Goal: Task Accomplishment & Management: Manage account settings

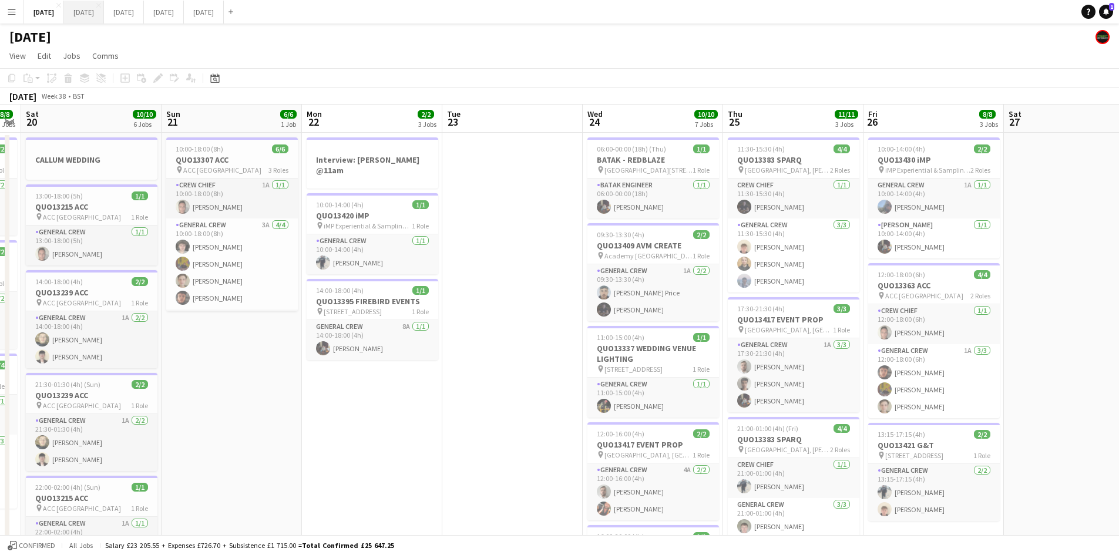
click at [104, 11] on button "[DATE] Close" at bounding box center [84, 12] width 40 height 23
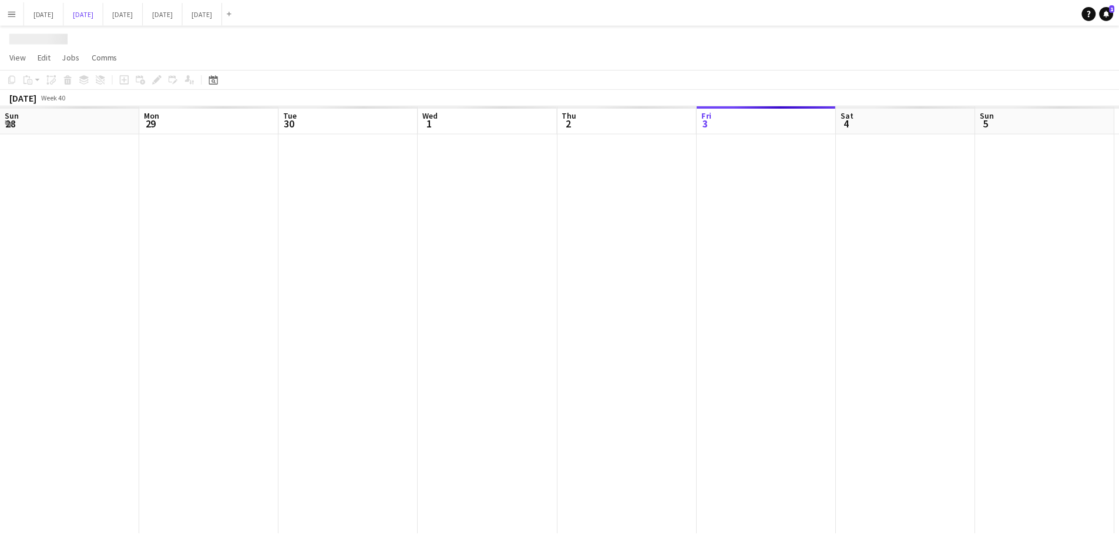
scroll to position [0, 365]
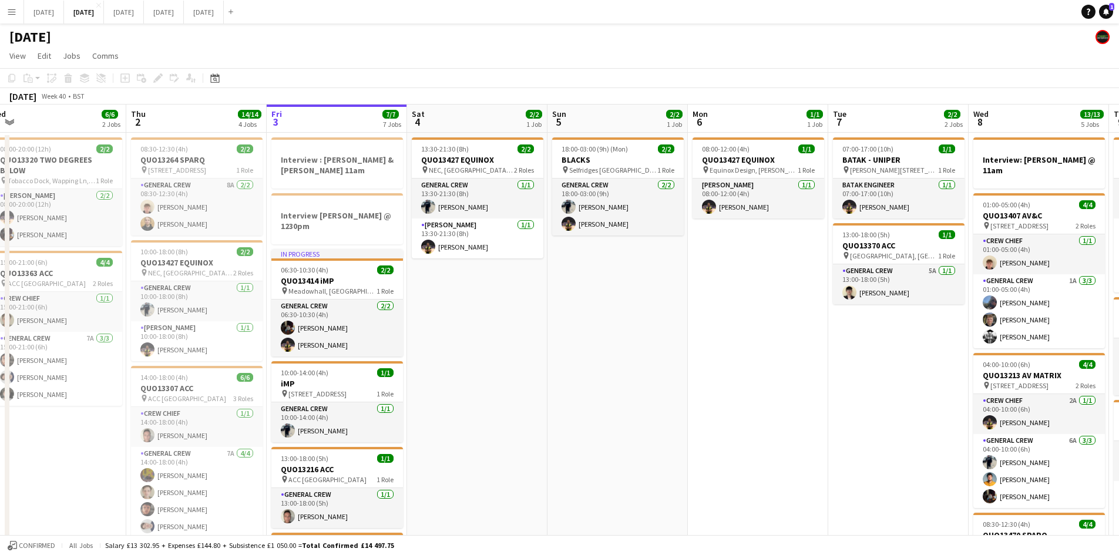
drag, startPoint x: 752, startPoint y: 299, endPoint x: 584, endPoint y: 283, distance: 169.4
click at [584, 283] on app-calendar-viewport "Sun 28 Mon 29 Tue 30 Wed 1 6/6 2 Jobs Thu 2 14/14 4 Jobs Fri 3 7/7 7 Jobs Sat 4…" at bounding box center [559, 562] width 1119 height 915
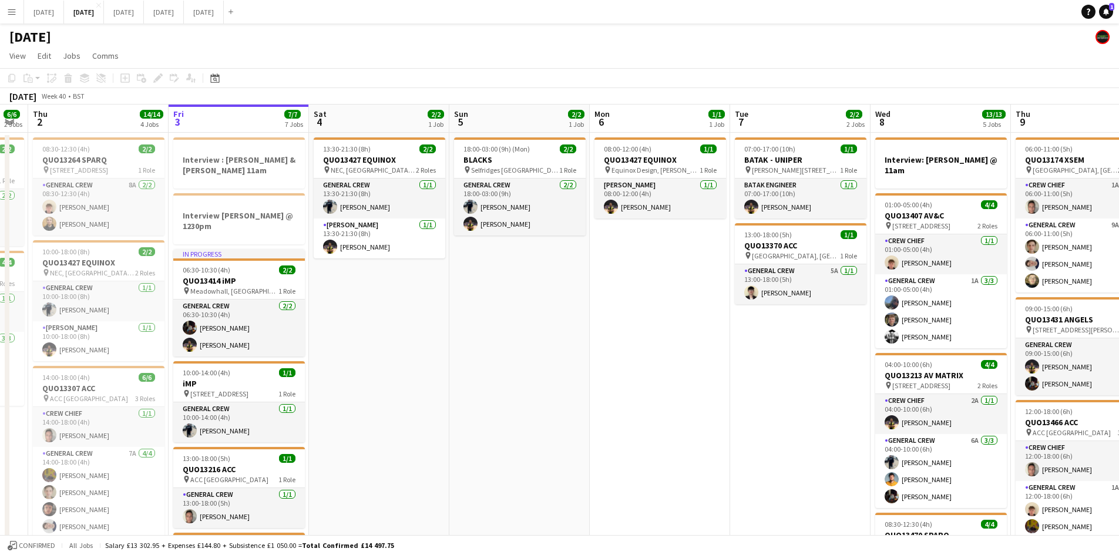
scroll to position [0, 375]
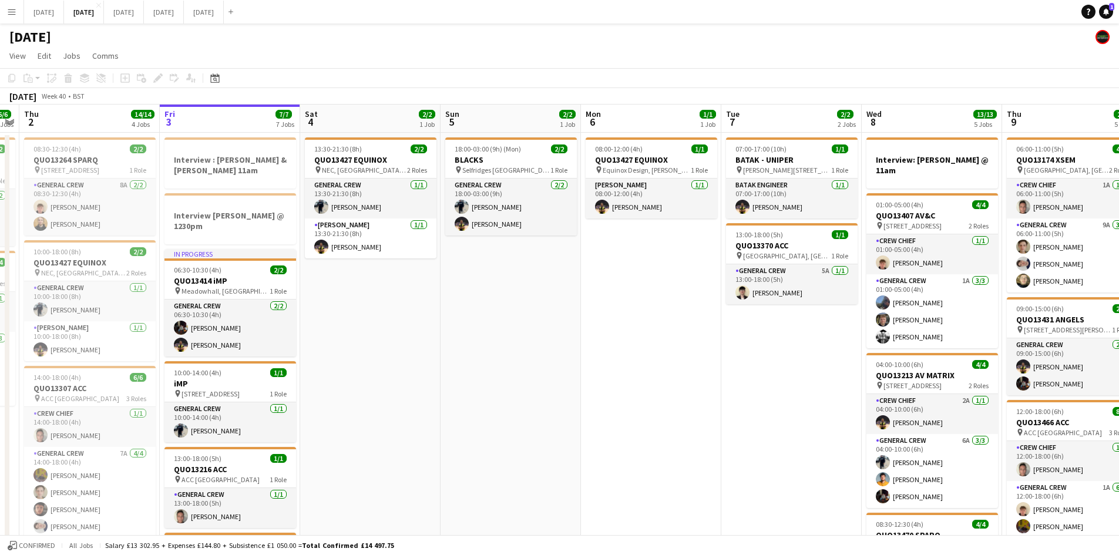
drag, startPoint x: 684, startPoint y: 319, endPoint x: 424, endPoint y: 285, distance: 261.8
click at [428, 285] on app-calendar-viewport "Mon 29 Tue 30 Wed 1 6/6 2 Jobs Thu 2 14/14 4 Jobs Fri 3 7/7 7 Jobs Sat 4 2/2 1 …" at bounding box center [559, 562] width 1119 height 915
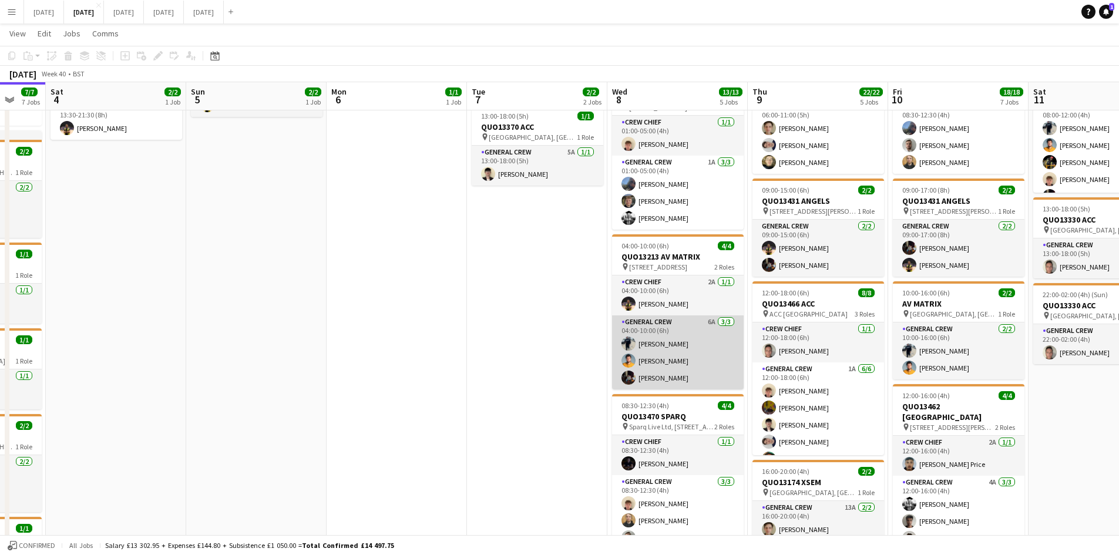
scroll to position [235, 0]
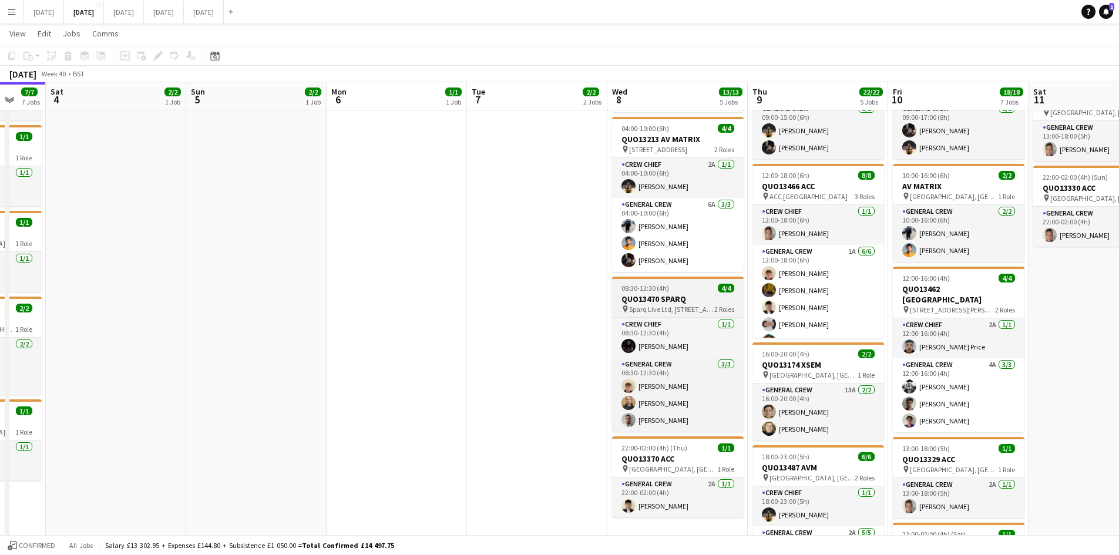
click at [660, 294] on h3 "QUO13470 SPARQ" at bounding box center [678, 299] width 132 height 11
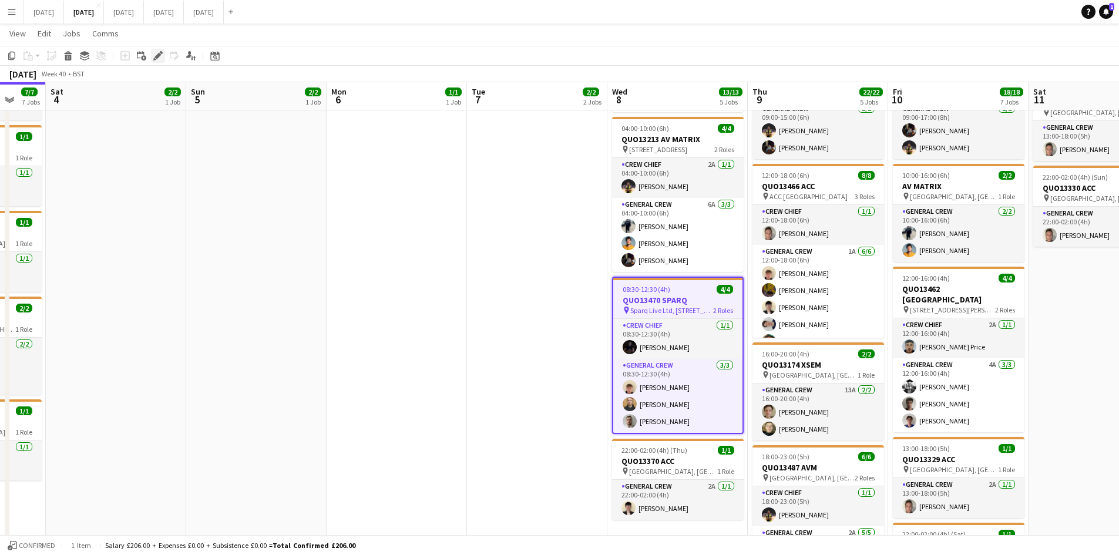
click at [158, 58] on icon "Edit" at bounding box center [157, 55] width 9 height 9
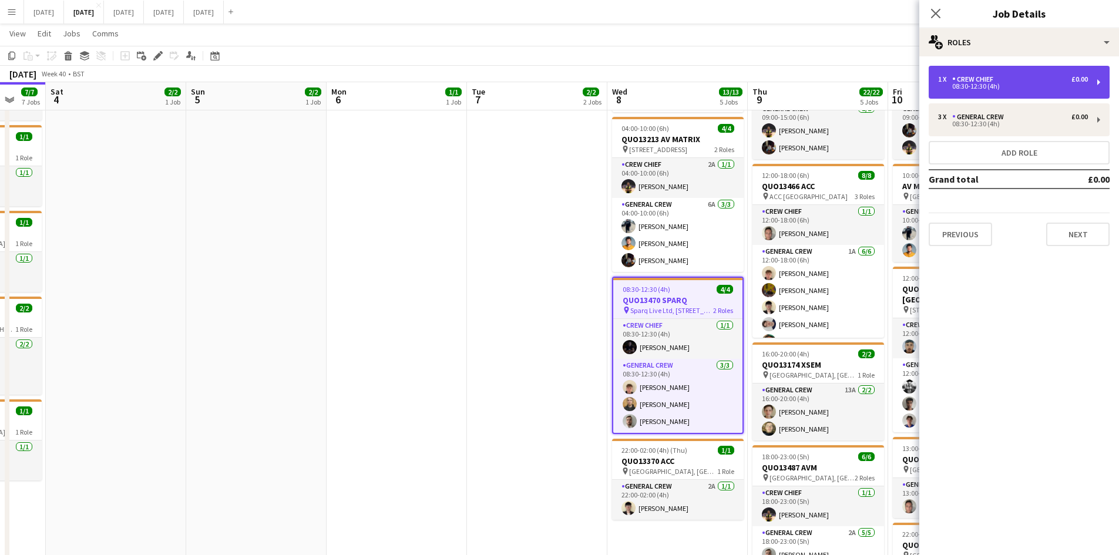
click at [1018, 92] on div "1 x Crew Chief £0.00 08:30-12:30 (4h)" at bounding box center [1019, 82] width 181 height 33
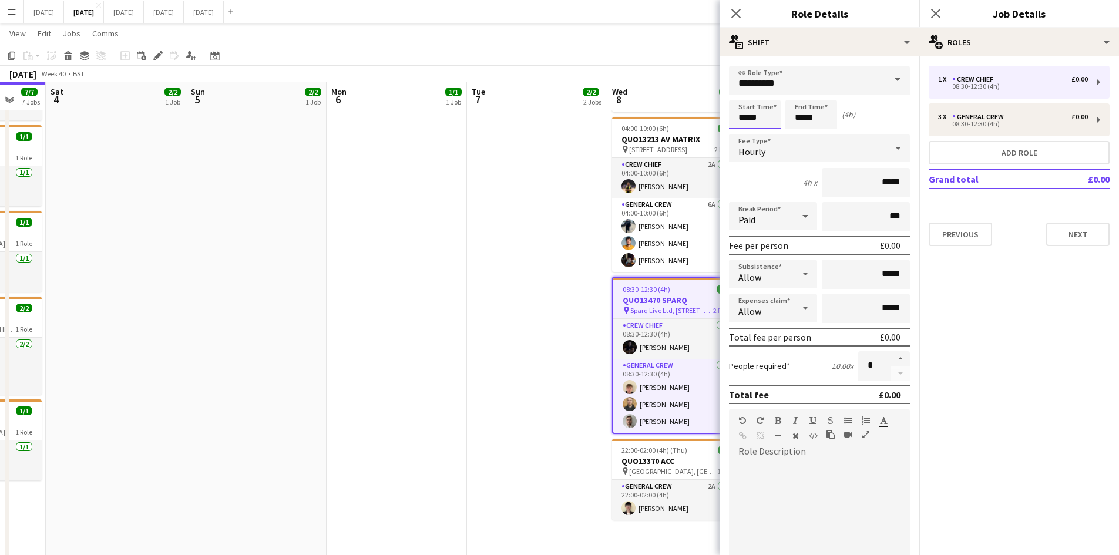
click at [745, 109] on input "*****" at bounding box center [755, 114] width 52 height 29
type input "*****"
click at [742, 135] on div at bounding box center [742, 135] width 23 height 12
drag, startPoint x: 794, startPoint y: 106, endPoint x: 795, endPoint y: 146, distance: 39.4
click at [795, 108] on input "*****" at bounding box center [811, 114] width 52 height 29
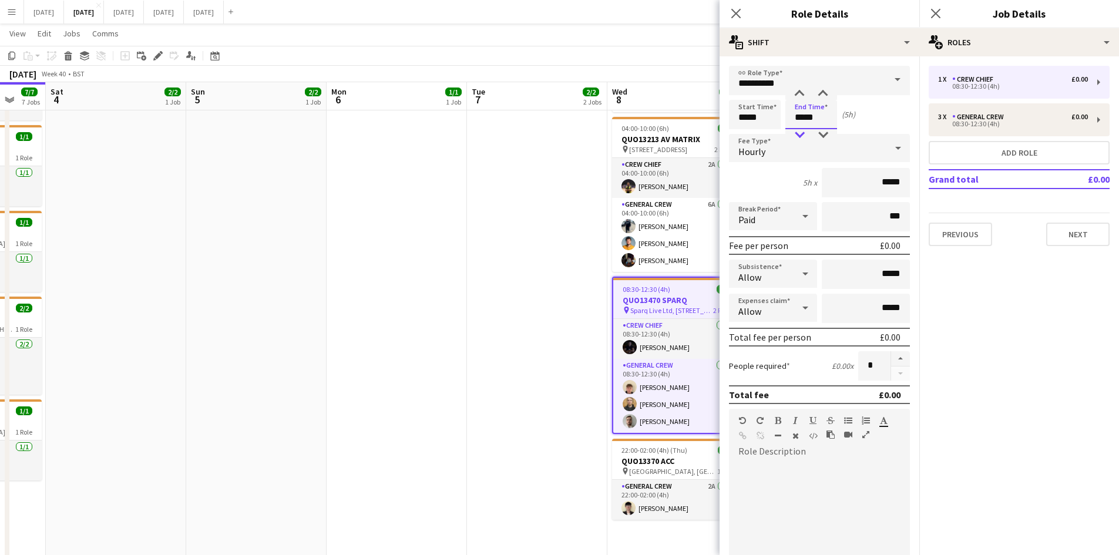
type input "*****"
click at [800, 129] on div at bounding box center [799, 135] width 23 height 12
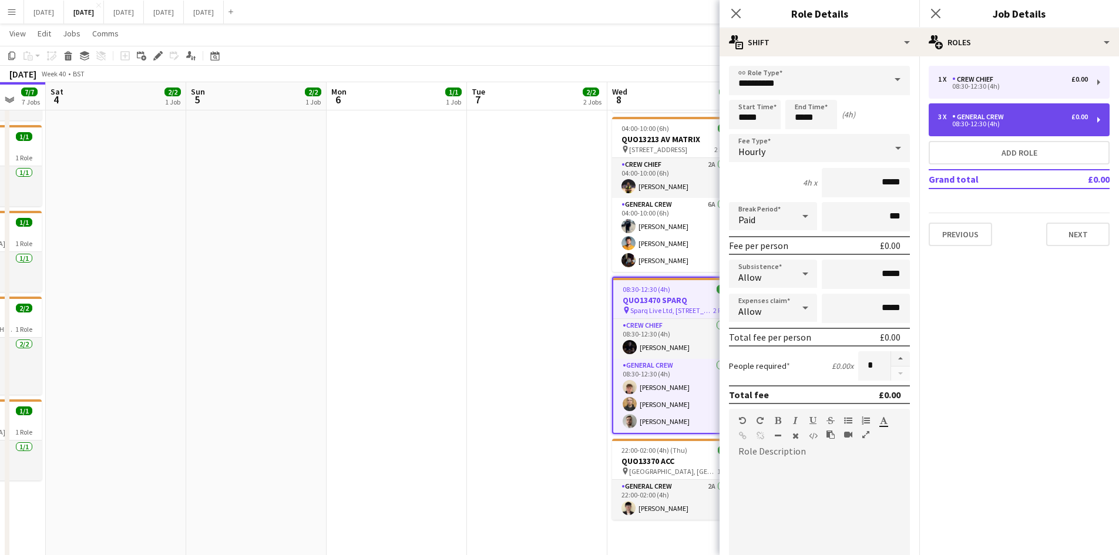
drag, startPoint x: 980, startPoint y: 119, endPoint x: 954, endPoint y: 122, distance: 25.4
click at [979, 119] on div "General Crew" at bounding box center [980, 117] width 56 height 8
type input "**********"
type input "*****"
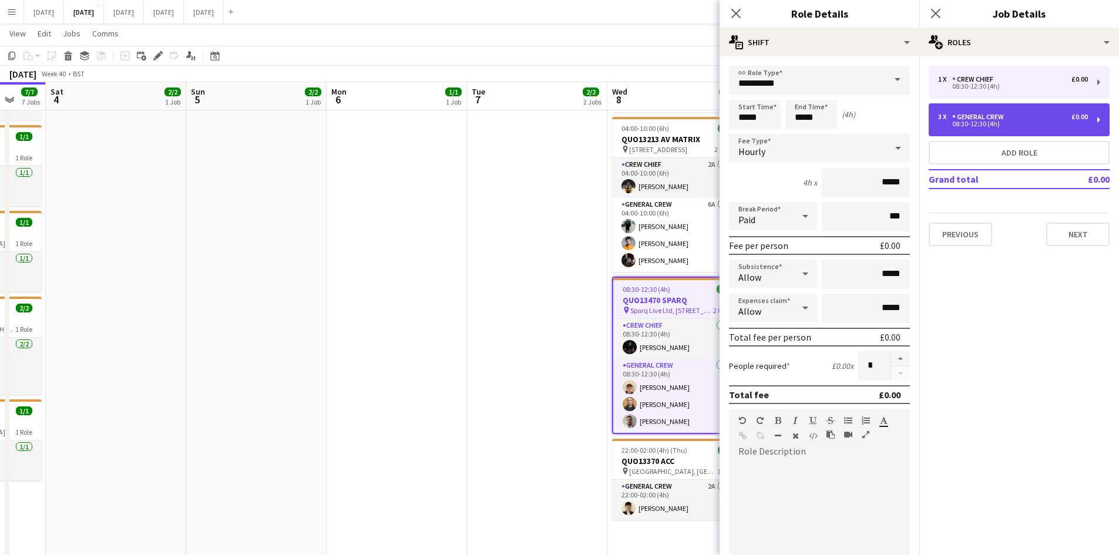
type input "*"
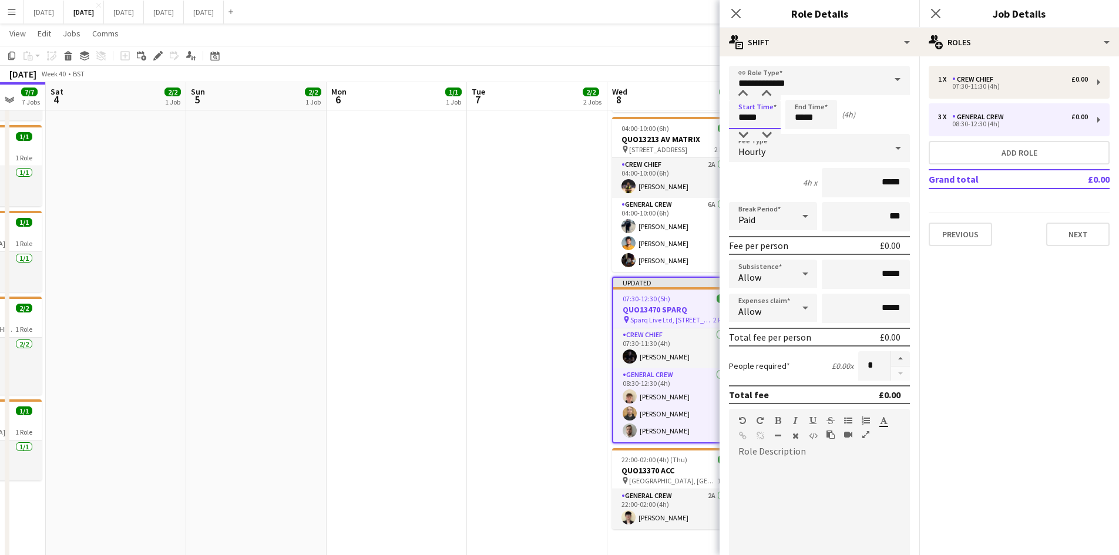
click at [741, 119] on input "*****" at bounding box center [755, 114] width 52 height 29
type input "*****"
click at [741, 133] on div at bounding box center [742, 135] width 23 height 12
click at [799, 117] on input "*****" at bounding box center [811, 114] width 52 height 29
type input "*****"
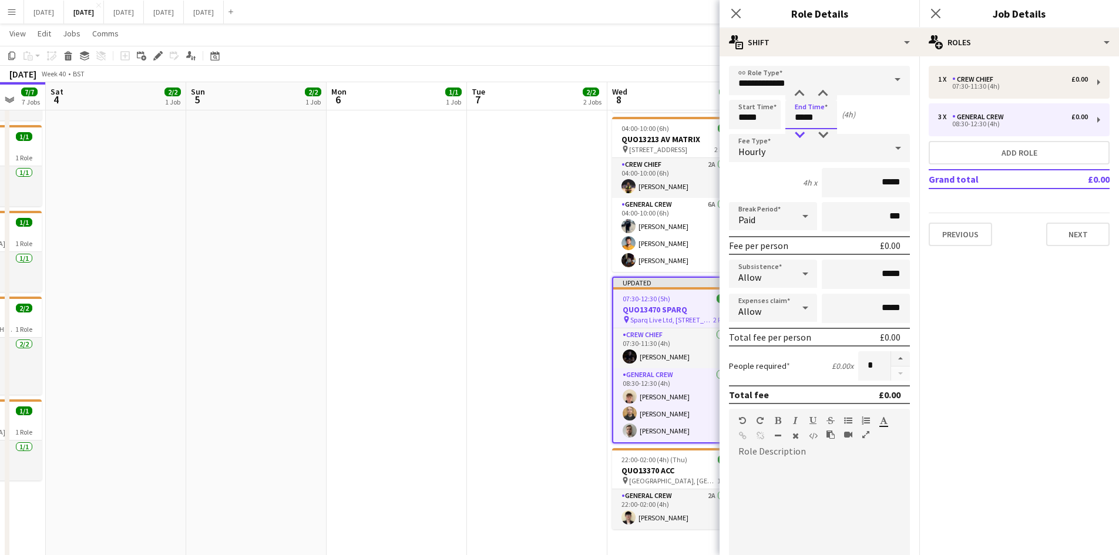
click at [801, 129] on div at bounding box center [799, 135] width 23 height 12
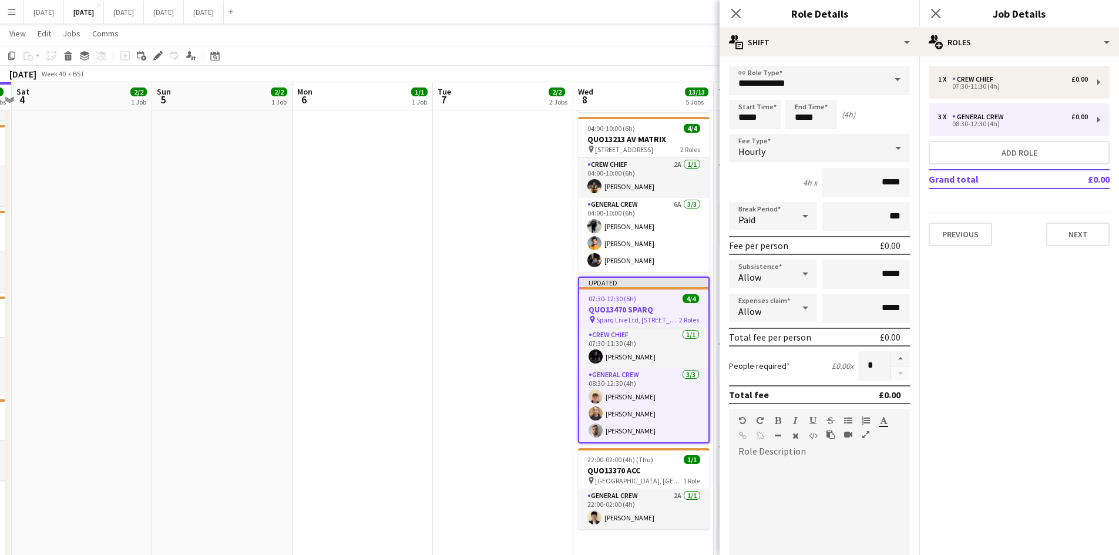
drag, startPoint x: 574, startPoint y: 339, endPoint x: 469, endPoint y: 280, distance: 120.7
click at [438, 291] on app-calendar-viewport "Wed 1 6/6 2 Jobs Thu 2 14/14 4 Jobs Fri 3 7/7 7 Jobs Sat 4 2/2 1 Job Sun 5 2/2 …" at bounding box center [559, 297] width 1119 height 972
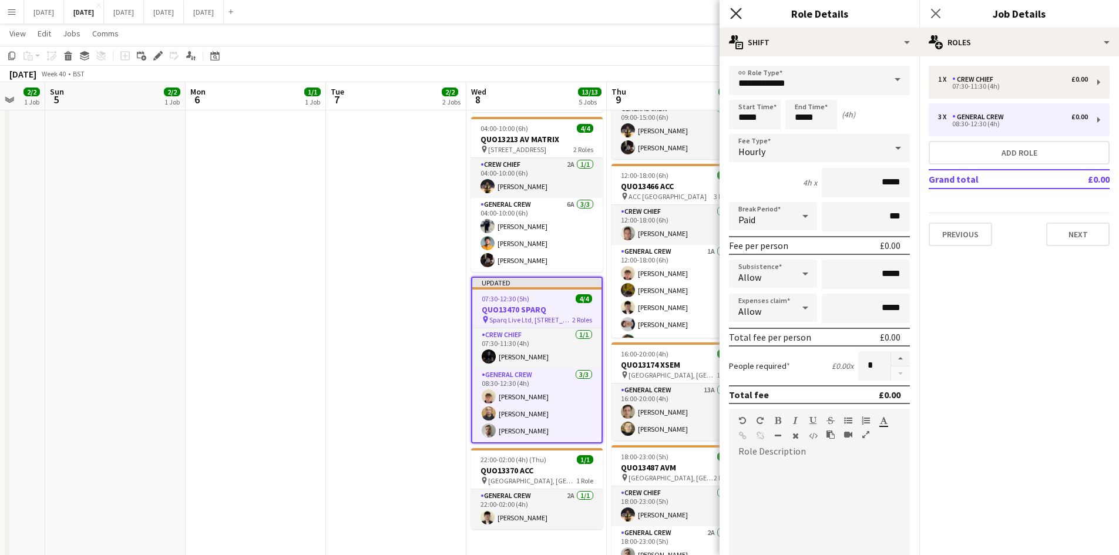
click at [734, 12] on icon at bounding box center [735, 13] width 11 height 11
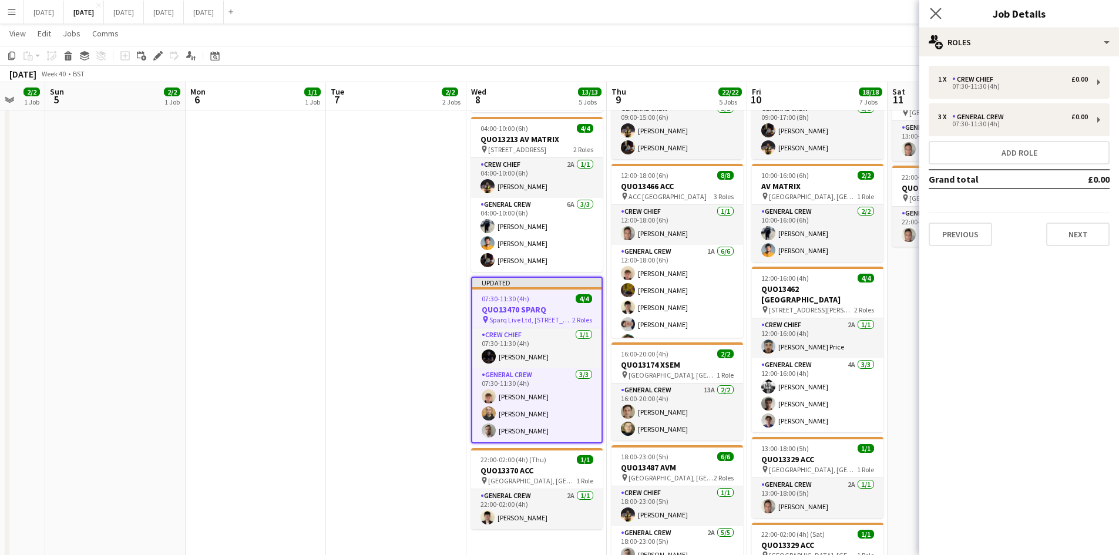
drag, startPoint x: 929, startPoint y: 11, endPoint x: 957, endPoint y: 22, distance: 30.1
click at [930, 11] on app-icon "Close pop-in" at bounding box center [935, 13] width 17 height 17
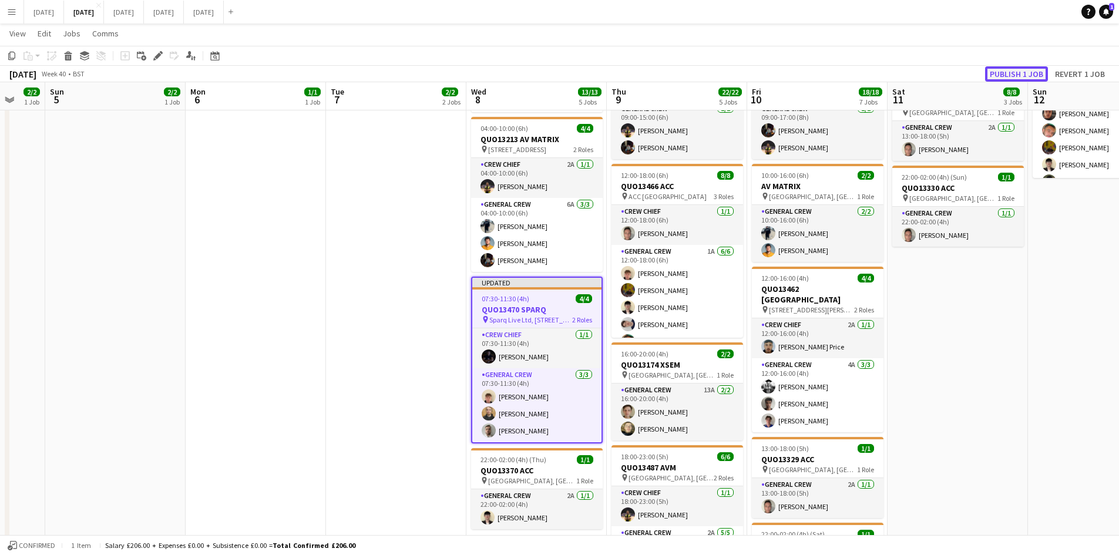
click at [1003, 72] on button "Publish 1 job" at bounding box center [1016, 73] width 63 height 15
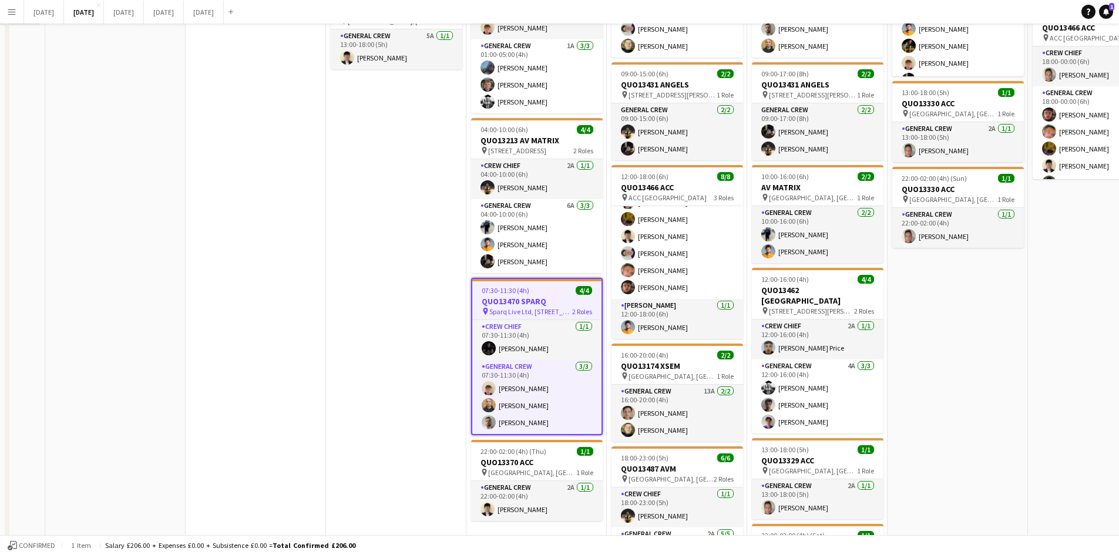
scroll to position [0, 0]
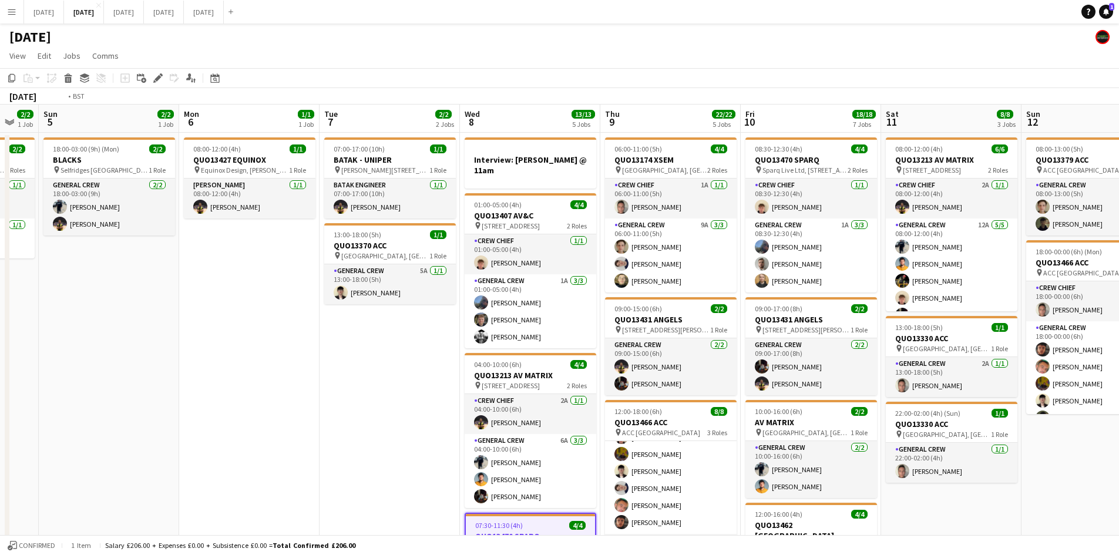
drag, startPoint x: 871, startPoint y: 323, endPoint x: 444, endPoint y: 263, distance: 431.2
click at [443, 263] on app-calendar-viewport "Thu 2 14/14 4 Jobs Fri 3 7/7 7 Jobs Sat 4 2/2 1 Job Sun 5 2/2 1 Job Mon 6 1/1 1…" at bounding box center [559, 562] width 1119 height 915
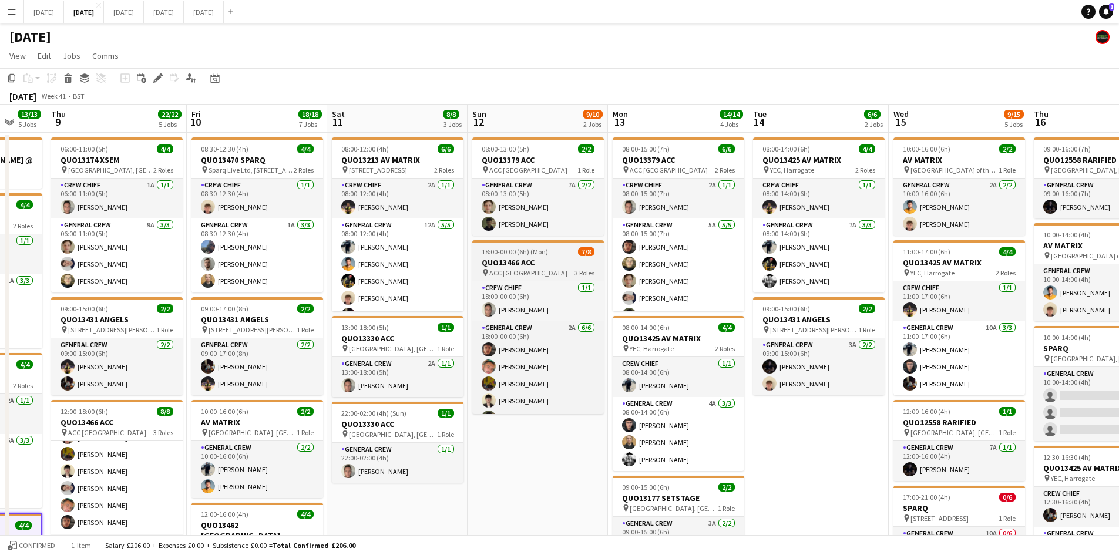
drag, startPoint x: 707, startPoint y: 295, endPoint x: 434, endPoint y: 248, distance: 276.6
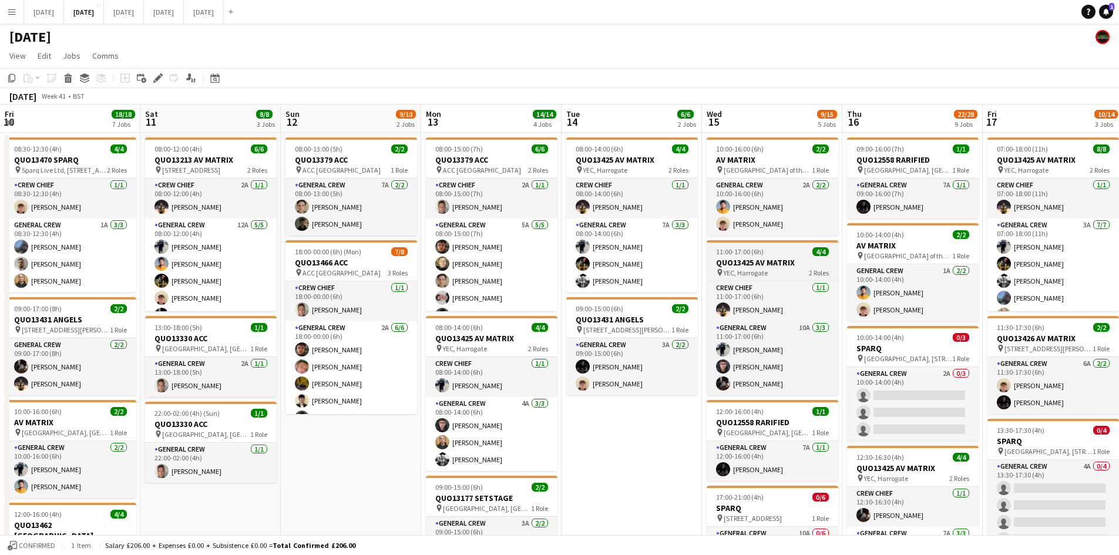
drag, startPoint x: 782, startPoint y: 307, endPoint x: 485, endPoint y: 264, distance: 300.4
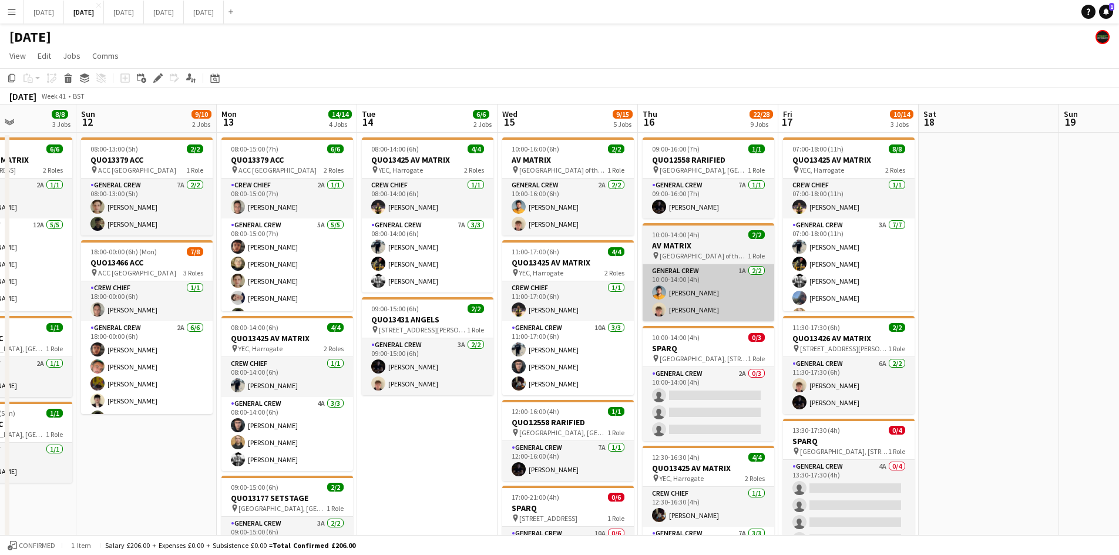
scroll to position [0, 337]
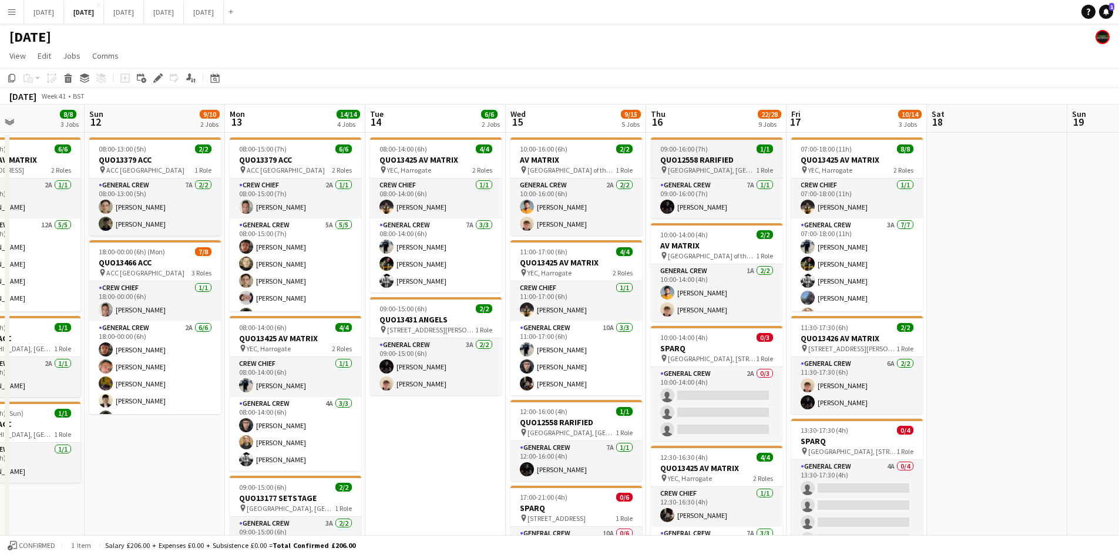
click at [707, 154] on app-job-card "09:00-16:00 (7h) 1/1 QUO12558 RARIFIED pin [GEOGRAPHIC_DATA], [GEOGRAPHIC_DATA]…" at bounding box center [717, 177] width 132 height 81
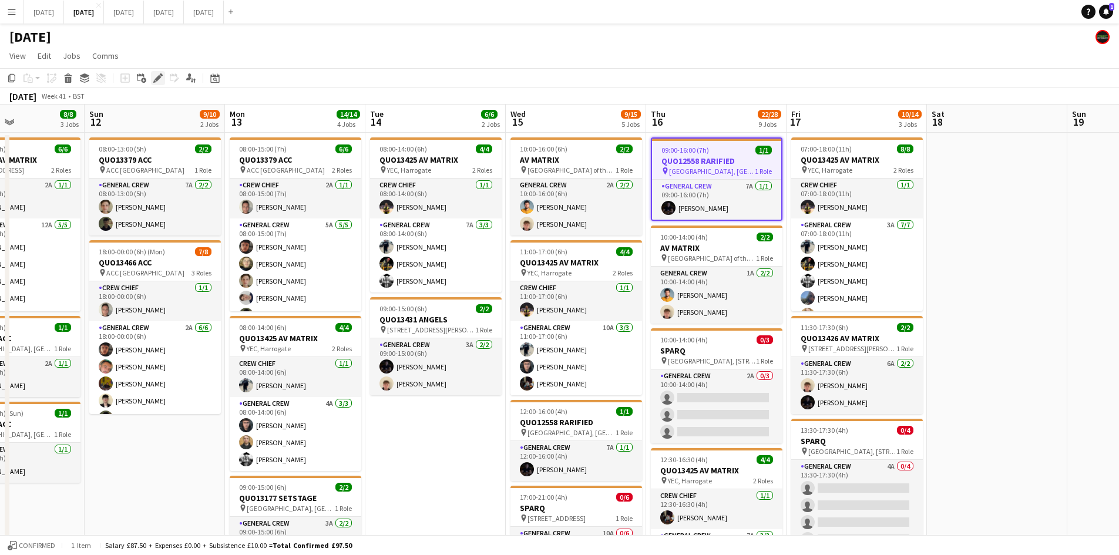
click at [157, 73] on icon "Edit" at bounding box center [157, 77] width 9 height 9
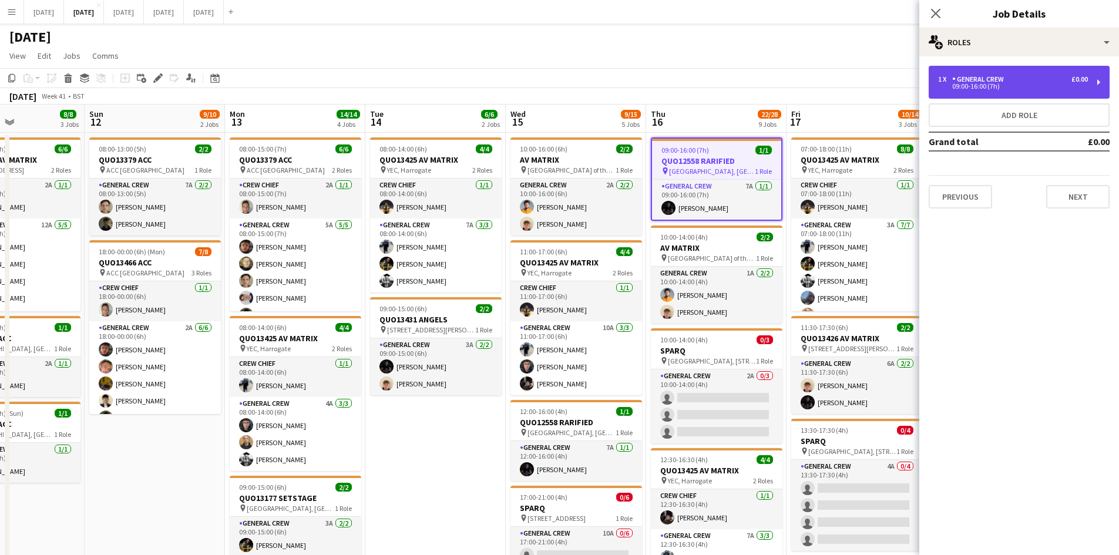
click at [964, 75] on div "1 x General Crew £0.00 09:00-16:00 (7h)" at bounding box center [1019, 82] width 181 height 33
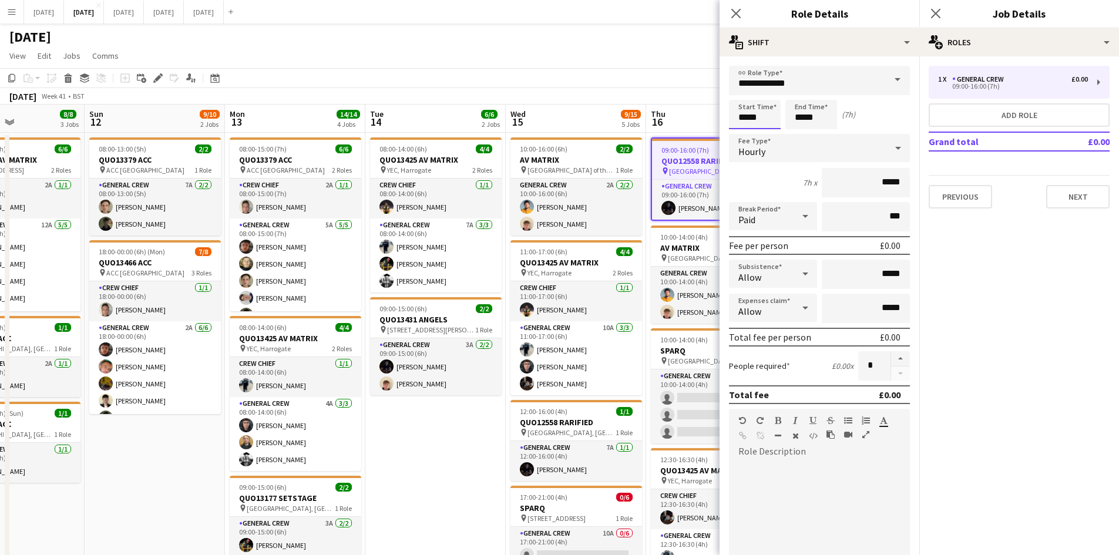
click at [749, 113] on input "*****" at bounding box center [755, 114] width 52 height 29
type input "*****"
drag, startPoint x: 742, startPoint y: 133, endPoint x: 792, endPoint y: 118, distance: 52.6
click at [744, 133] on div at bounding box center [742, 135] width 23 height 12
drag, startPoint x: 801, startPoint y: 110, endPoint x: 798, endPoint y: 125, distance: 15.5
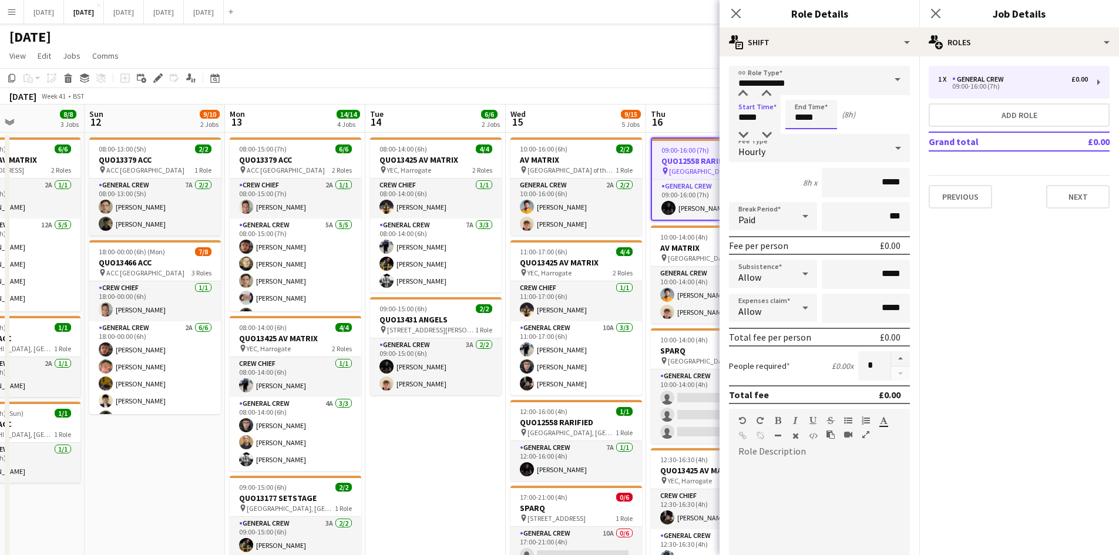
click at [801, 110] on input "*****" at bounding box center [811, 114] width 52 height 29
type input "*****"
drag, startPoint x: 798, startPoint y: 125, endPoint x: 772, endPoint y: 44, distance: 85.3
click at [797, 129] on div at bounding box center [799, 135] width 23 height 12
click at [732, 10] on icon "Close pop-in" at bounding box center [735, 13] width 9 height 9
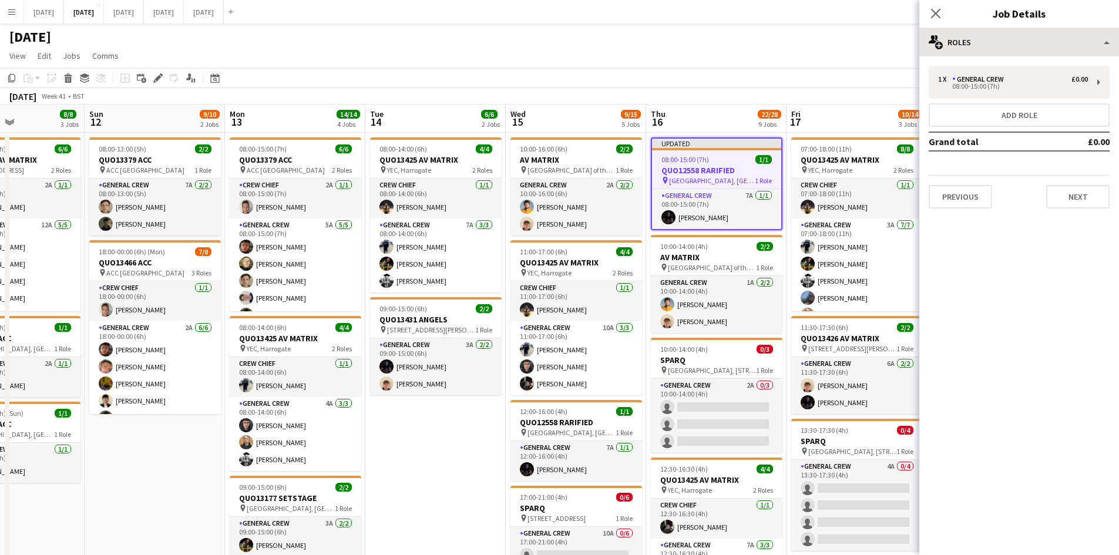
drag, startPoint x: 933, startPoint y: 11, endPoint x: 974, endPoint y: 43, distance: 52.3
click at [935, 10] on icon "Close pop-in" at bounding box center [935, 13] width 9 height 9
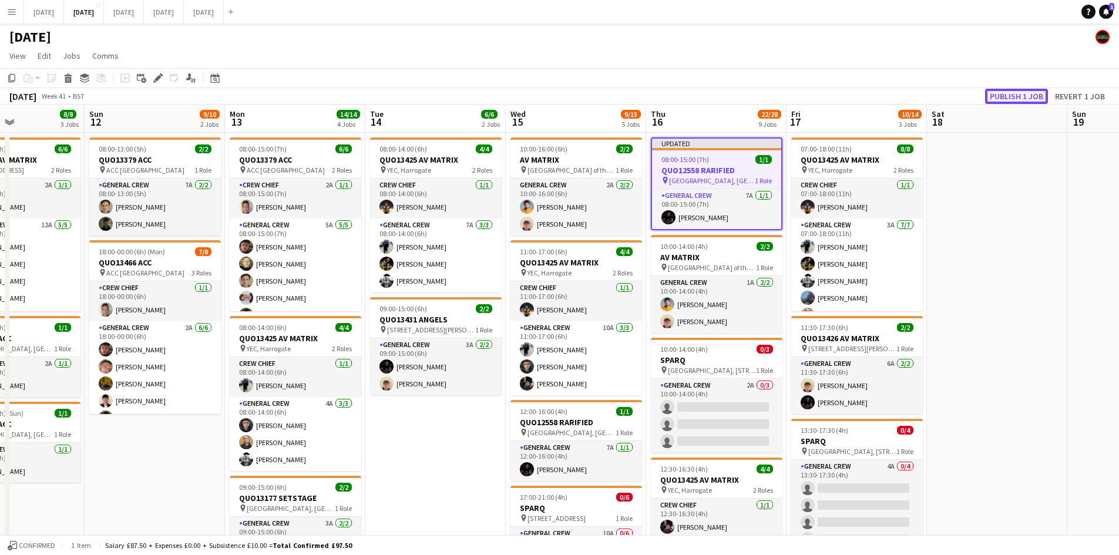
click at [1010, 100] on button "Publish 1 job" at bounding box center [1016, 96] width 63 height 15
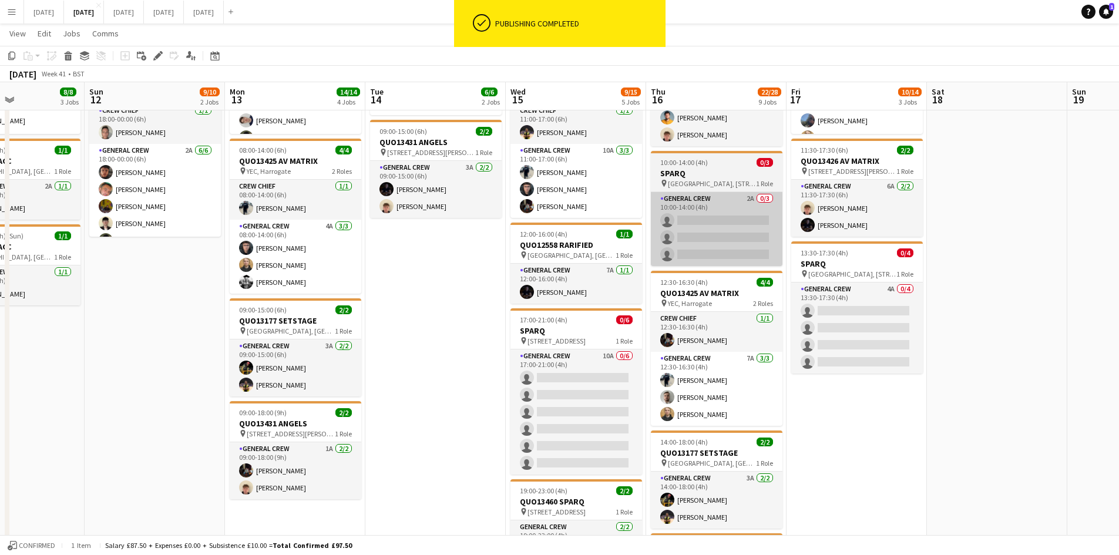
scroll to position [117, 0]
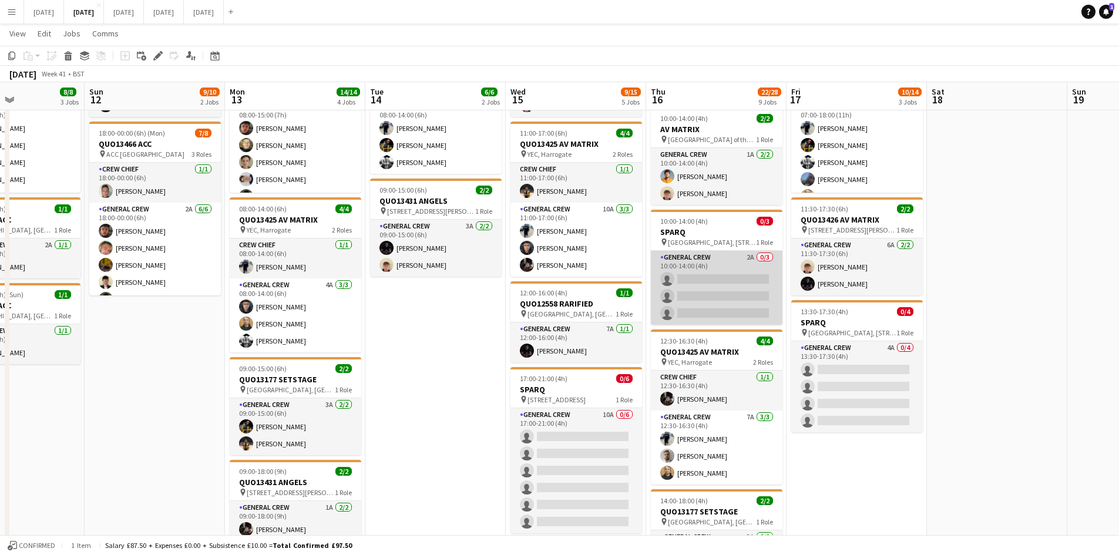
click at [727, 284] on app-card-role "General Crew 2A 0/3 10:00-14:00 (4h) single-neutral-actions single-neutral-acti…" at bounding box center [717, 288] width 132 height 74
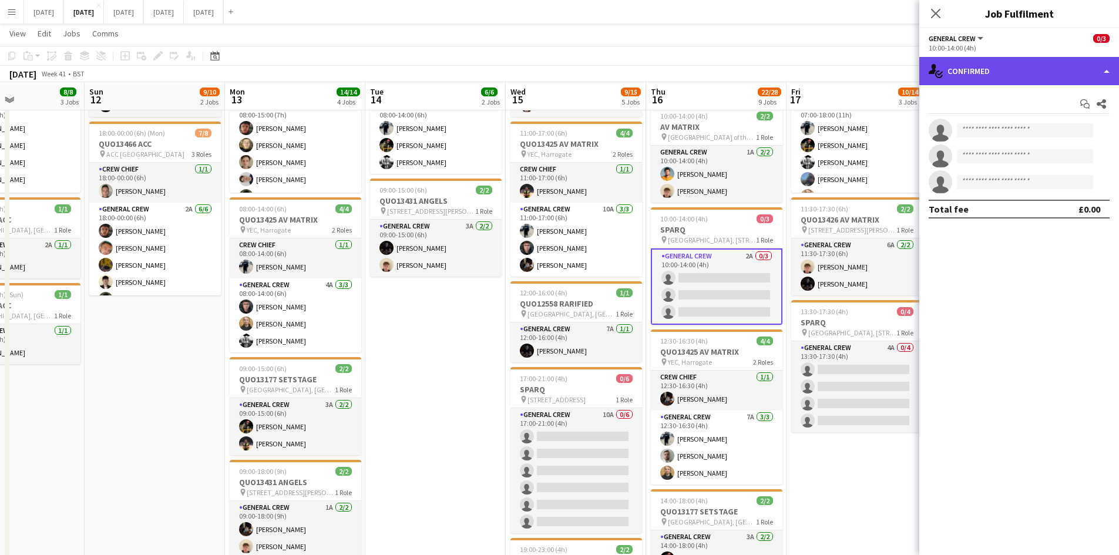
click at [1053, 74] on div "single-neutral-actions-check-2 Confirmed" at bounding box center [1019, 71] width 200 height 28
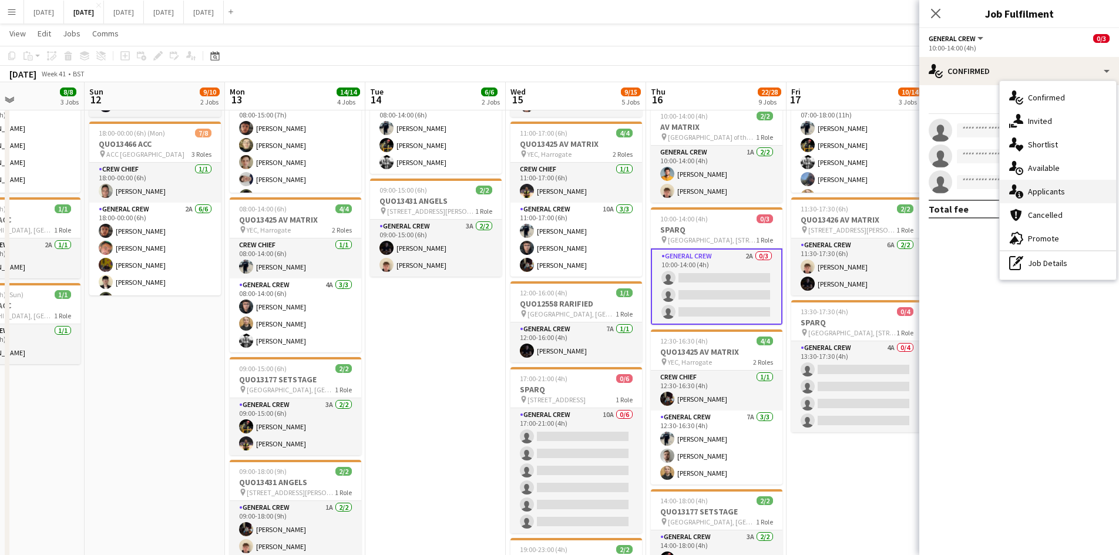
click at [1049, 189] on span "Applicants" at bounding box center [1046, 191] width 37 height 11
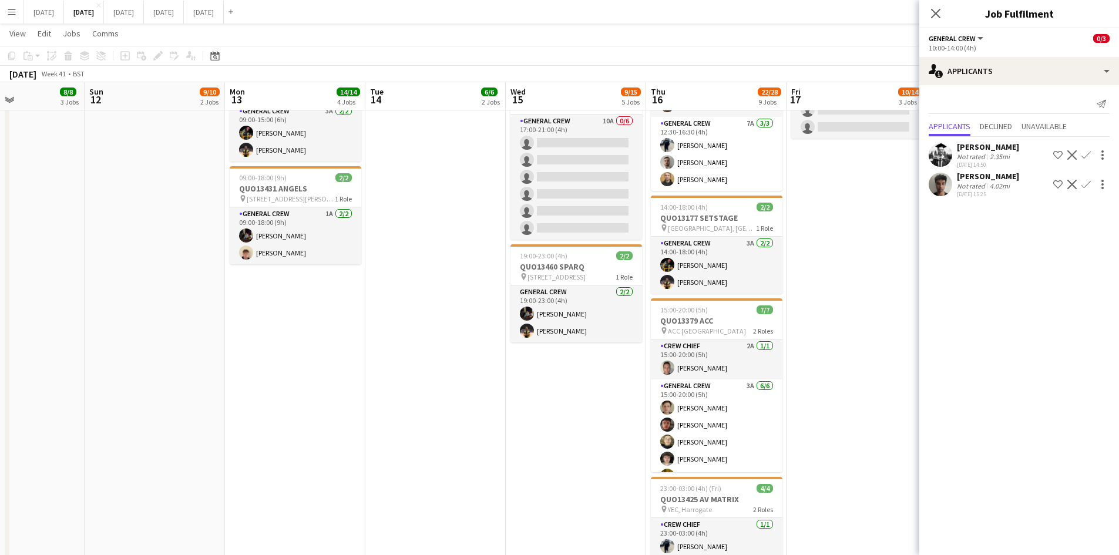
scroll to position [705, 0]
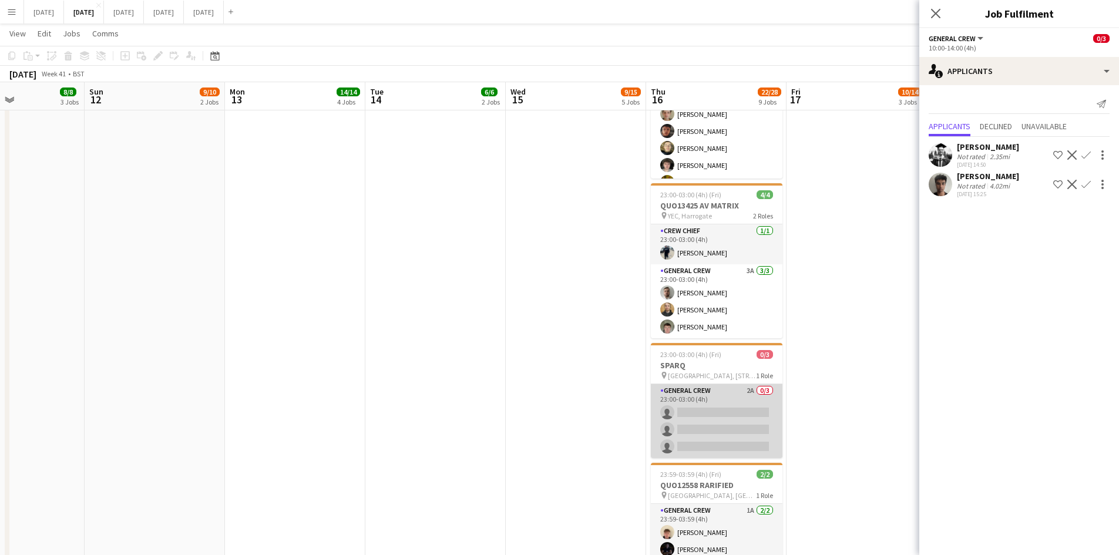
click at [722, 430] on app-card-role "General Crew 2A 0/3 23:00-03:00 (4h) single-neutral-actions single-neutral-acti…" at bounding box center [717, 421] width 132 height 74
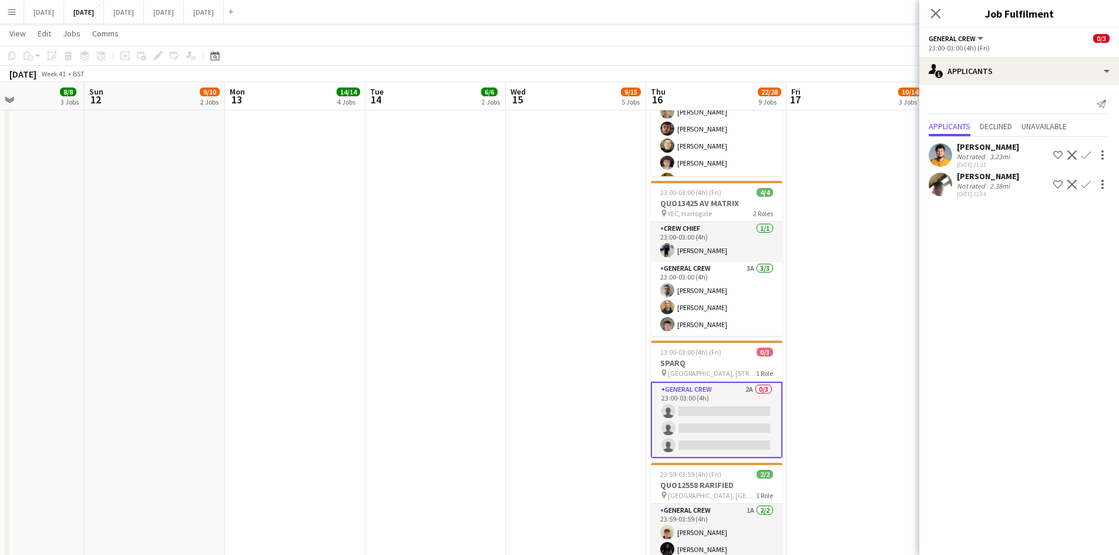
scroll to position [411, 0]
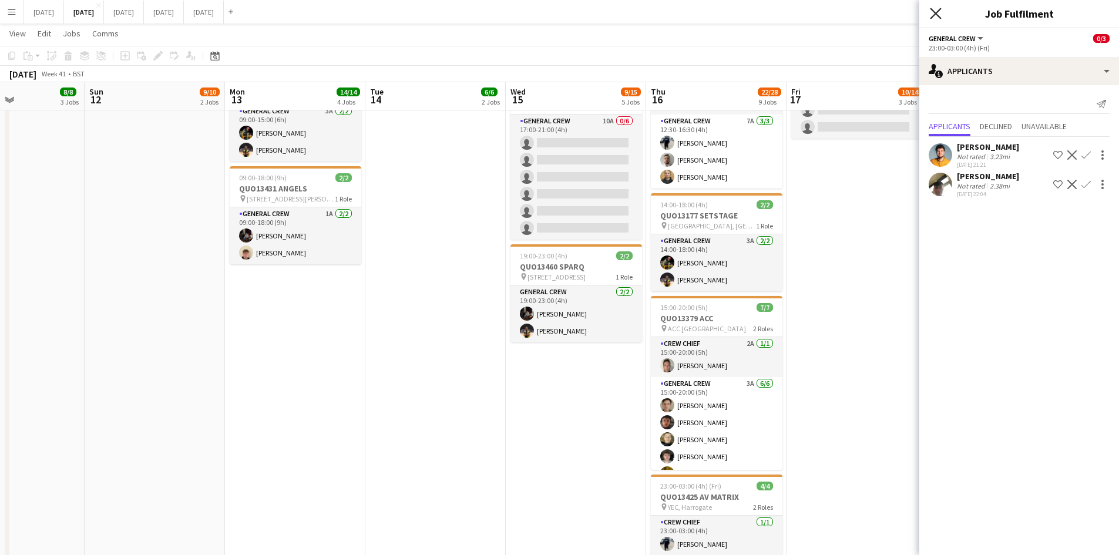
click at [938, 15] on icon at bounding box center [935, 13] width 11 height 11
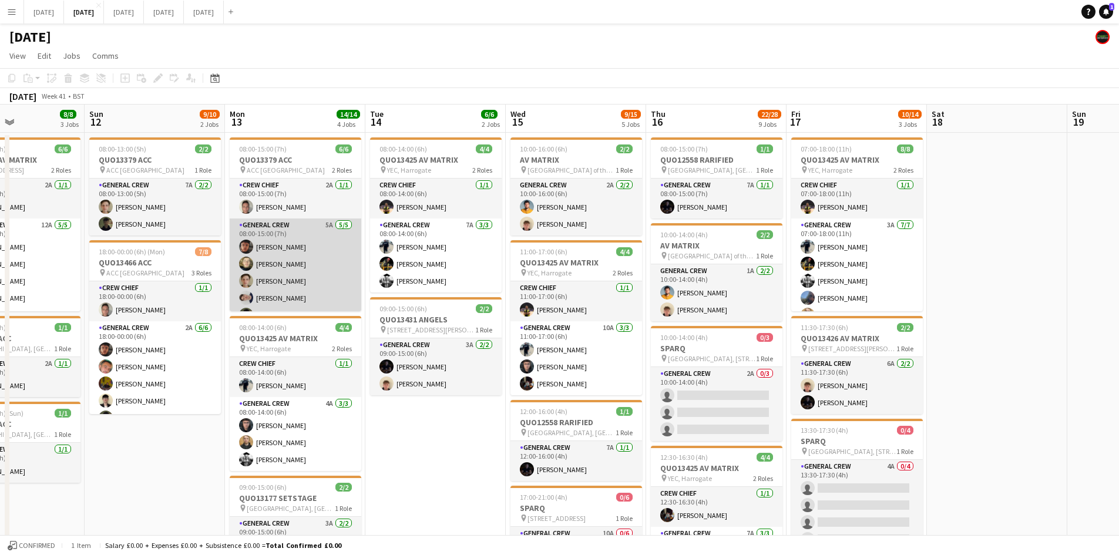
scroll to position [15, 0]
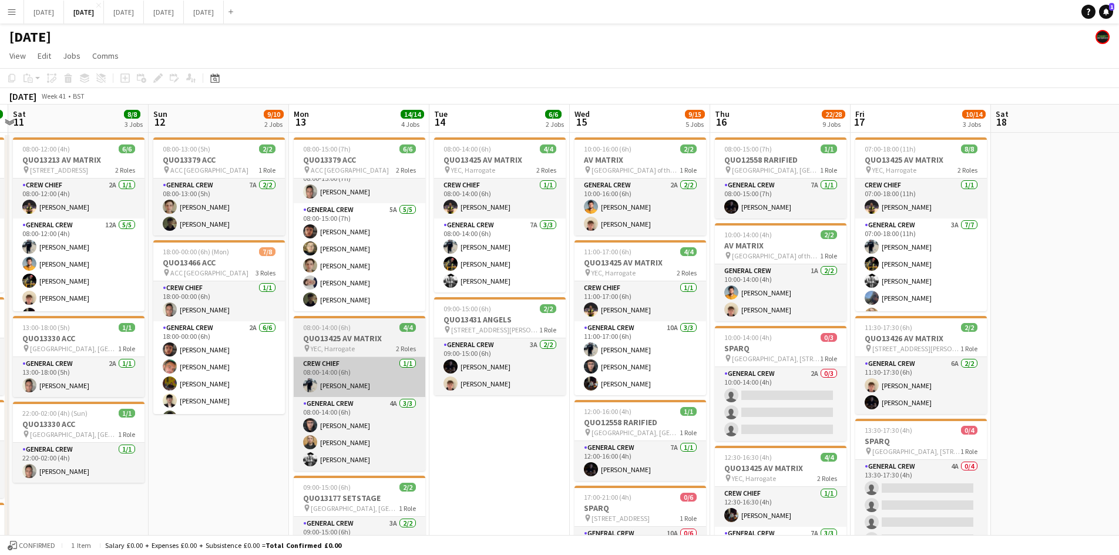
drag, startPoint x: 475, startPoint y: 408, endPoint x: 601, endPoint y: 386, distance: 128.6
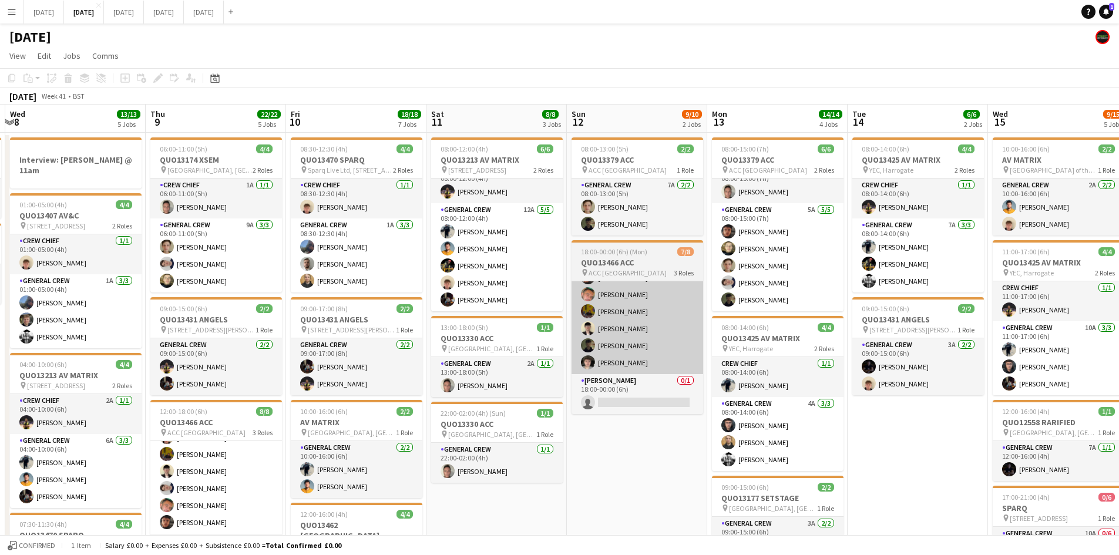
drag, startPoint x: 519, startPoint y: 400, endPoint x: 750, endPoint y: 331, distance: 240.8
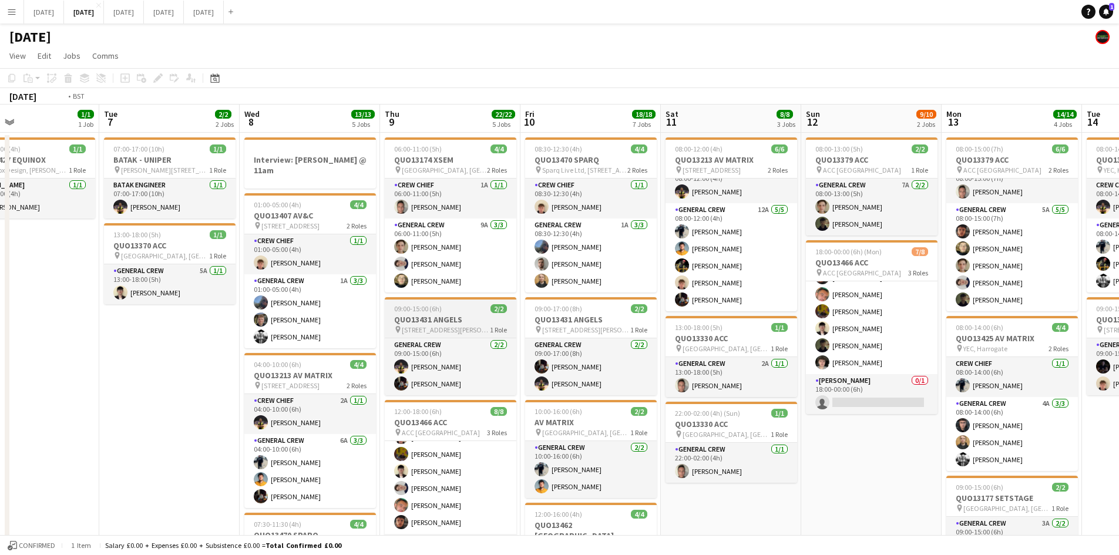
drag, startPoint x: 390, startPoint y: 370, endPoint x: 510, endPoint y: 337, distance: 124.3
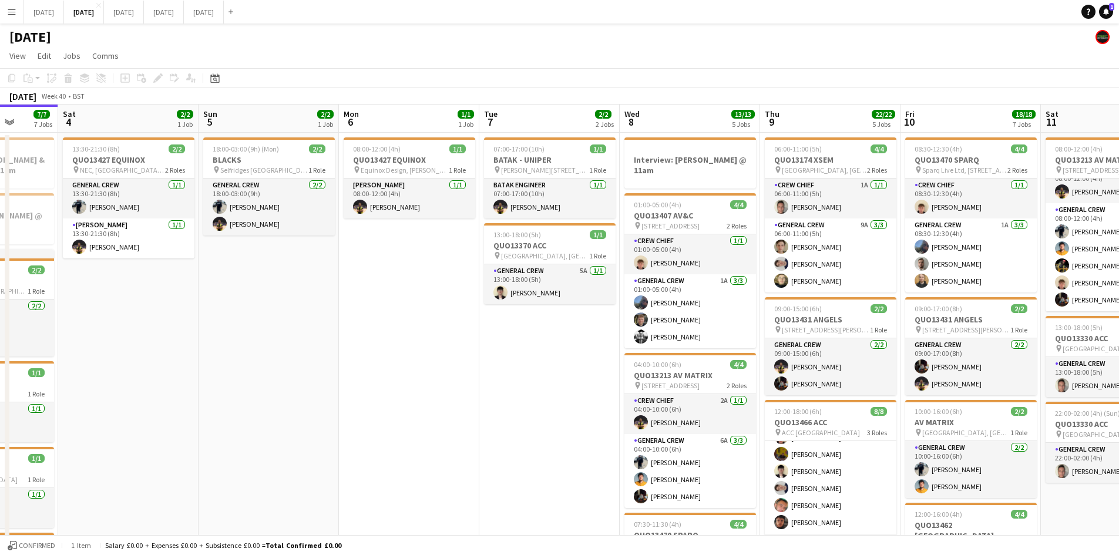
drag, startPoint x: 607, startPoint y: 361, endPoint x: 572, endPoint y: 365, distance: 34.8
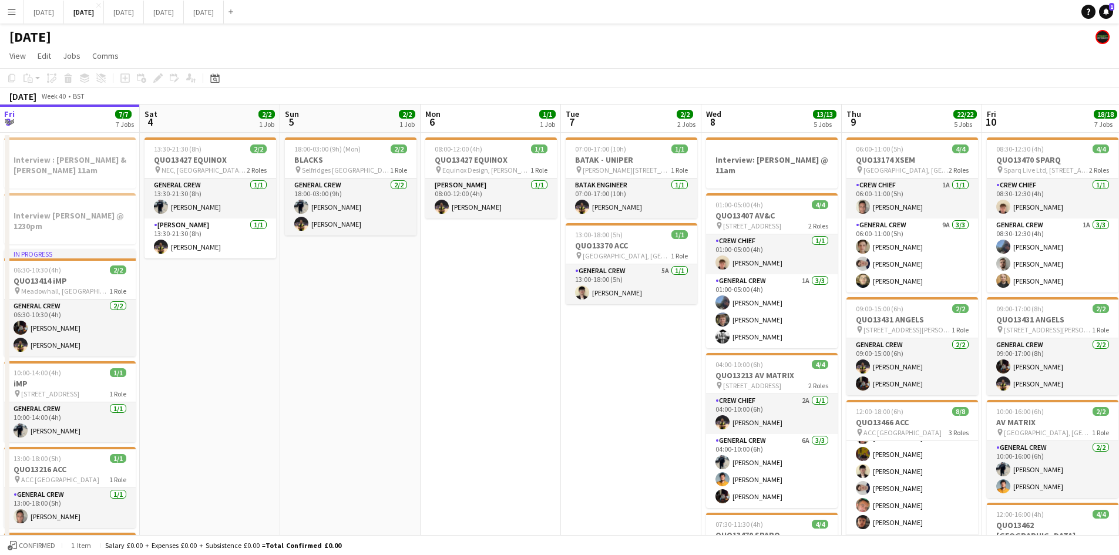
drag, startPoint x: 408, startPoint y: 393, endPoint x: 553, endPoint y: 389, distance: 145.1
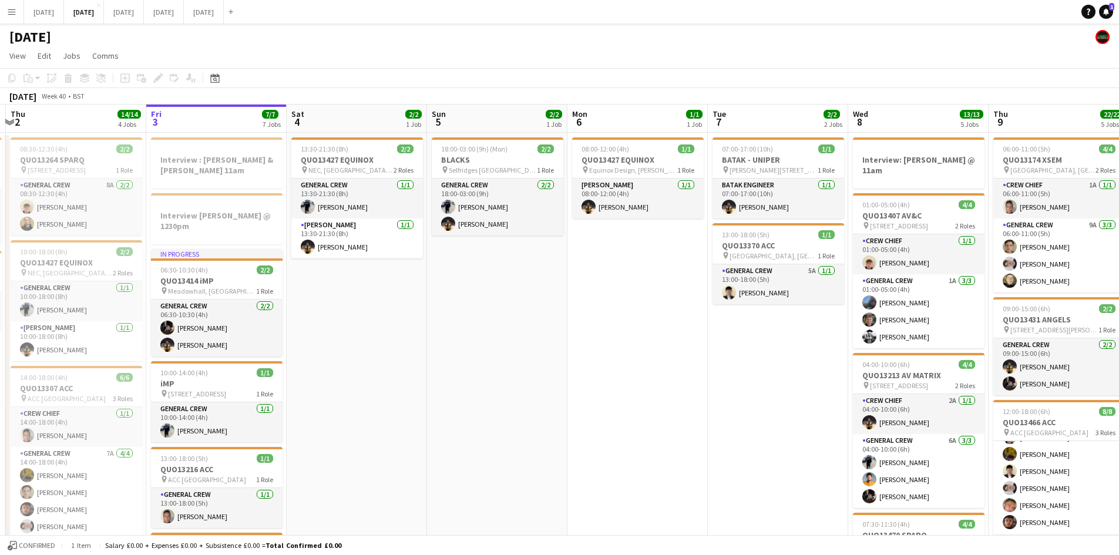
scroll to position [0, 320]
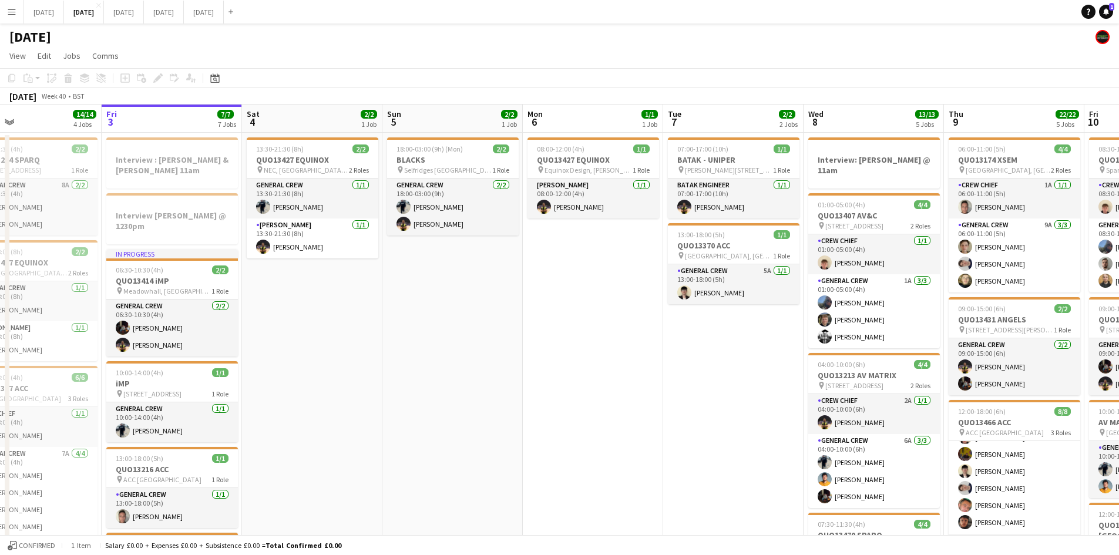
drag, startPoint x: 597, startPoint y: 377, endPoint x: 556, endPoint y: 374, distance: 41.2
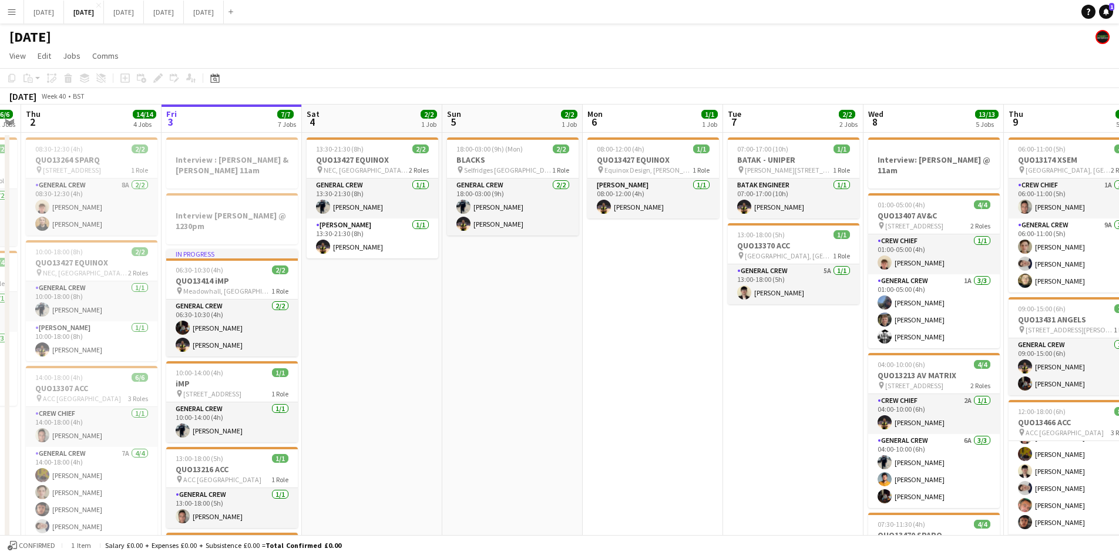
drag, startPoint x: 450, startPoint y: 464, endPoint x: 632, endPoint y: 425, distance: 186.3
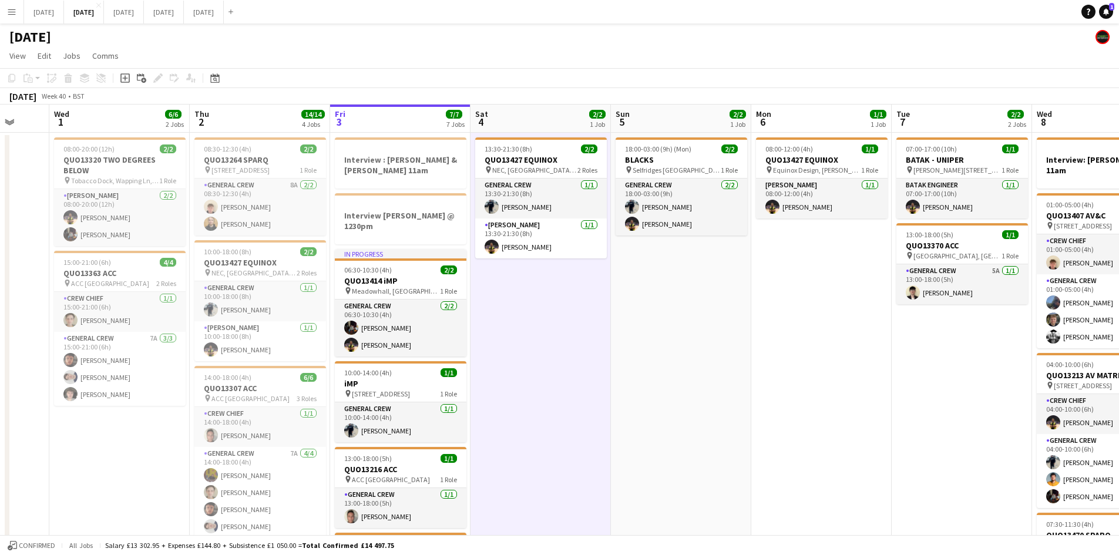
drag, startPoint x: 483, startPoint y: 331, endPoint x: 539, endPoint y: 331, distance: 56.4
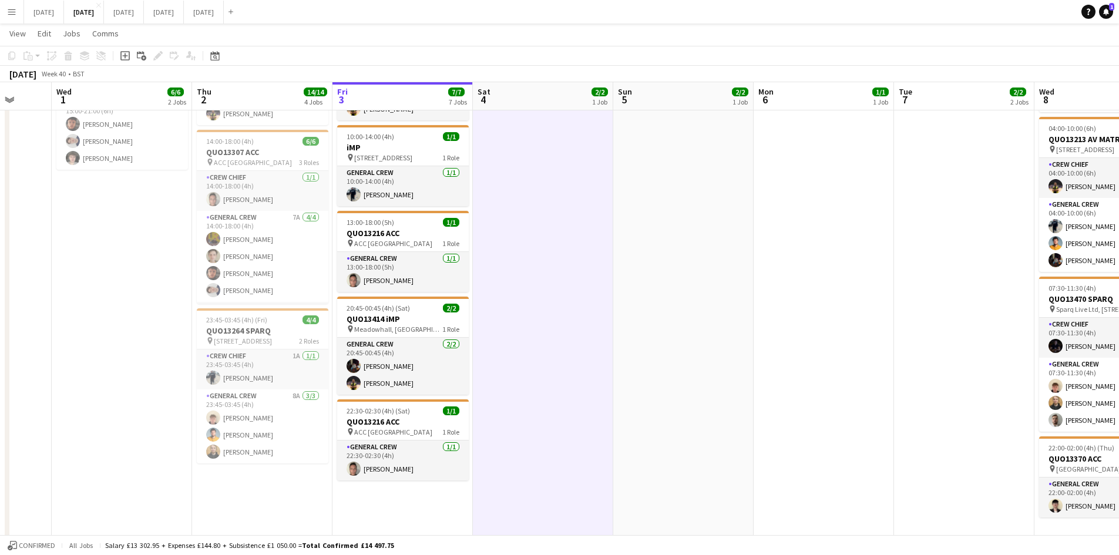
scroll to position [0, 0]
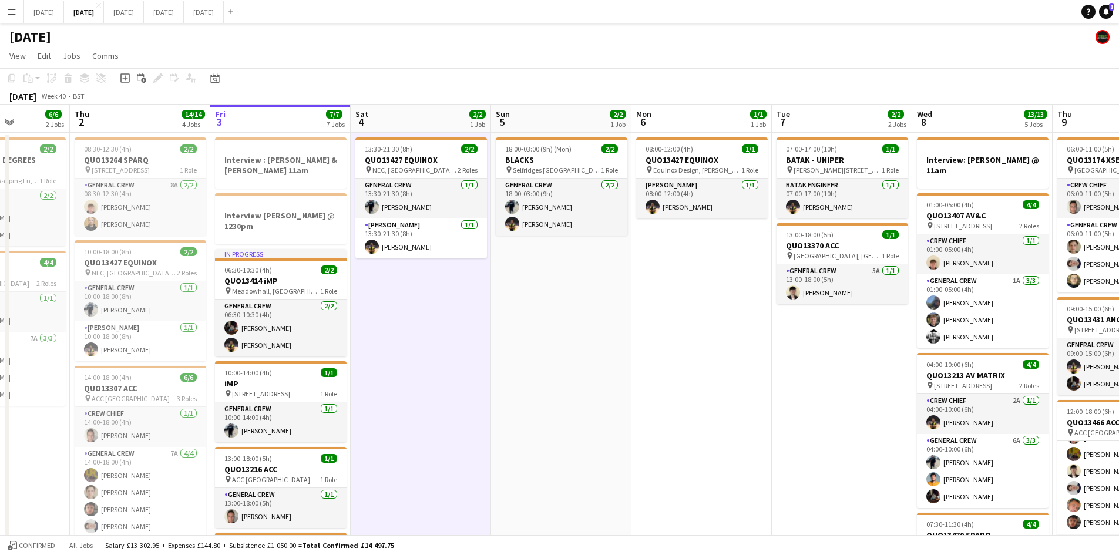
drag, startPoint x: 777, startPoint y: 380, endPoint x: 653, endPoint y: 365, distance: 124.8
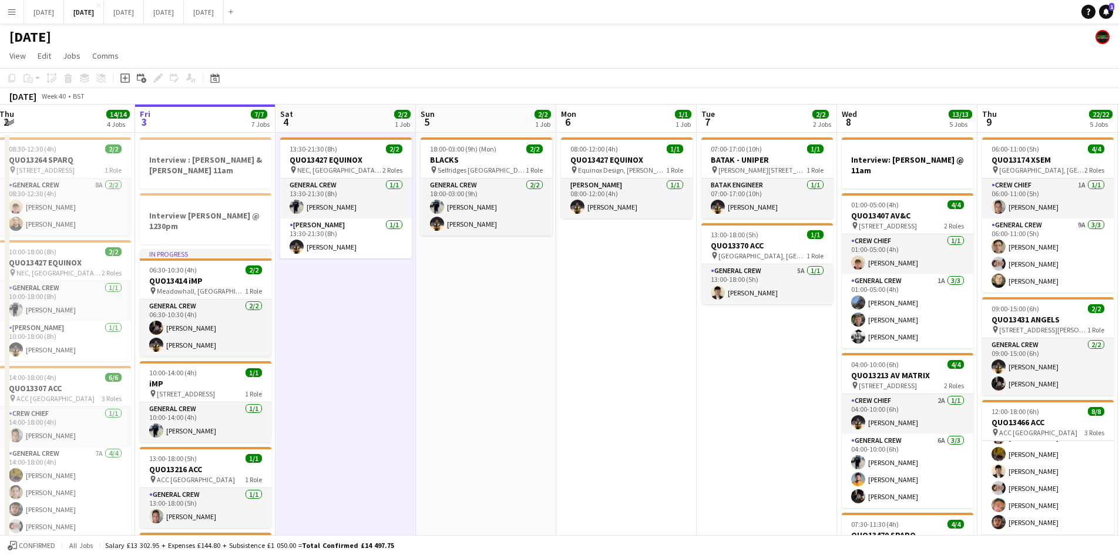
drag, startPoint x: 630, startPoint y: 369, endPoint x: 757, endPoint y: 396, distance: 129.7
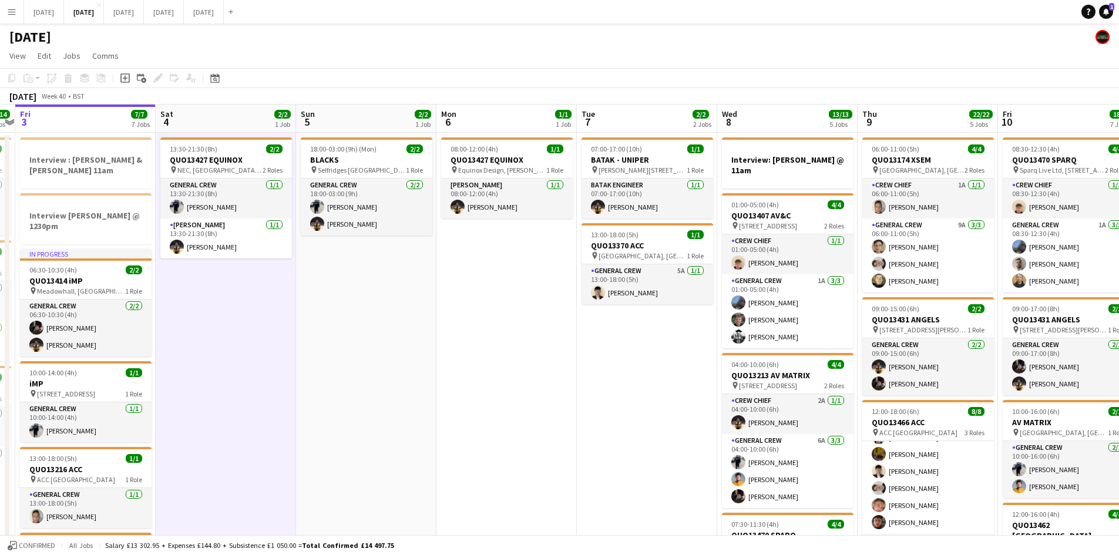
drag, startPoint x: 687, startPoint y: 380, endPoint x: 495, endPoint y: 359, distance: 192.6
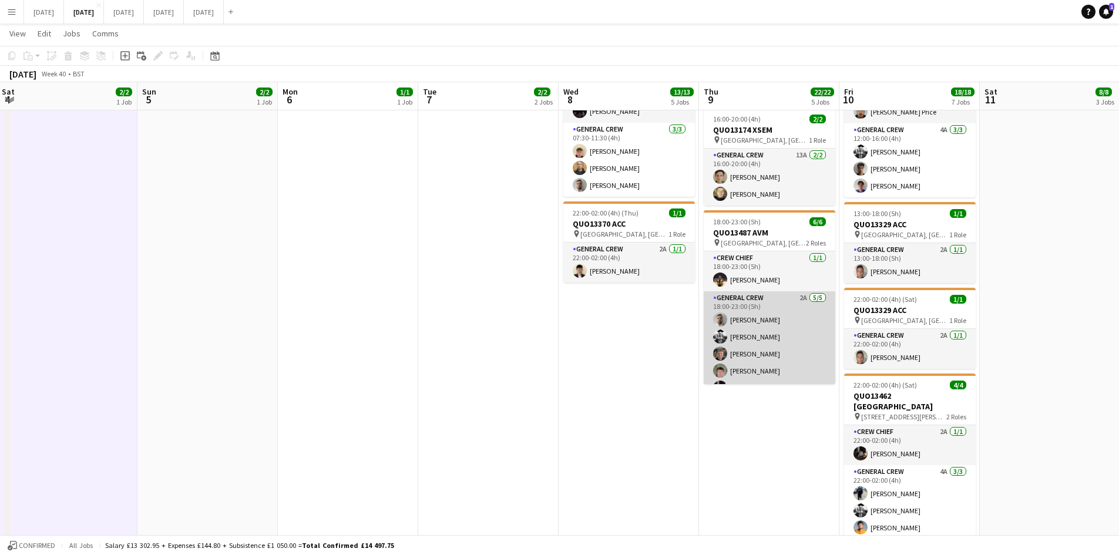
scroll to position [15, 0]
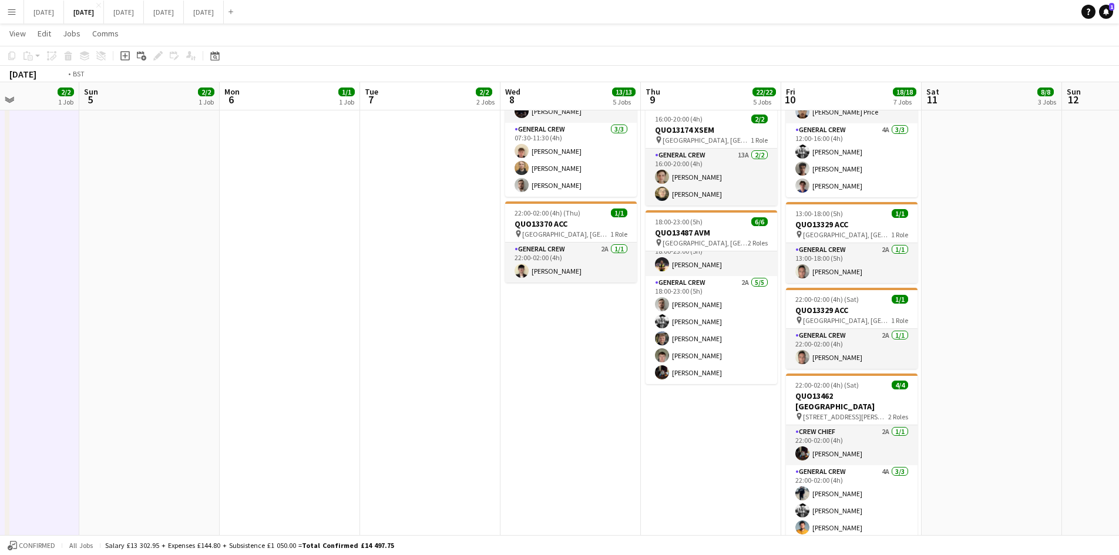
drag, startPoint x: 777, startPoint y: 430, endPoint x: 469, endPoint y: 357, distance: 316.3
click at [470, 358] on app-calendar-viewport "Wed 1 6/6 2 Jobs Thu 2 14/14 4 Jobs Fri 3 7/7 7 Jobs Sat 4 2/2 1 Job Sun 5 2/2 …" at bounding box center [559, 200] width 1119 height 1248
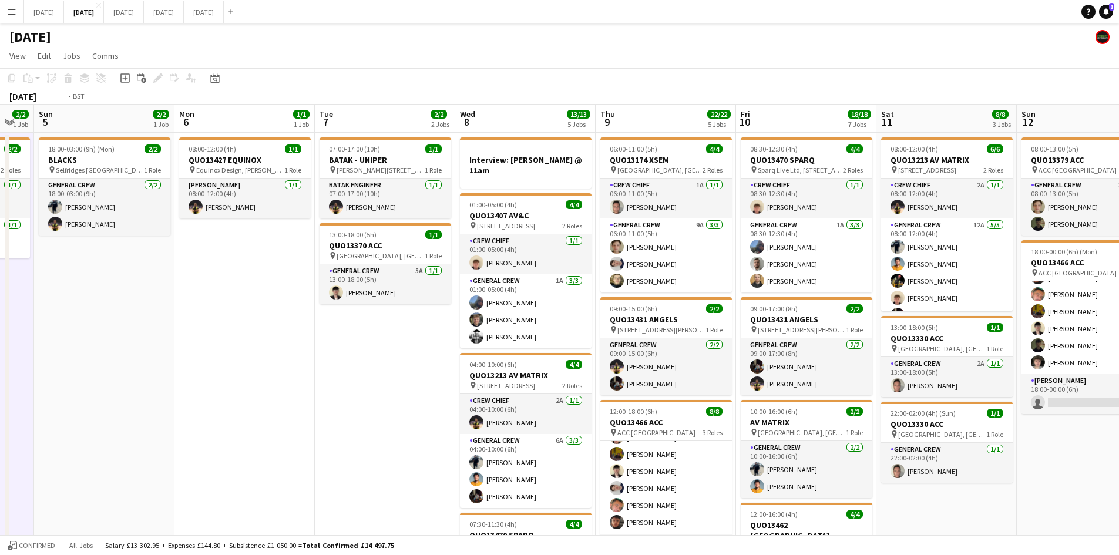
drag, startPoint x: 601, startPoint y: 314, endPoint x: 962, endPoint y: 294, distance: 361.8
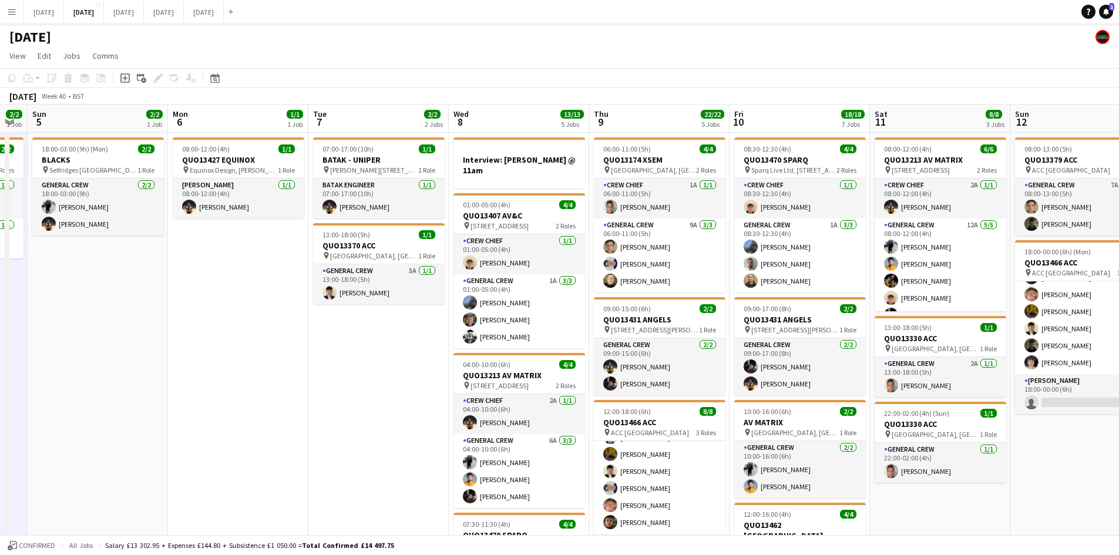
drag, startPoint x: 655, startPoint y: 331, endPoint x: 910, endPoint y: 328, distance: 255.5
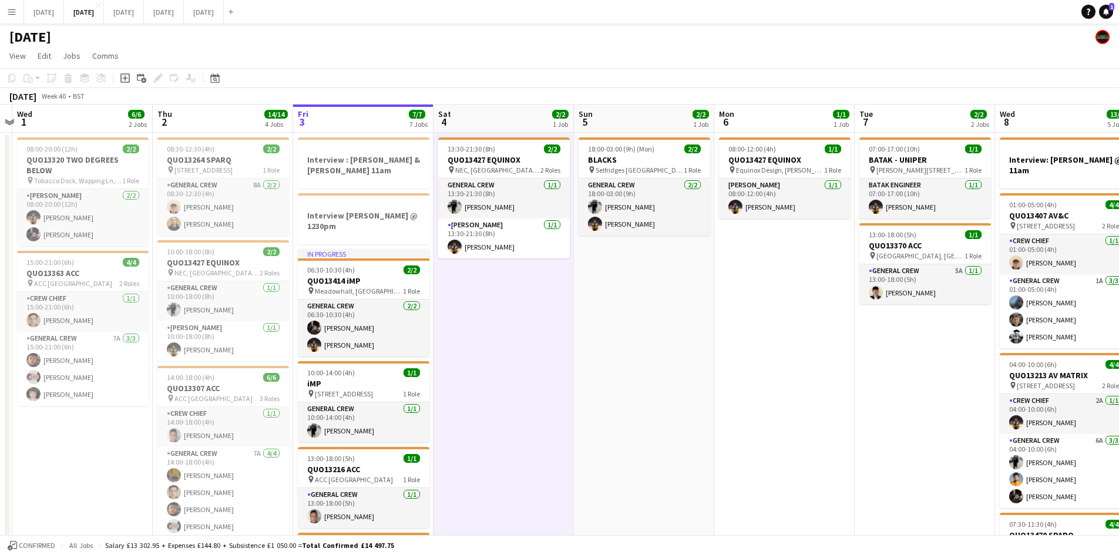
drag, startPoint x: 678, startPoint y: 354, endPoint x: 738, endPoint y: 359, distance: 60.7
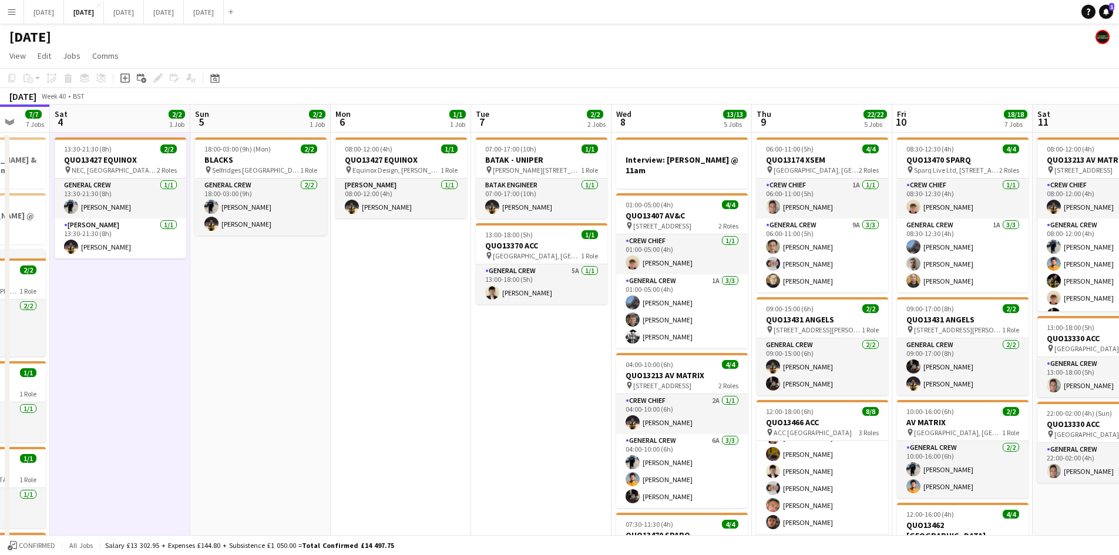
drag, startPoint x: 761, startPoint y: 351, endPoint x: 337, endPoint y: 248, distance: 436.4
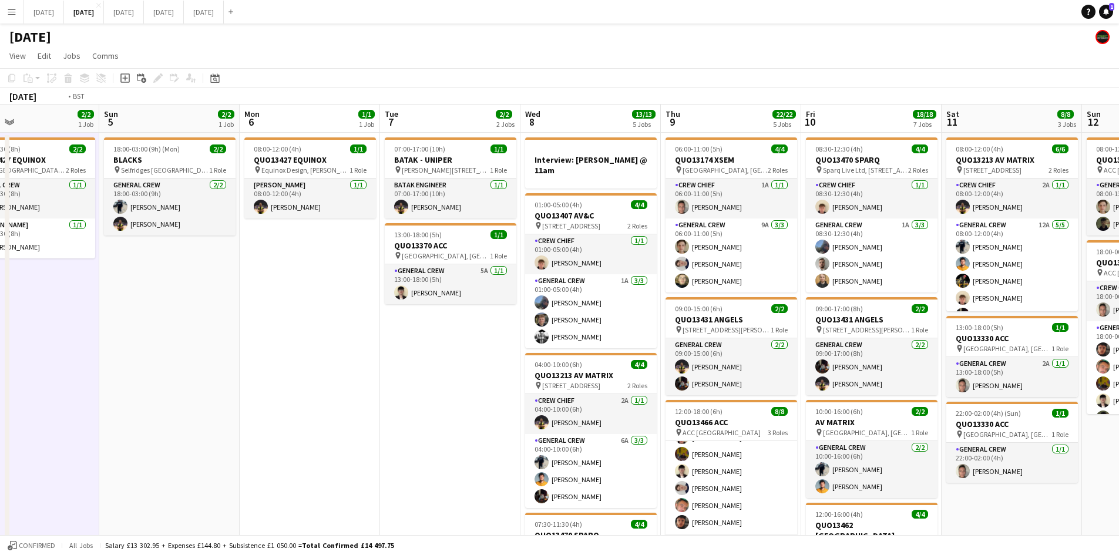
drag, startPoint x: 603, startPoint y: 314, endPoint x: 214, endPoint y: 236, distance: 397.1
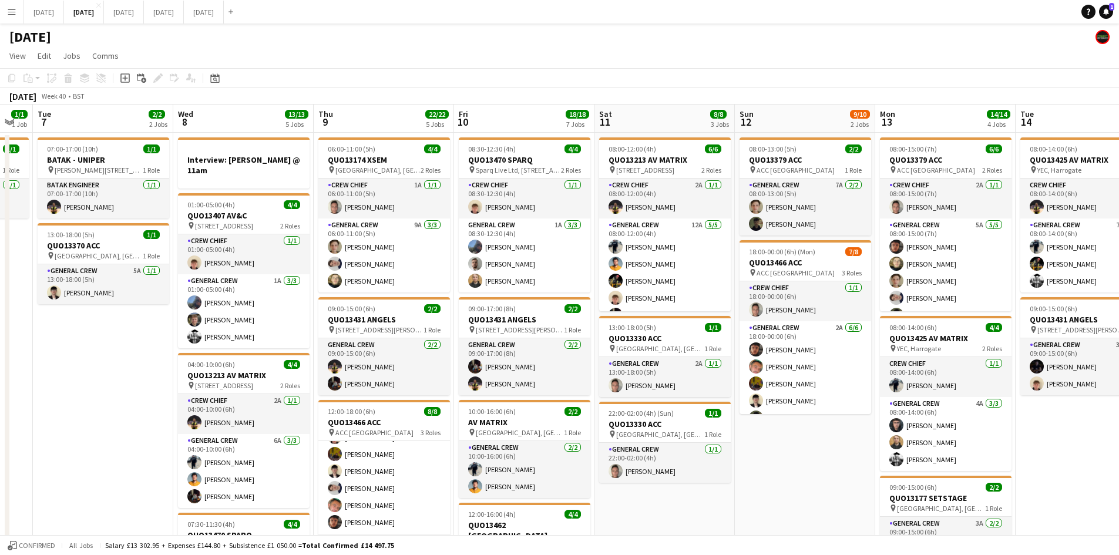
drag, startPoint x: 657, startPoint y: 337, endPoint x: 321, endPoint y: 244, distance: 348.6
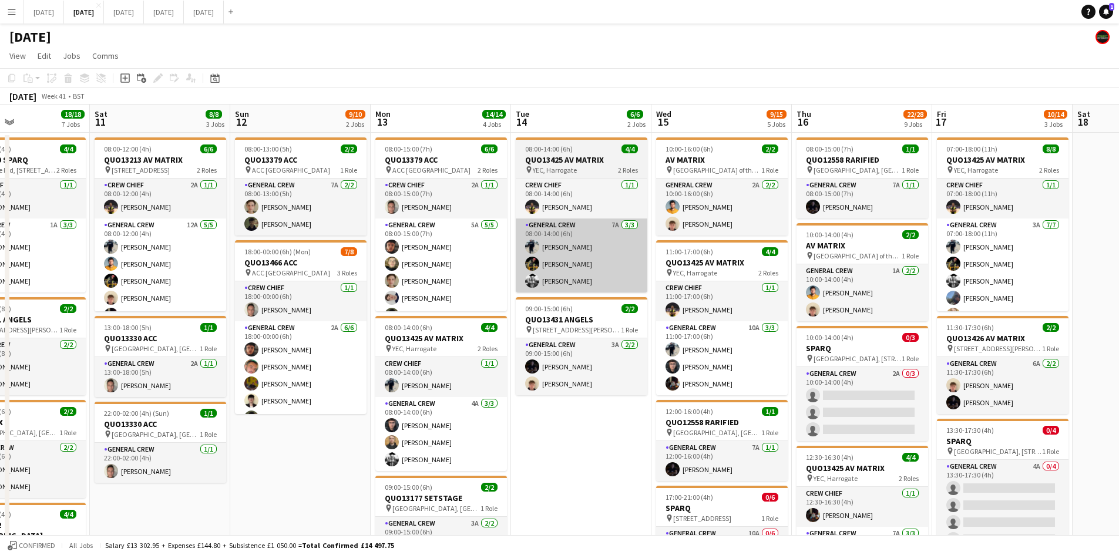
drag, startPoint x: 805, startPoint y: 372, endPoint x: 297, endPoint y: 250, distance: 522.6
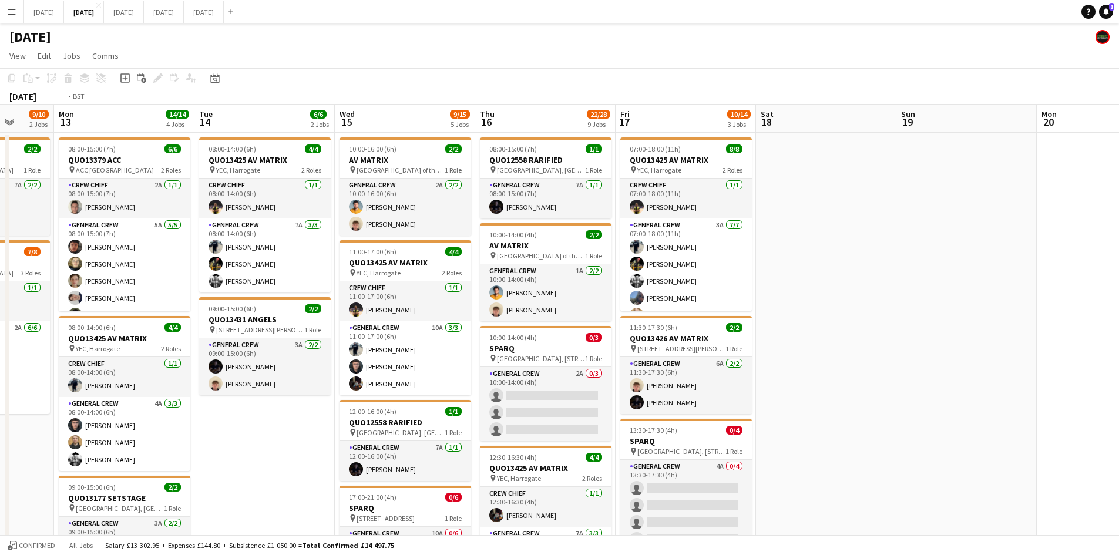
drag, startPoint x: 707, startPoint y: 349, endPoint x: 361, endPoint y: 258, distance: 357.9
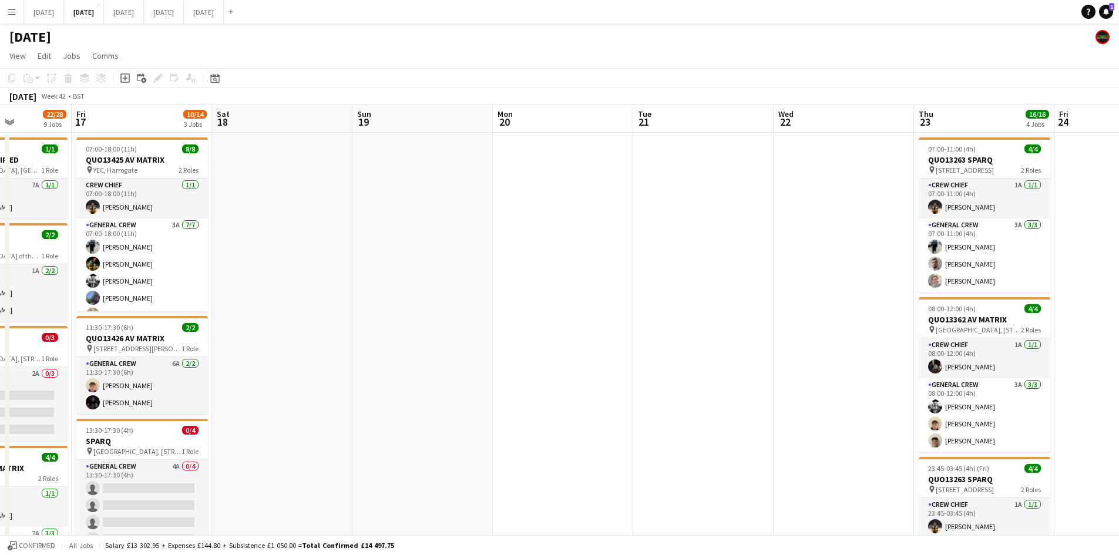
drag, startPoint x: 548, startPoint y: 310, endPoint x: 662, endPoint y: 309, distance: 114.0
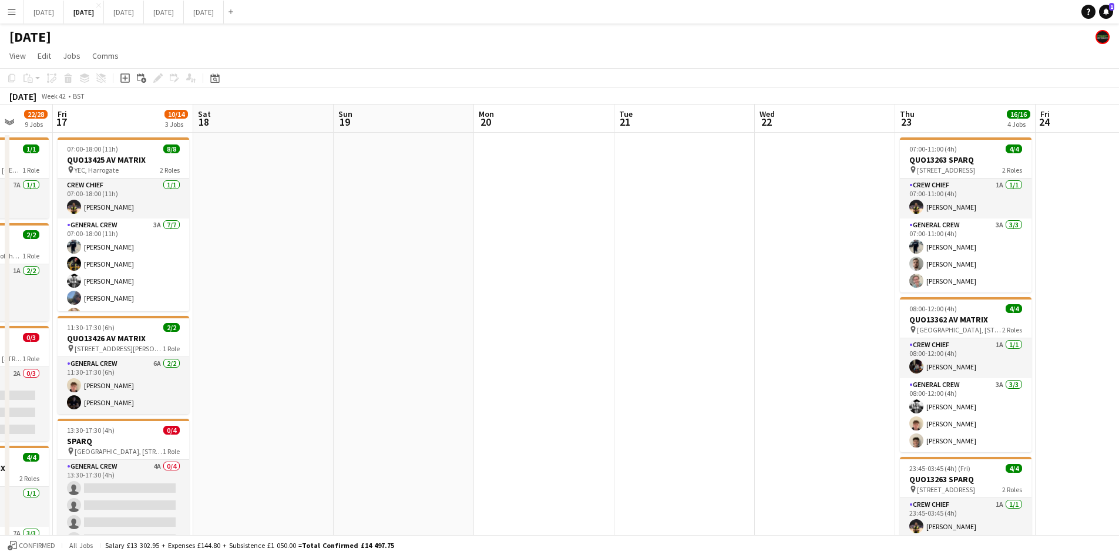
scroll to position [0, 355]
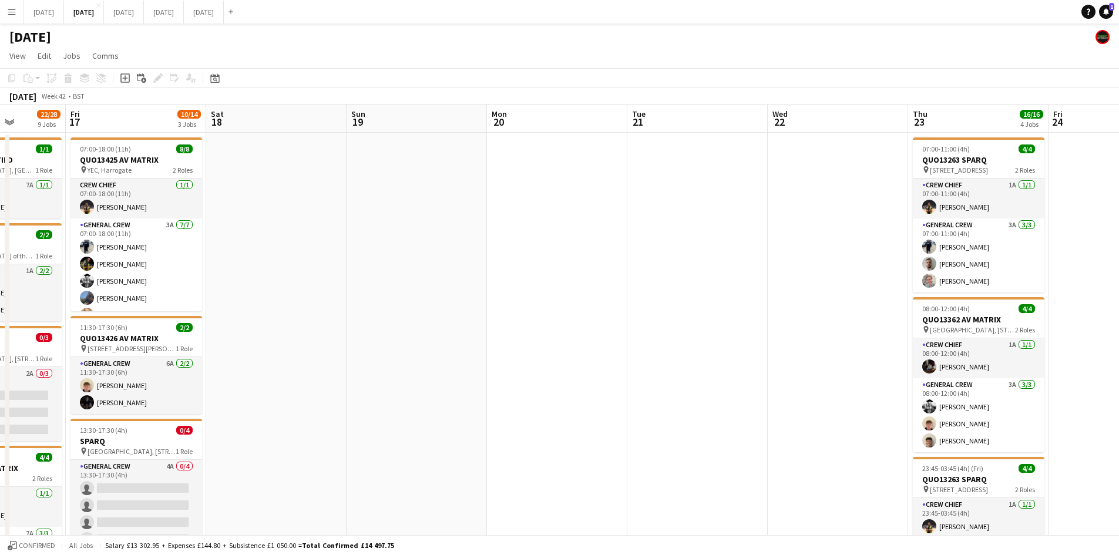
drag, startPoint x: 774, startPoint y: 355, endPoint x: 646, endPoint y: 358, distance: 127.5
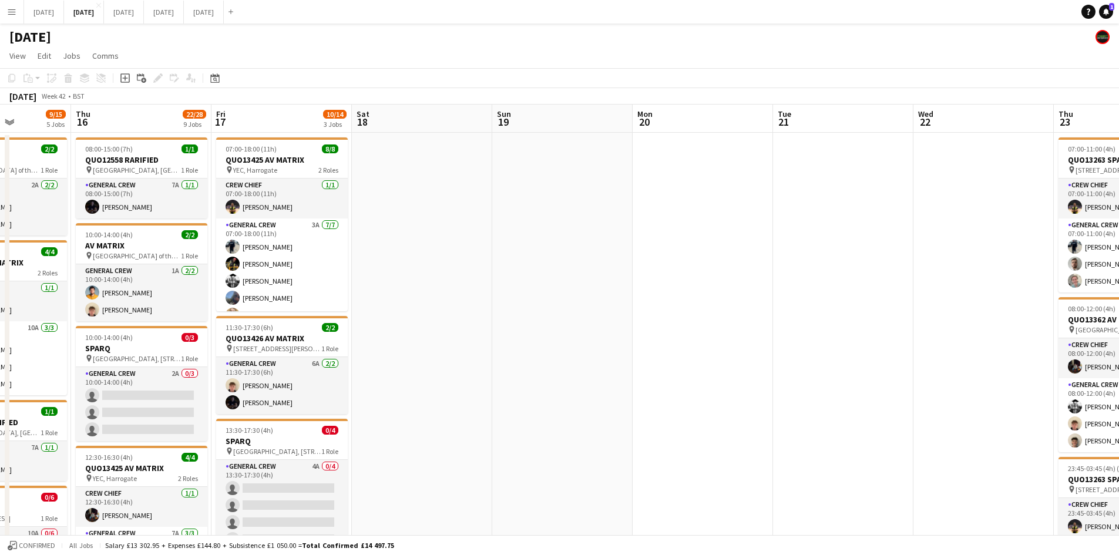
drag, startPoint x: 571, startPoint y: 271, endPoint x: 769, endPoint y: 270, distance: 198.5
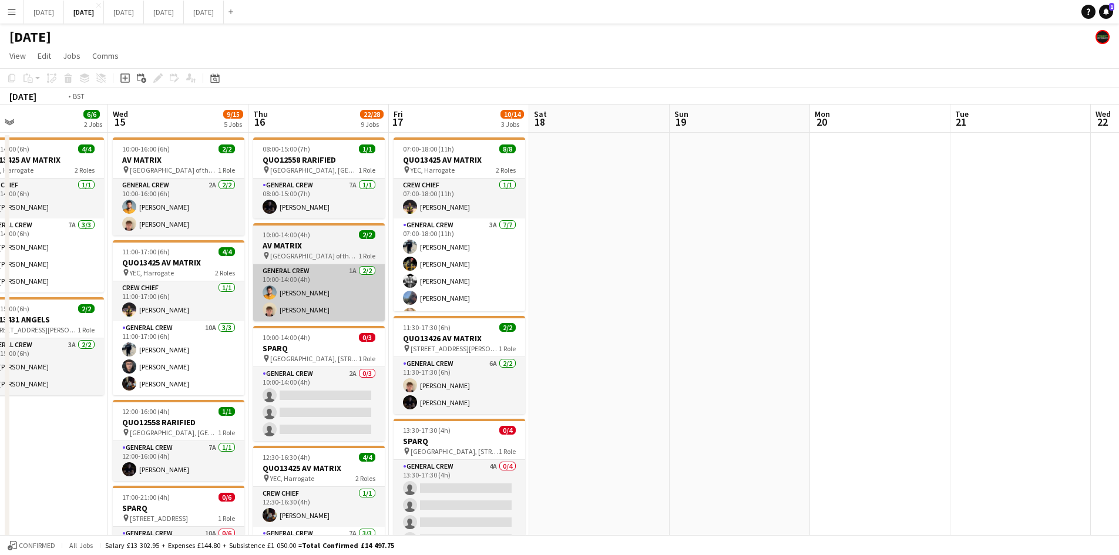
drag, startPoint x: 560, startPoint y: 297, endPoint x: 584, endPoint y: 275, distance: 32.9
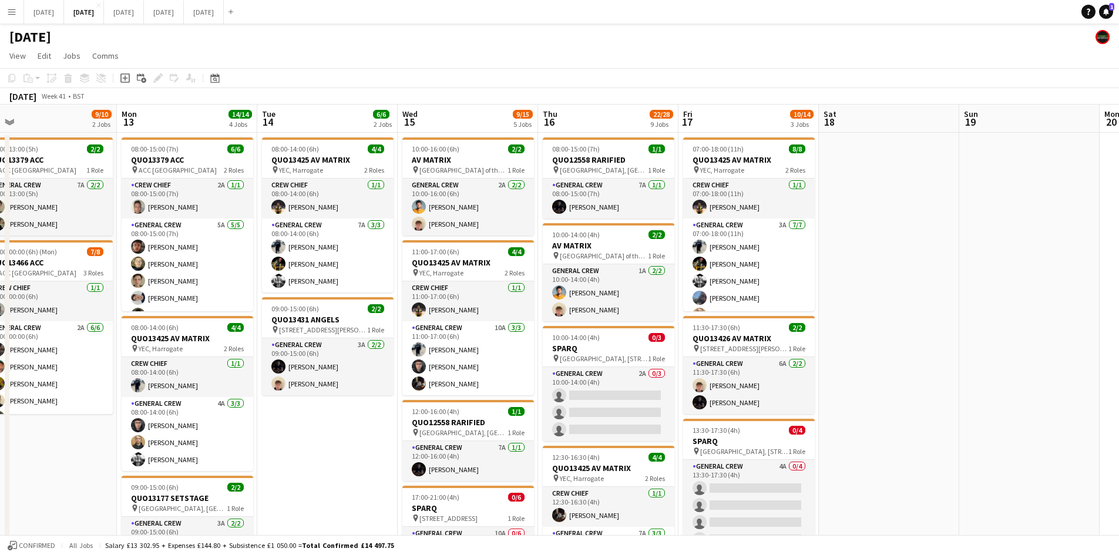
drag, startPoint x: 525, startPoint y: 286, endPoint x: 460, endPoint y: 271, distance: 66.3
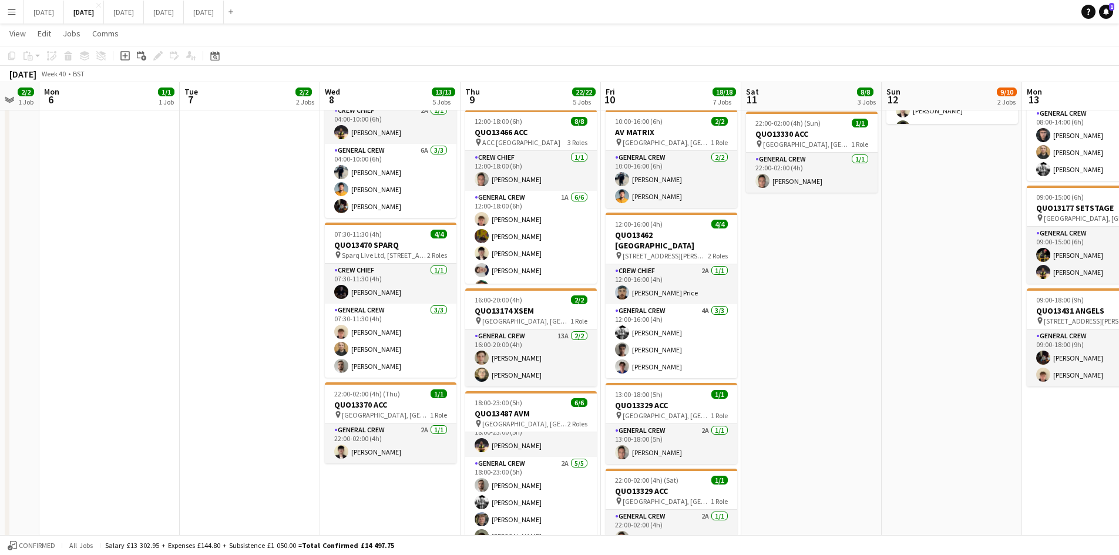
scroll to position [72, 0]
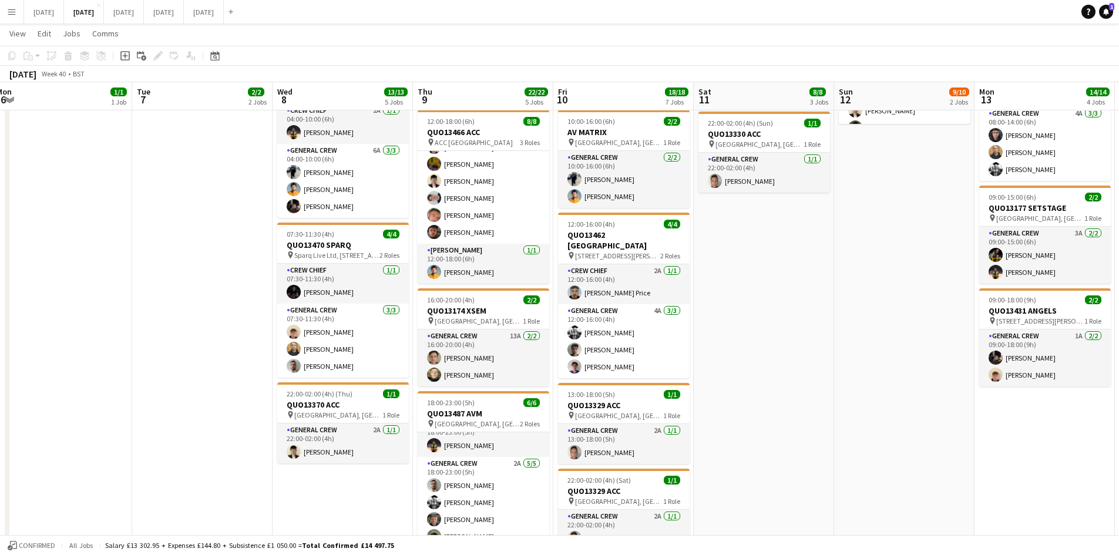
drag, startPoint x: 535, startPoint y: 330, endPoint x: 708, endPoint y: 336, distance: 173.4
click at [694, 345] on app-calendar-viewport "Sat 4 2/2 1 Job Sun 5 2/2 1 Job Mon 6 1/1 1 Job Tue 7 2/2 2 Jobs Wed 8 13/13 5 …" at bounding box center [559, 381] width 1119 height 1248
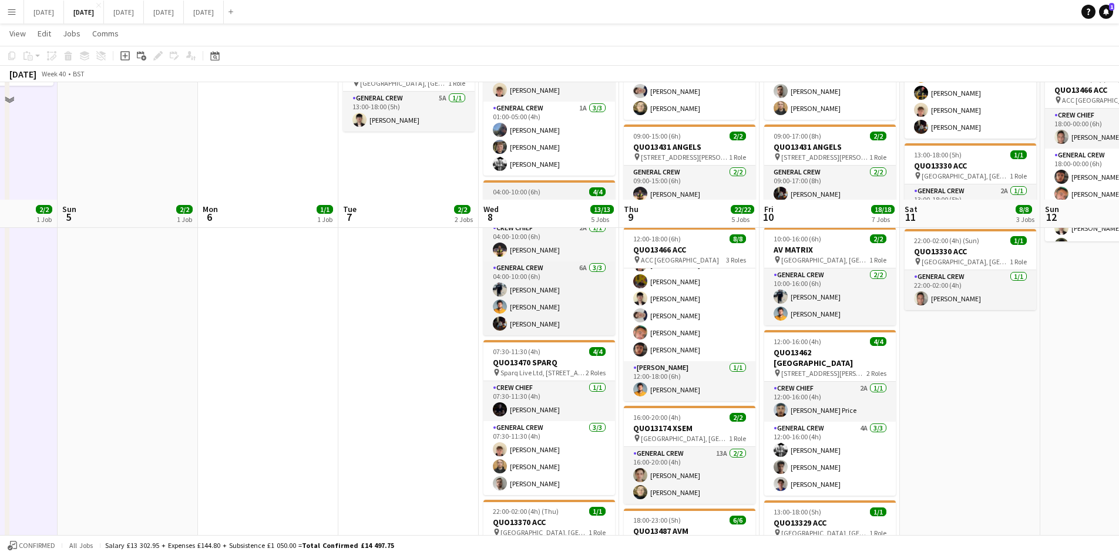
scroll to position [0, 0]
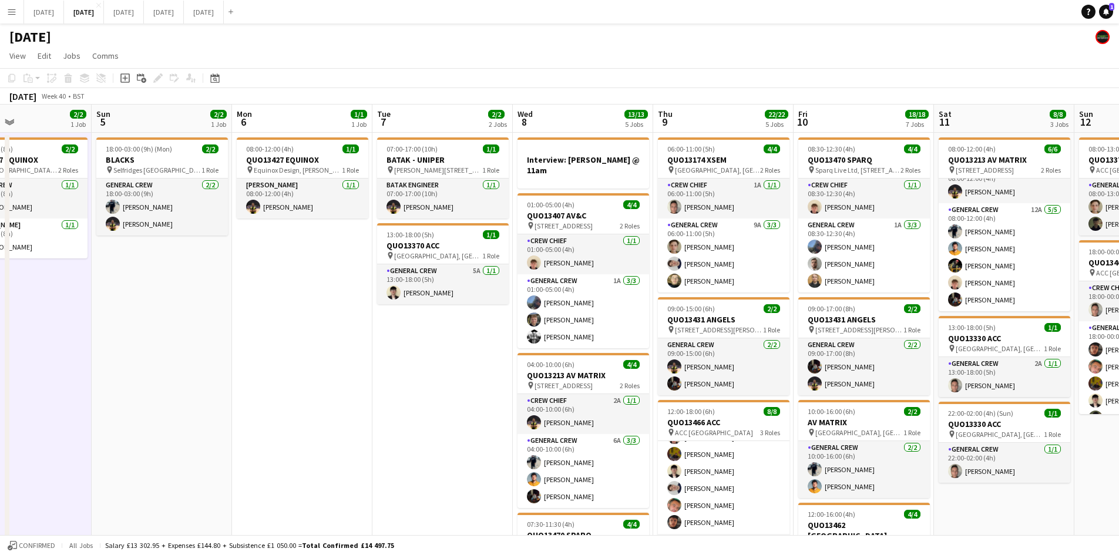
drag, startPoint x: 480, startPoint y: 361, endPoint x: 597, endPoint y: 335, distance: 119.1
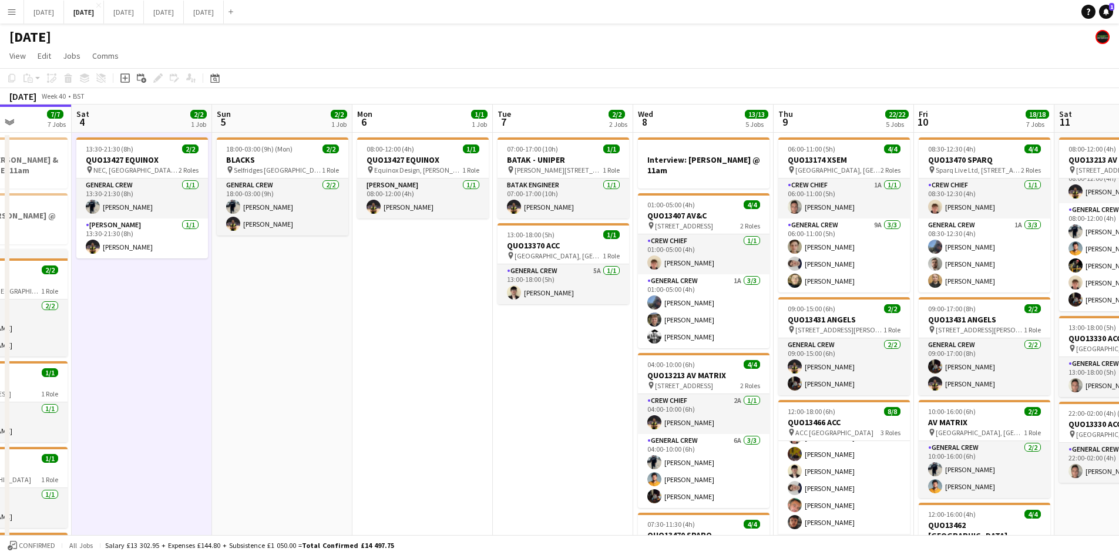
drag, startPoint x: 553, startPoint y: 355, endPoint x: 720, endPoint y: 328, distance: 169.0
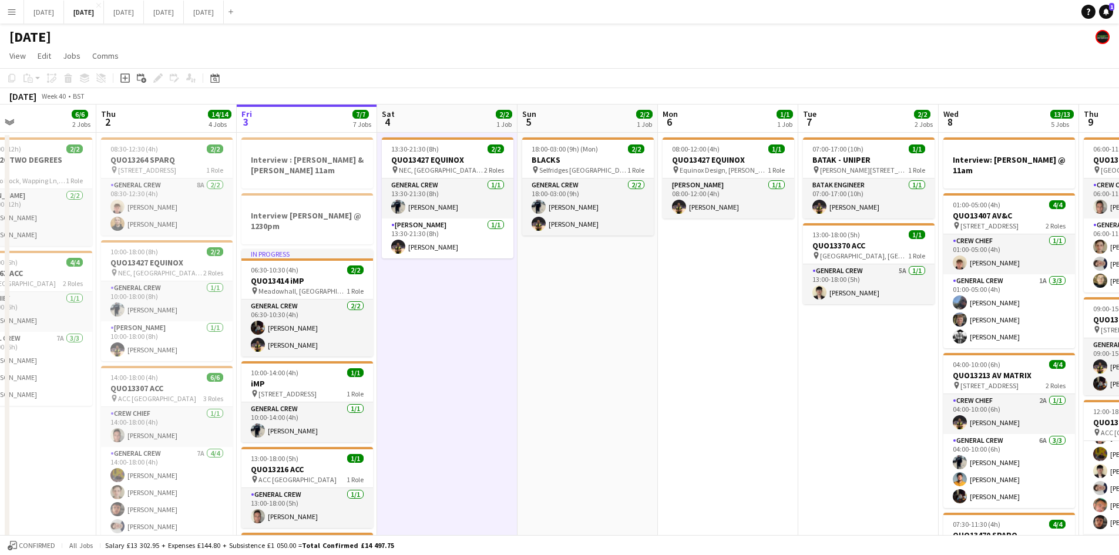
drag, startPoint x: 657, startPoint y: 371, endPoint x: 717, endPoint y: 361, distance: 61.2
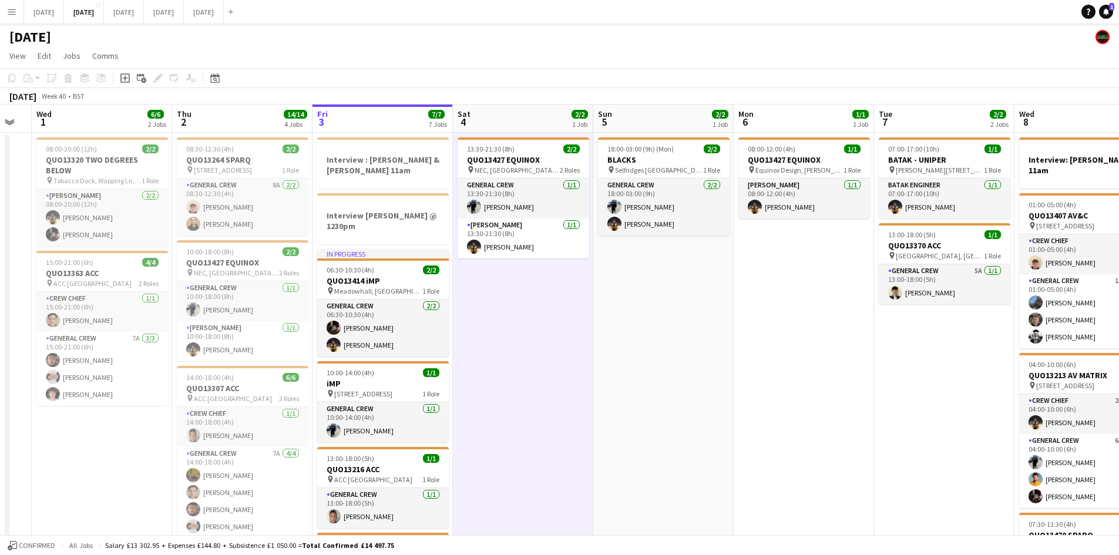
scroll to position [0, 323]
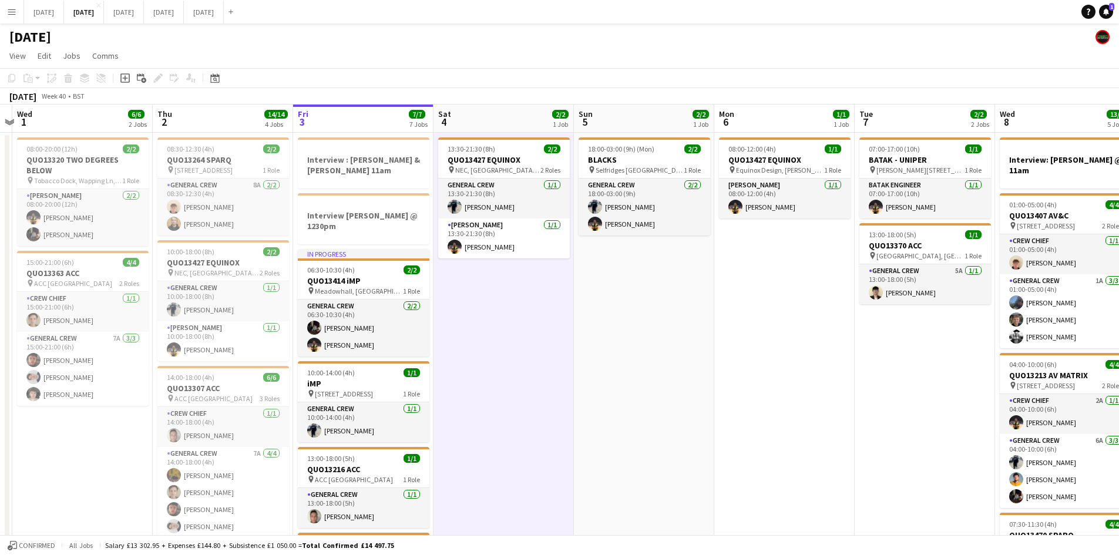
drag, startPoint x: 523, startPoint y: 341, endPoint x: 717, endPoint y: 352, distance: 194.7
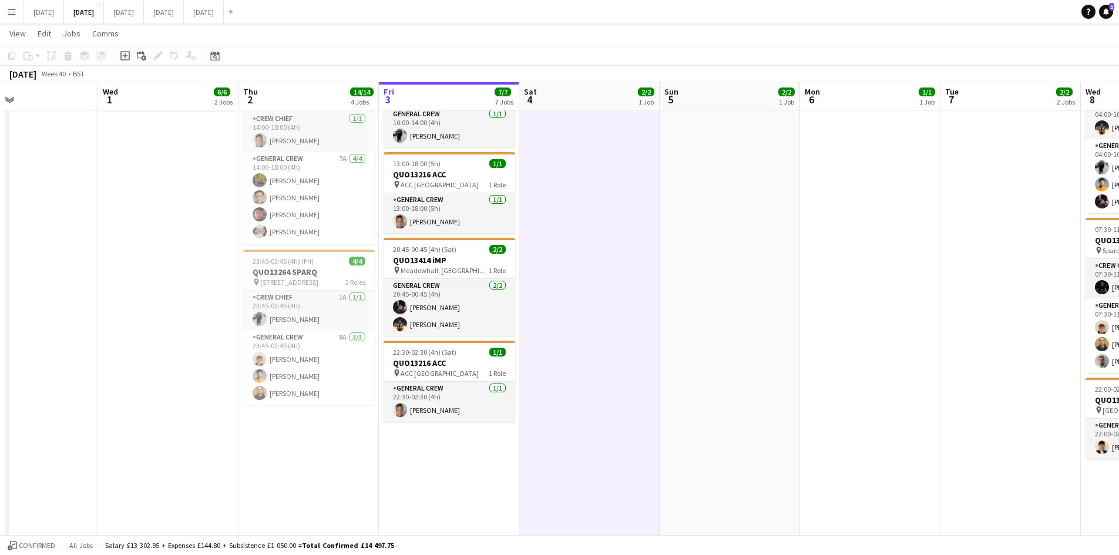
scroll to position [0, 0]
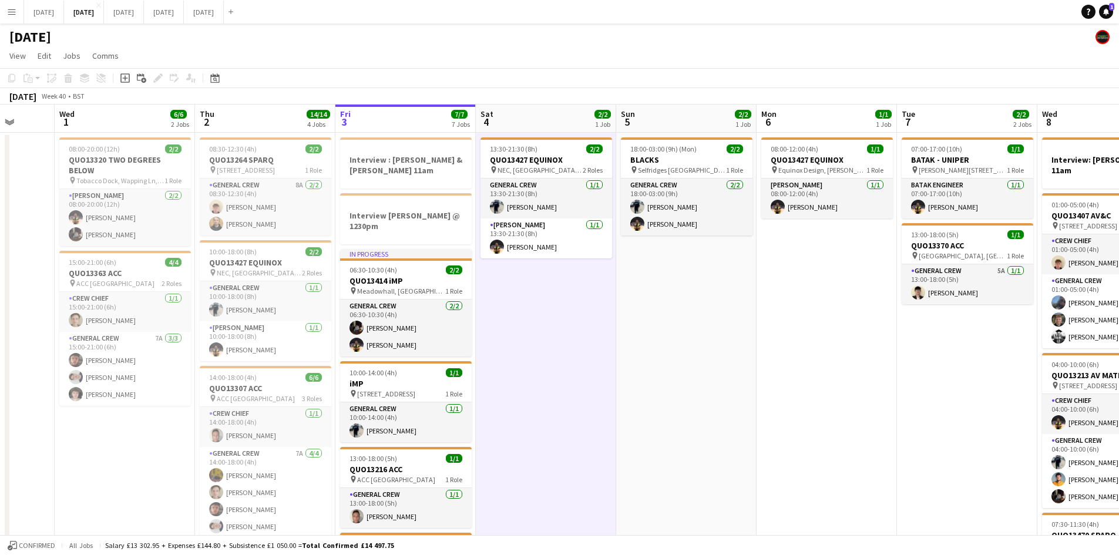
drag, startPoint x: 741, startPoint y: 344, endPoint x: 658, endPoint y: 338, distance: 82.4
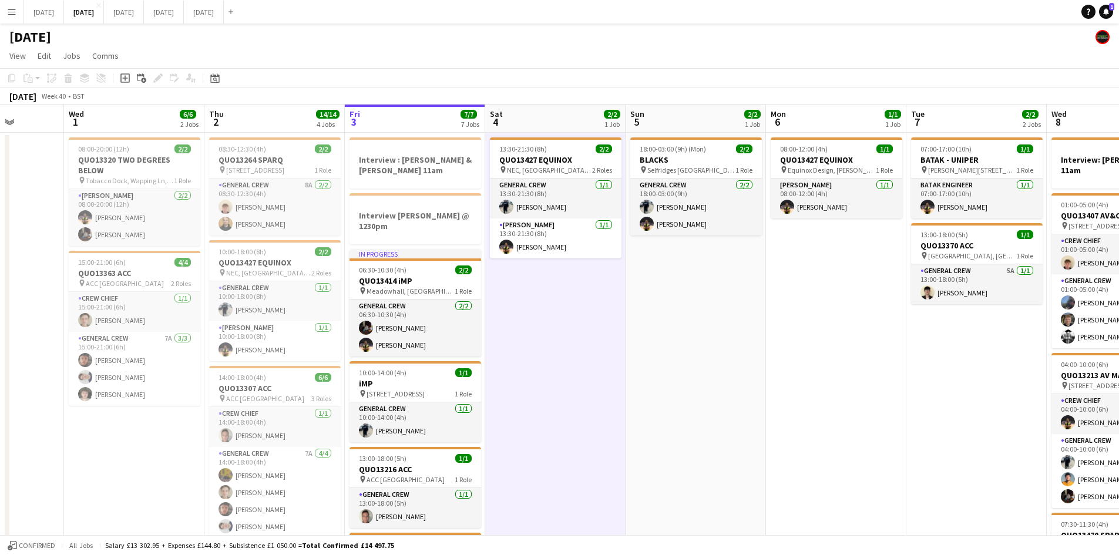
drag, startPoint x: 774, startPoint y: 376, endPoint x: 678, endPoint y: 367, distance: 96.1
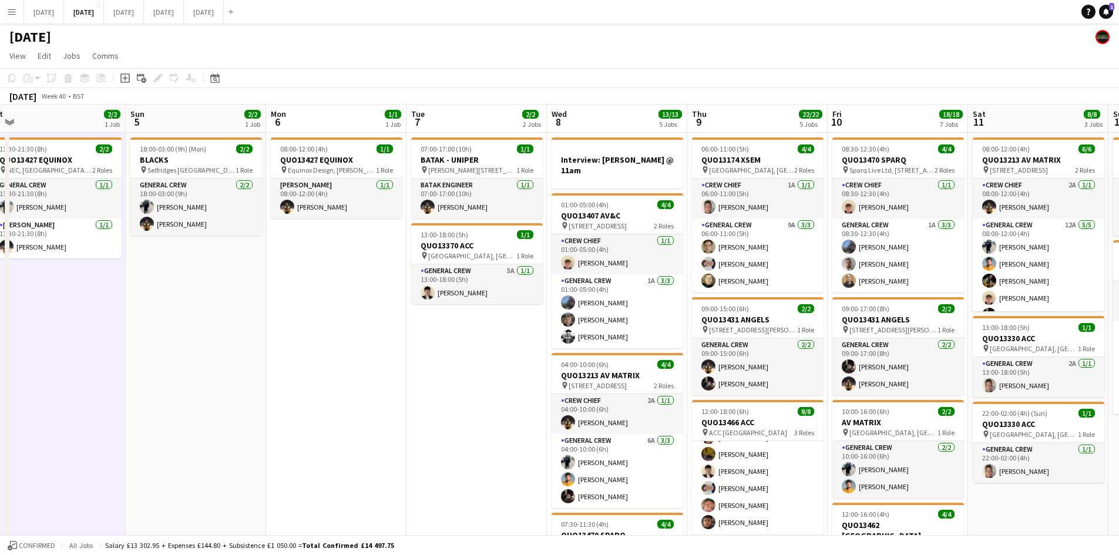
drag, startPoint x: 560, startPoint y: 361, endPoint x: 489, endPoint y: 352, distance: 71.5
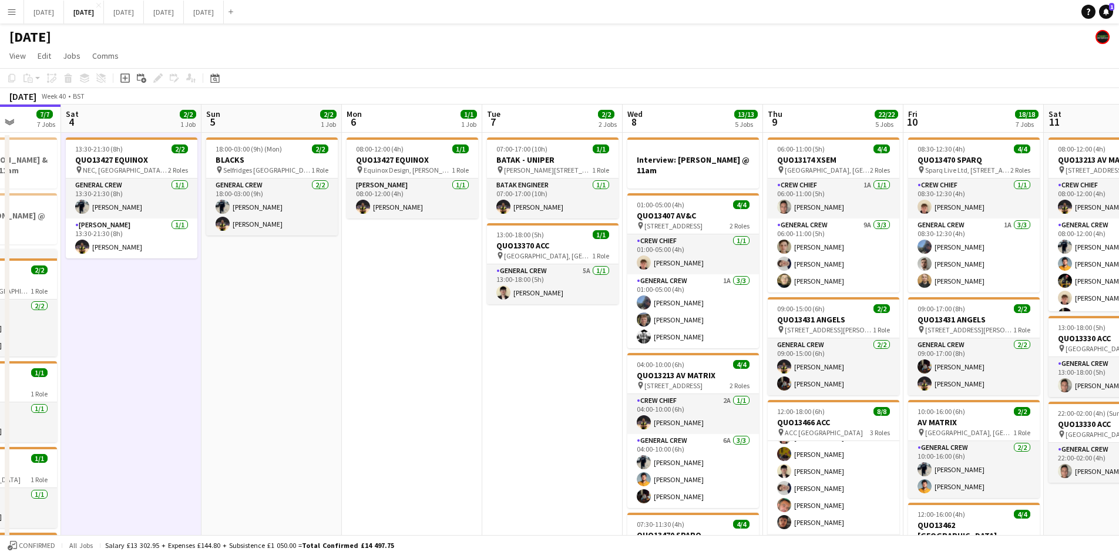
drag, startPoint x: 402, startPoint y: 365, endPoint x: 327, endPoint y: 355, distance: 75.8
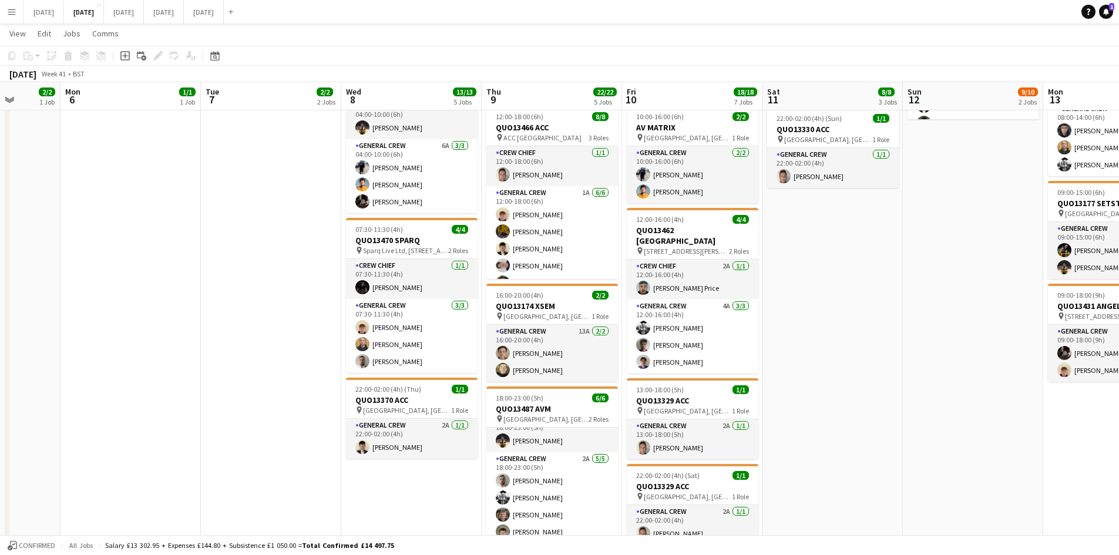
drag, startPoint x: 784, startPoint y: 318, endPoint x: 690, endPoint y: 306, distance: 94.1
click at [700, 308] on app-calendar-viewport "Fri 3 7/7 7 Jobs Sat 4 2/2 1 Job Sun 5 2/2 1 Job Mon 6 1/1 1 Job Tue 7 2/2 2 Jo…" at bounding box center [559, 376] width 1119 height 1248
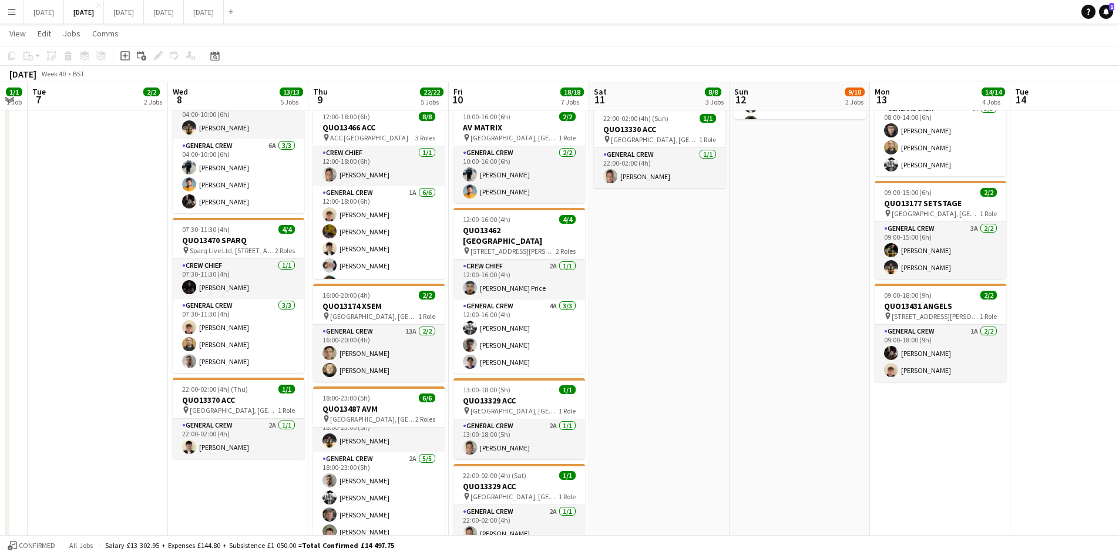
drag, startPoint x: 755, startPoint y: 352, endPoint x: 546, endPoint y: 317, distance: 212.7
click at [610, 331] on app-calendar-viewport "Sat 4 2/2 1 Job Sun 5 2/2 1 Job Mon 6 1/1 1 Job Tue 7 2/2 2 Jobs Wed 8 13/13 5 …" at bounding box center [559, 376] width 1119 height 1248
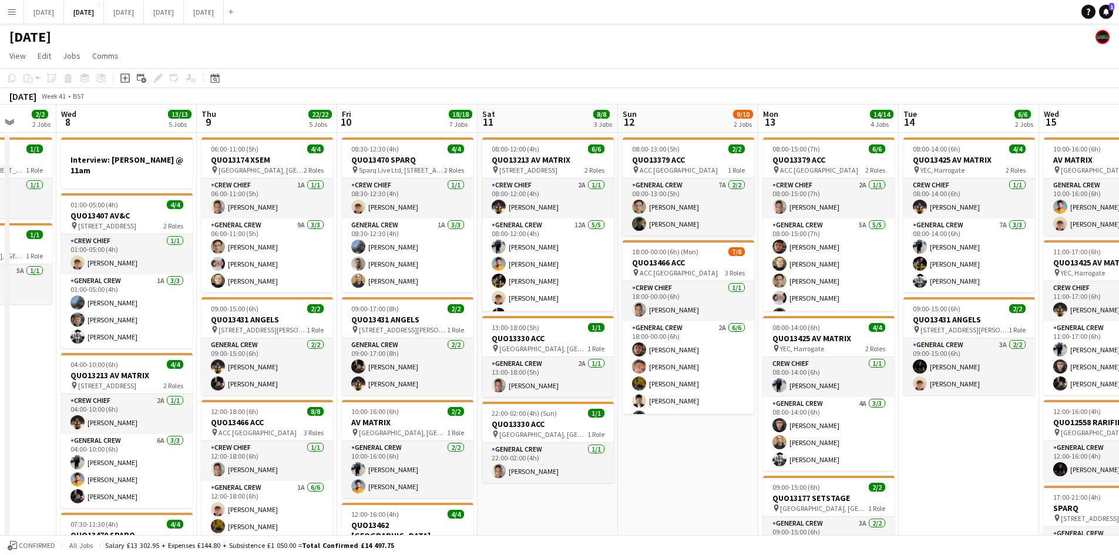
drag, startPoint x: 861, startPoint y: 349, endPoint x: 567, endPoint y: 285, distance: 300.6
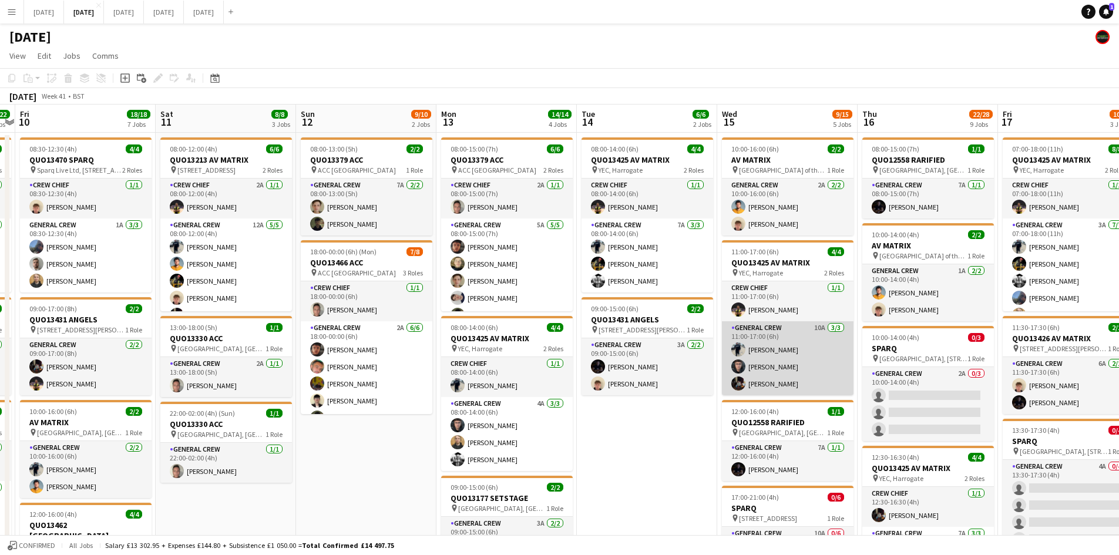
scroll to position [352, 0]
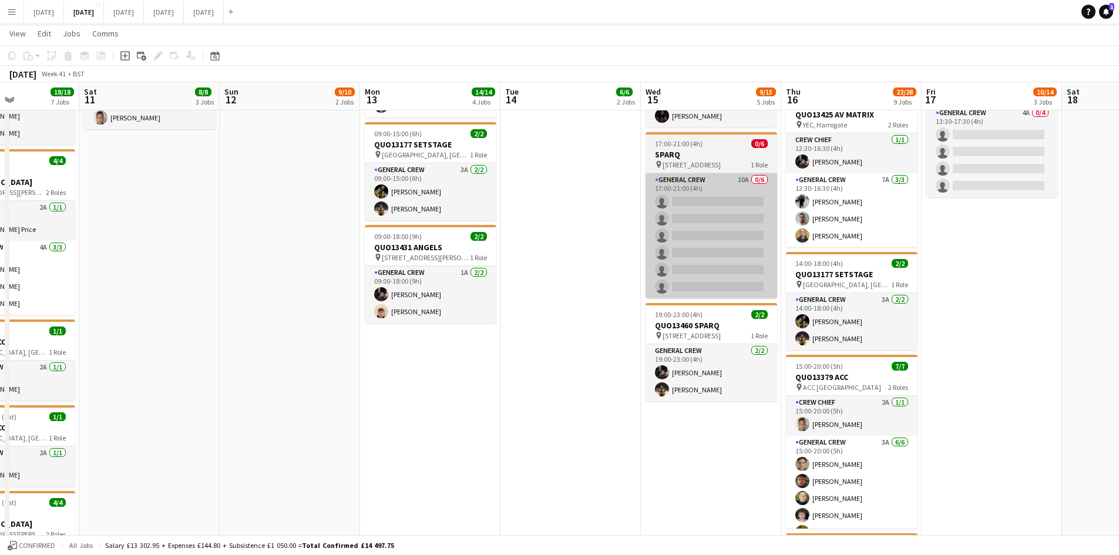
drag, startPoint x: 564, startPoint y: 315, endPoint x: 506, endPoint y: 290, distance: 63.4
click at [519, 295] on app-calendar-viewport "Tue 7 2/2 2 Jobs Wed 8 13/13 5 Jobs Thu 9 22/22 5 Jobs Fri 10 18/18 7 Jobs Sat …" at bounding box center [559, 317] width 1119 height 1248
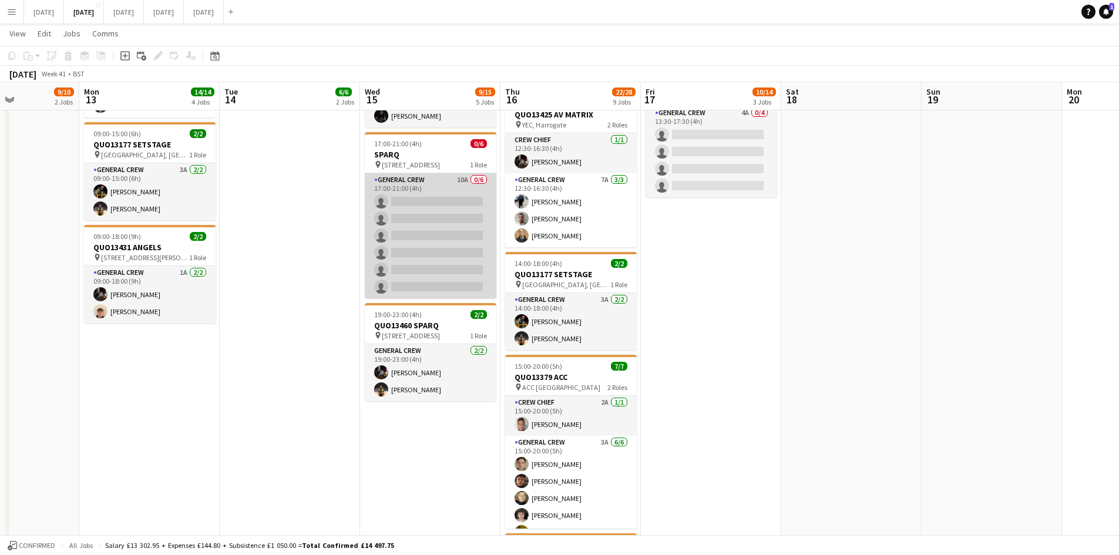
scroll to position [0, 387]
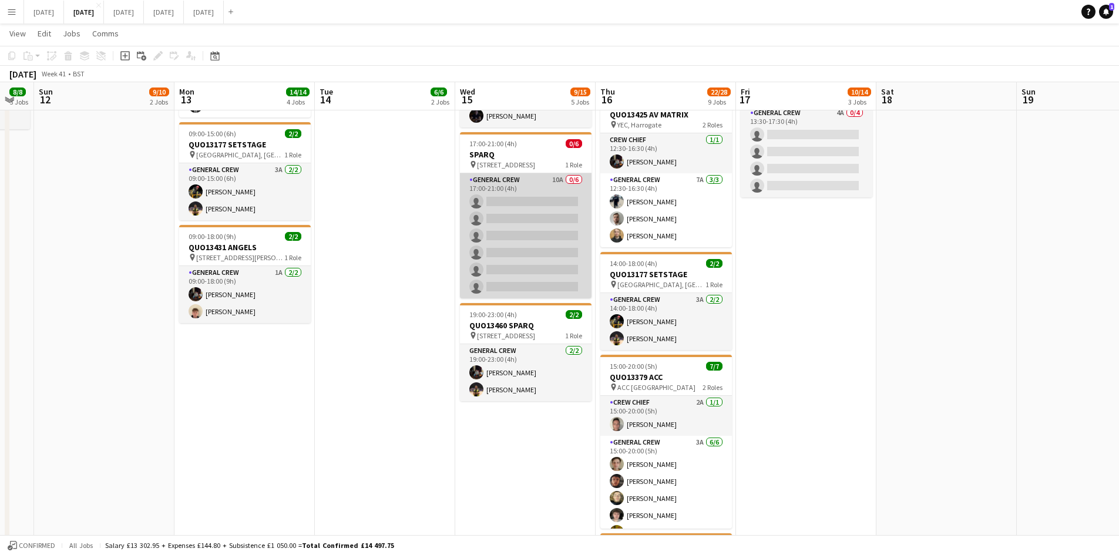
click at [552, 236] on app-card-role "General Crew 10A 0/6 17:00-21:00 (4h) single-neutral-actions single-neutral-act…" at bounding box center [526, 235] width 132 height 125
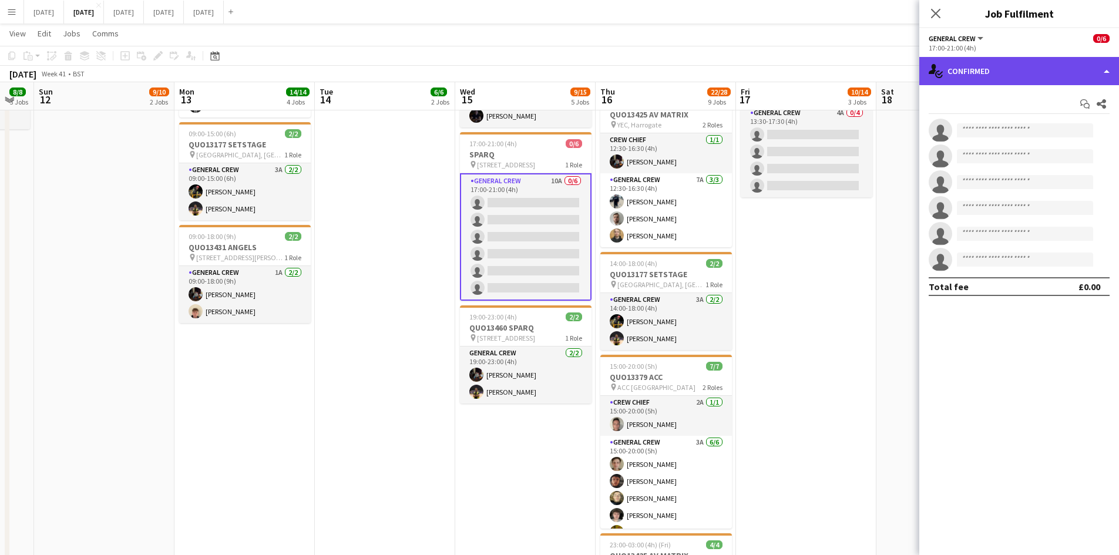
click at [1025, 69] on div "single-neutral-actions-check-2 Confirmed" at bounding box center [1019, 71] width 200 height 28
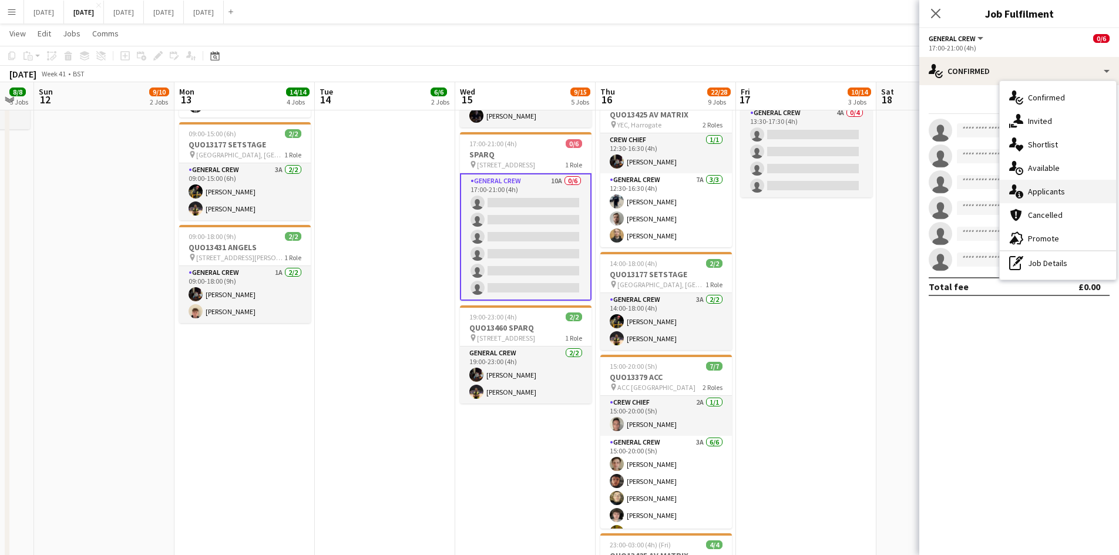
click at [1048, 196] on span "Applicants" at bounding box center [1046, 191] width 37 height 11
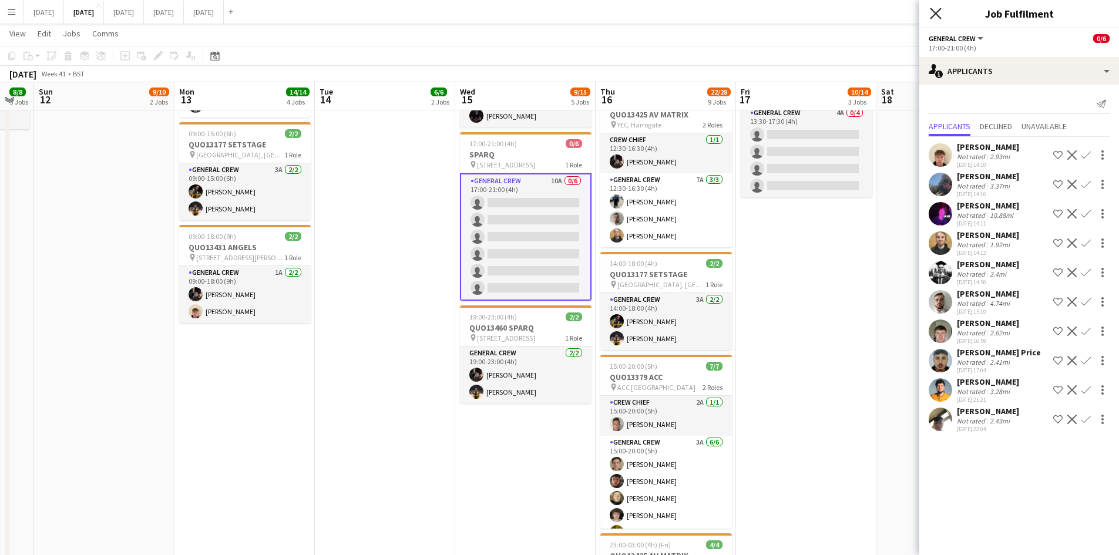
click at [934, 10] on icon "Close pop-in" at bounding box center [935, 13] width 11 height 11
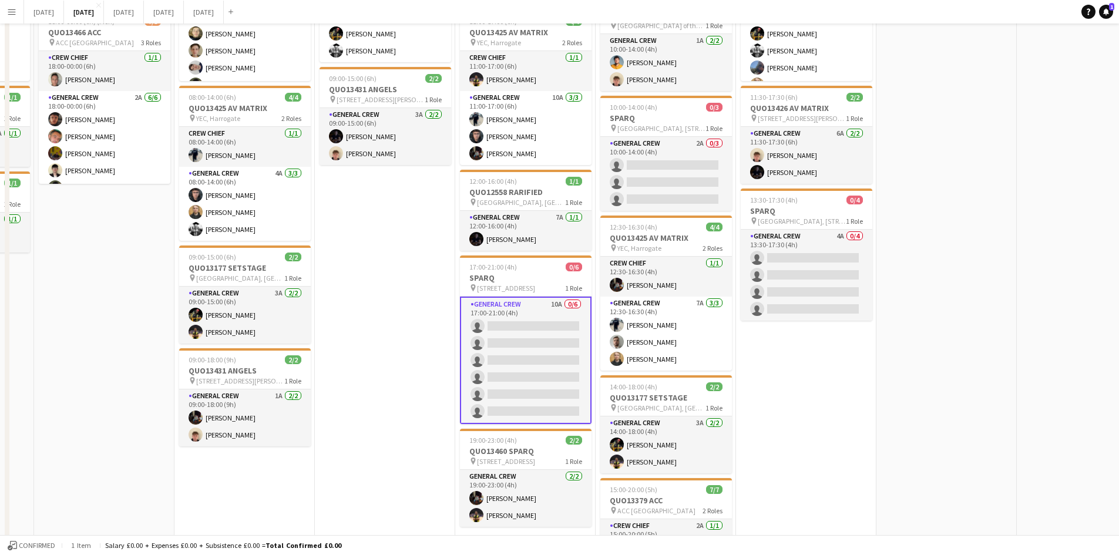
scroll to position [0, 0]
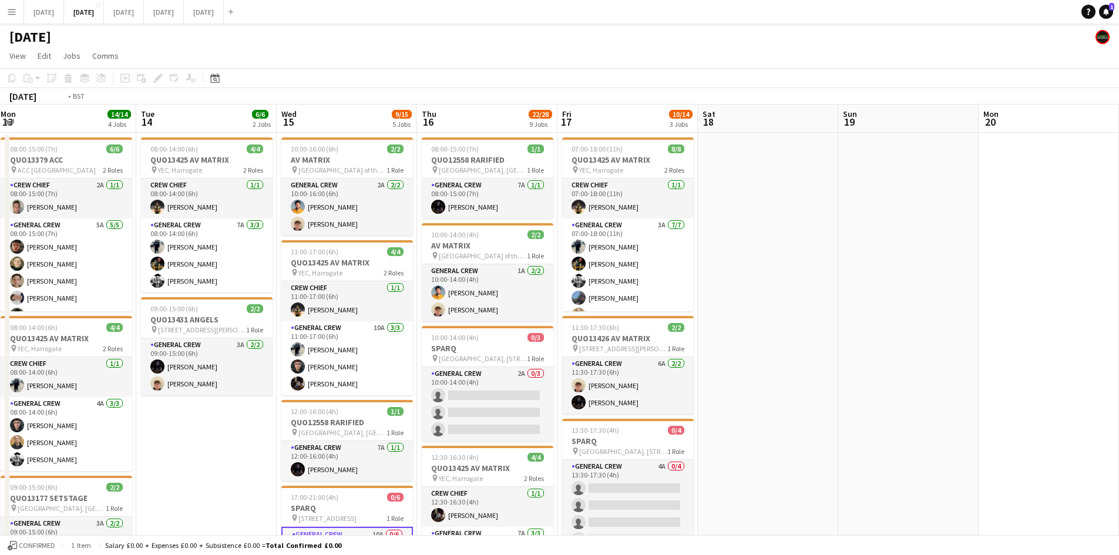
drag, startPoint x: 932, startPoint y: 385, endPoint x: 765, endPoint y: 327, distance: 176.7
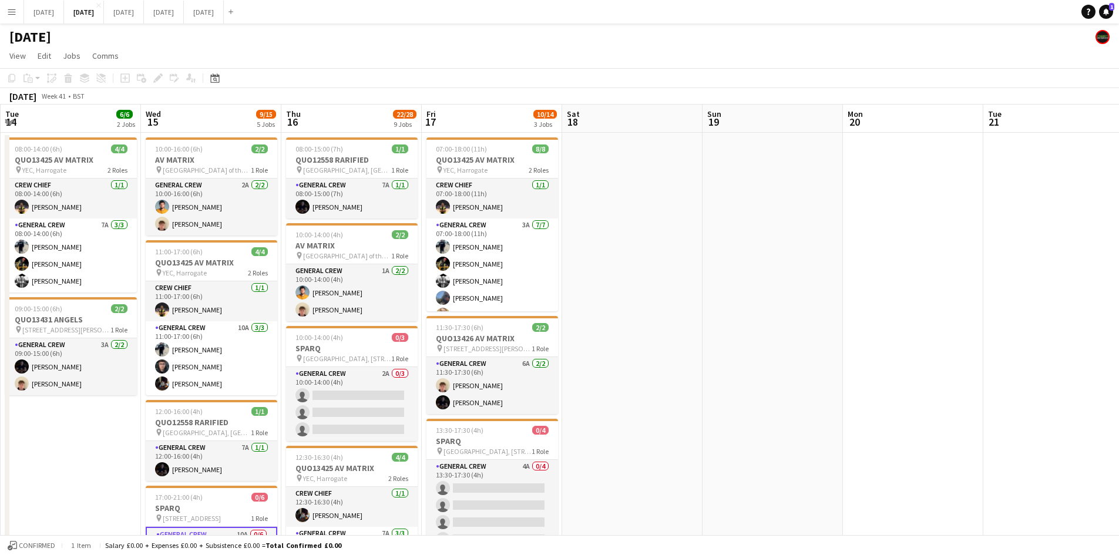
drag, startPoint x: 799, startPoint y: 359, endPoint x: 493, endPoint y: 271, distance: 318.4
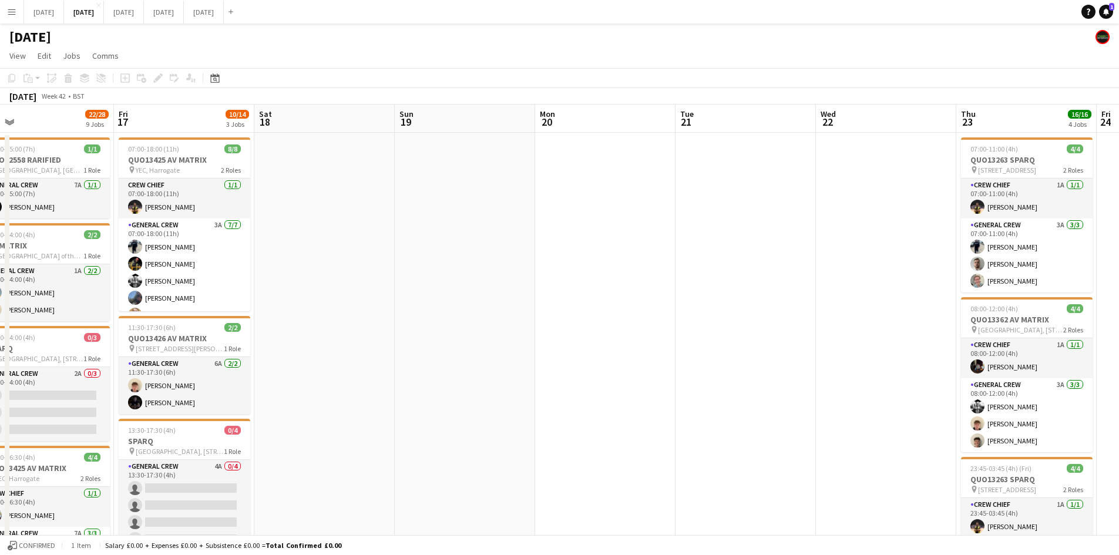
drag, startPoint x: 787, startPoint y: 355, endPoint x: 459, endPoint y: 314, distance: 330.2
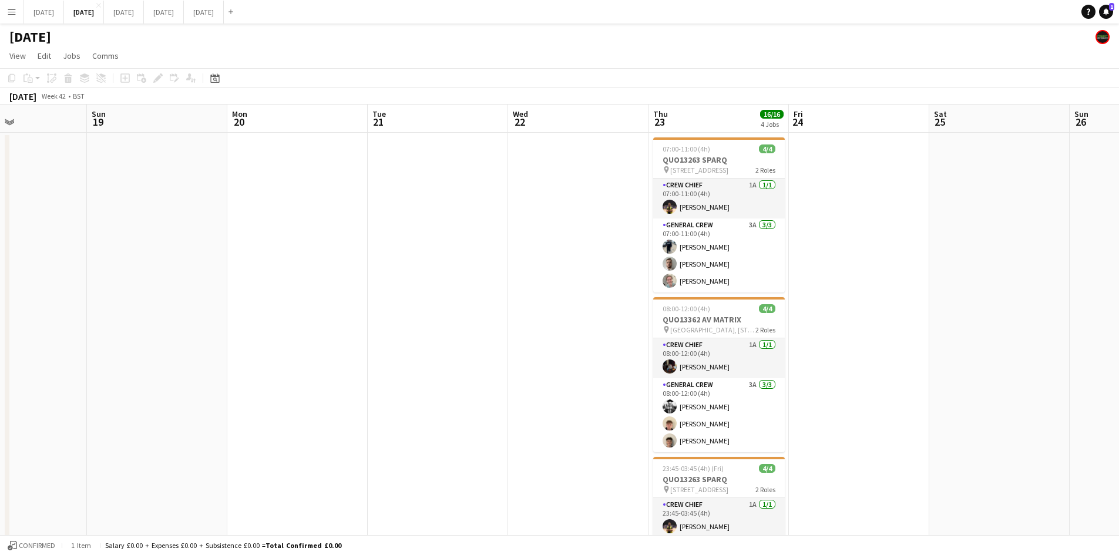
drag, startPoint x: 515, startPoint y: 336, endPoint x: 277, endPoint y: 309, distance: 238.8
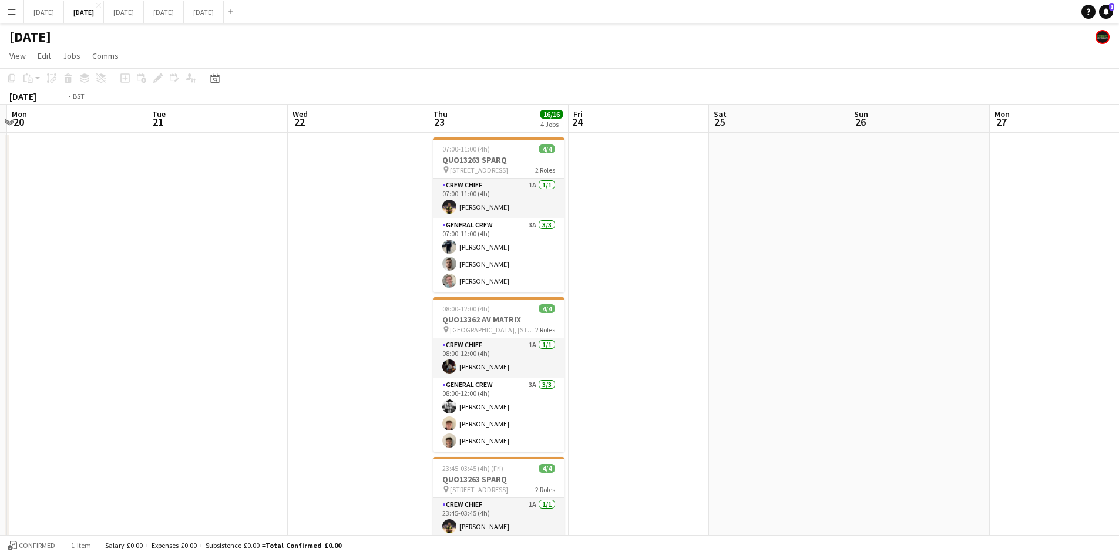
drag, startPoint x: 825, startPoint y: 372, endPoint x: 497, endPoint y: 311, distance: 334.0
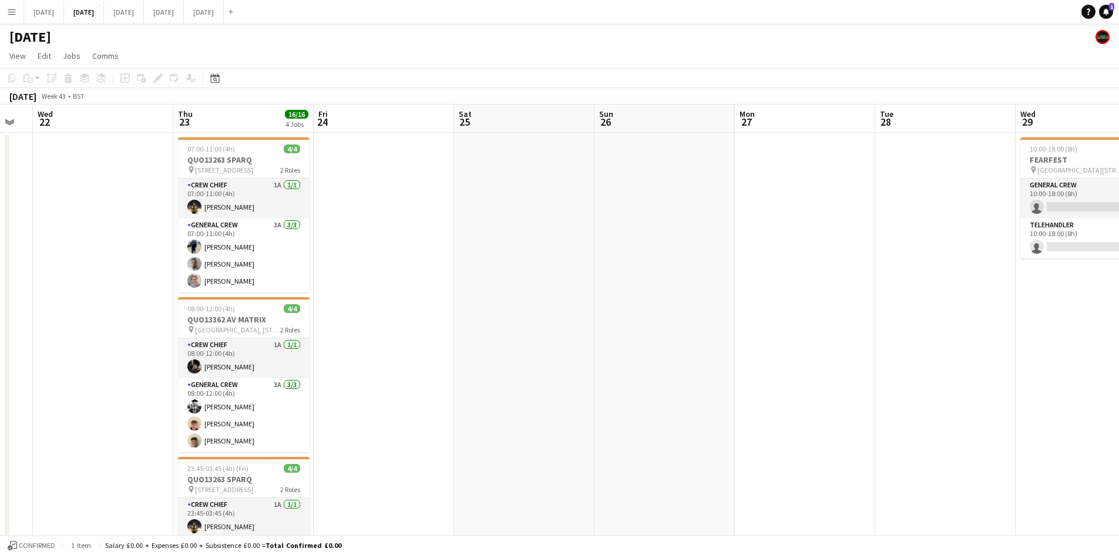
drag, startPoint x: 712, startPoint y: 368, endPoint x: 465, endPoint y: 345, distance: 248.4
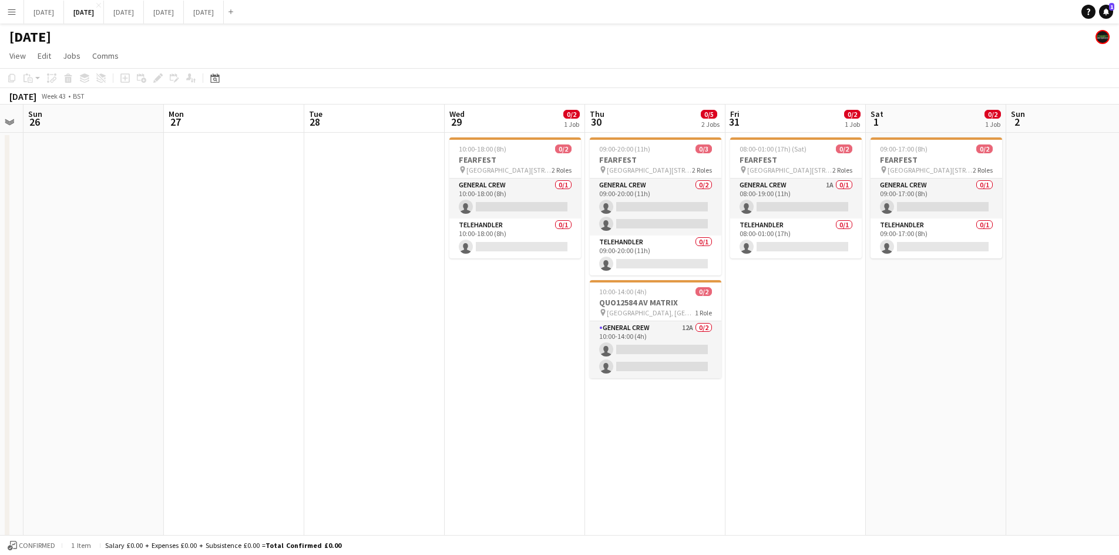
drag, startPoint x: 454, startPoint y: 341, endPoint x: 371, endPoint y: 325, distance: 84.4
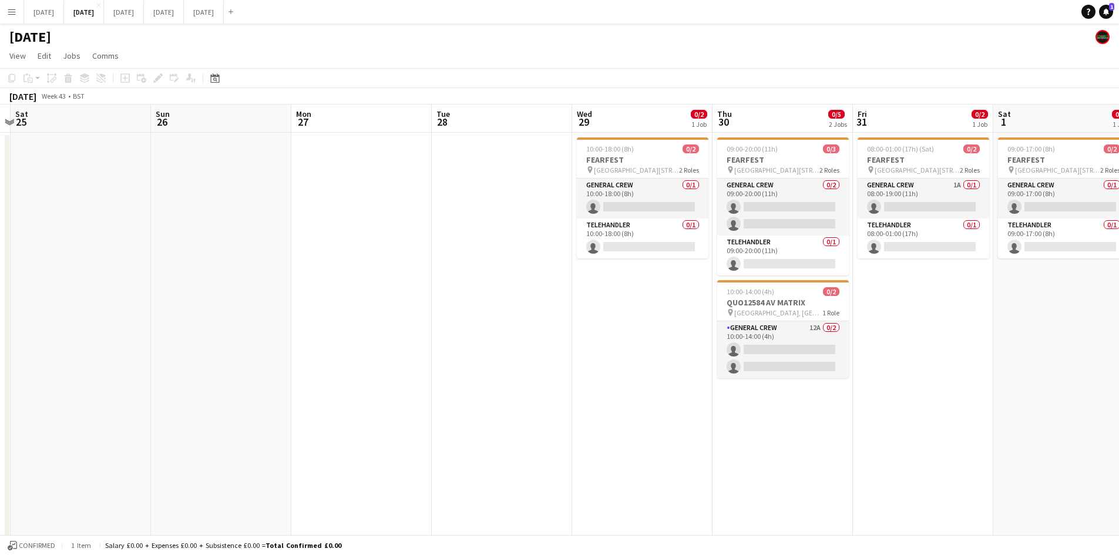
drag, startPoint x: 507, startPoint y: 386, endPoint x: 728, endPoint y: 367, distance: 222.2
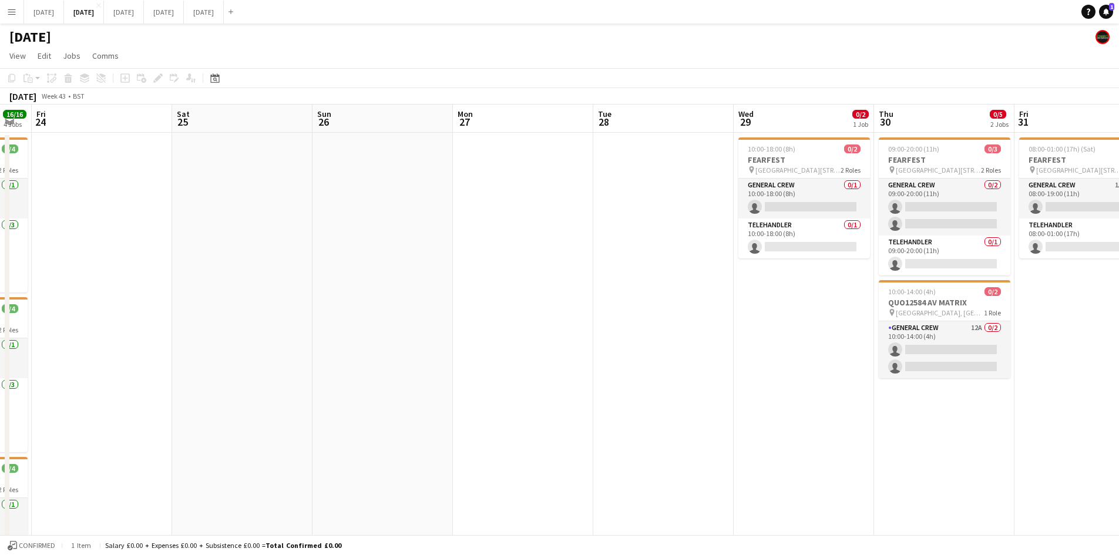
scroll to position [0, 419]
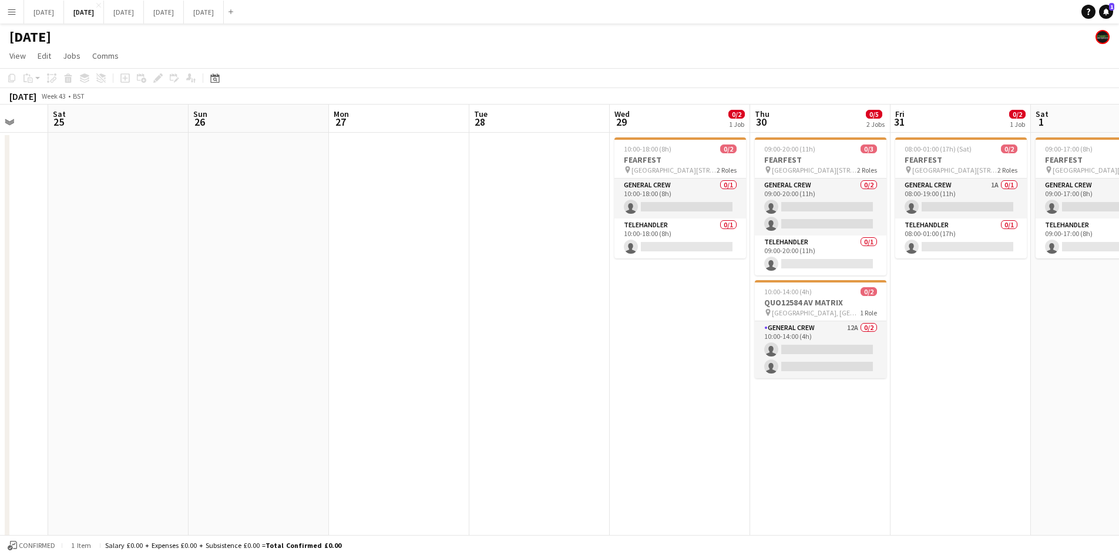
drag, startPoint x: 503, startPoint y: 355, endPoint x: 317, endPoint y: 324, distance: 189.4
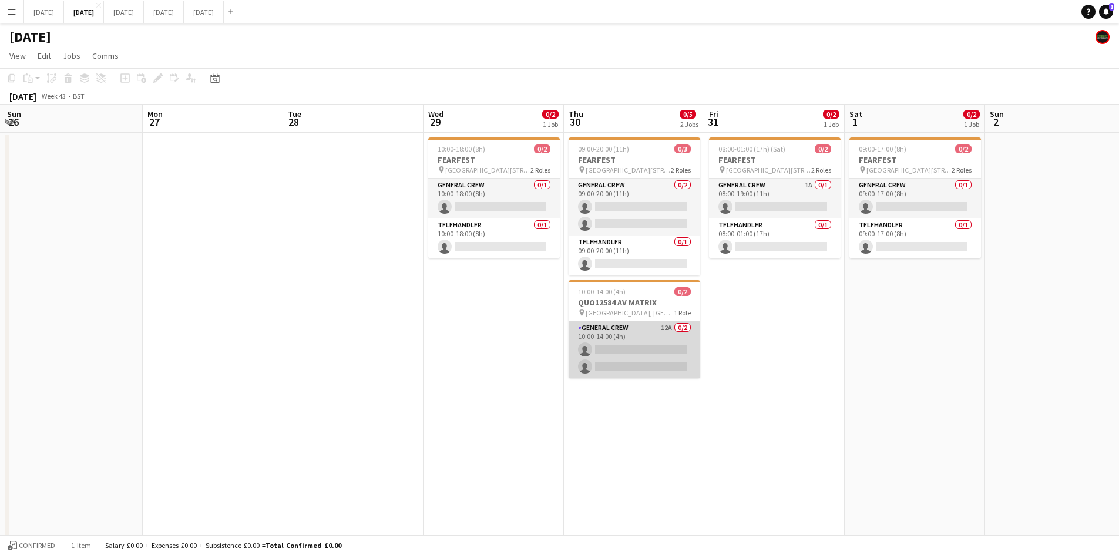
click at [641, 365] on app-card-role "General Crew 12A 0/2 10:00-14:00 (4h) single-neutral-actions single-neutral-act…" at bounding box center [635, 349] width 132 height 57
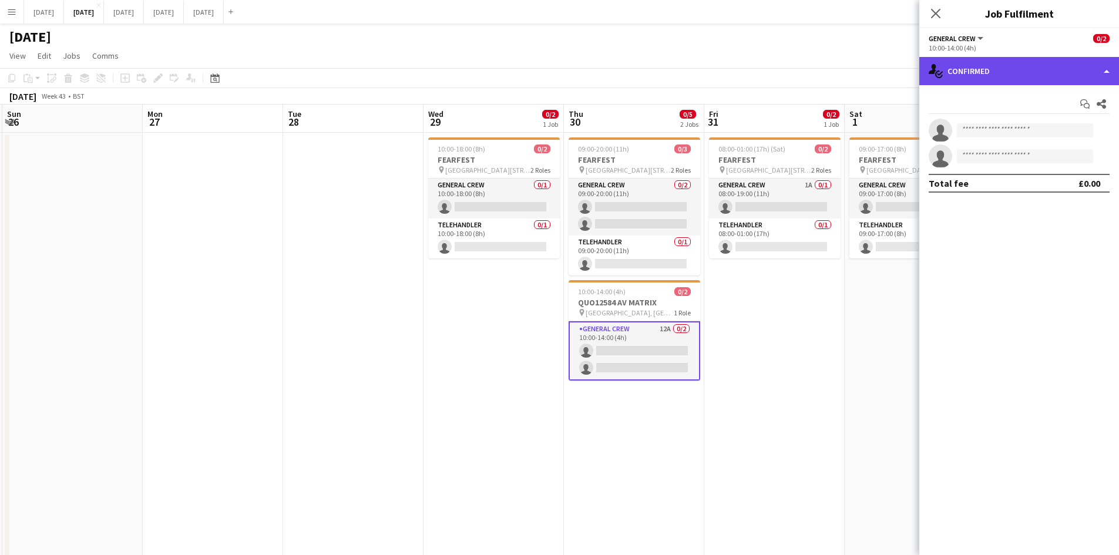
click at [1023, 70] on div "single-neutral-actions-check-2 Confirmed" at bounding box center [1019, 71] width 200 height 28
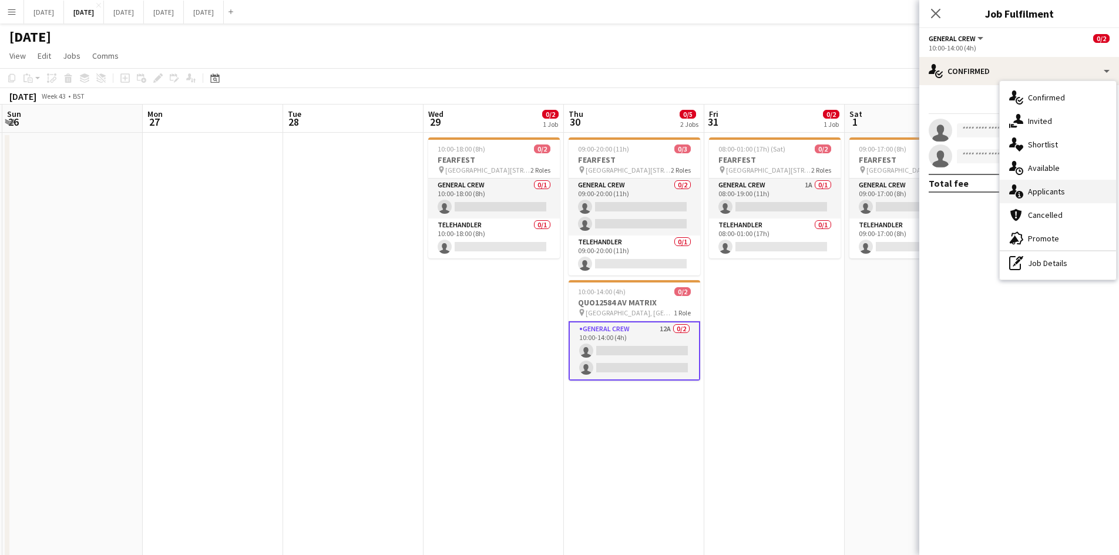
click at [1040, 189] on span "Applicants" at bounding box center [1046, 191] width 37 height 11
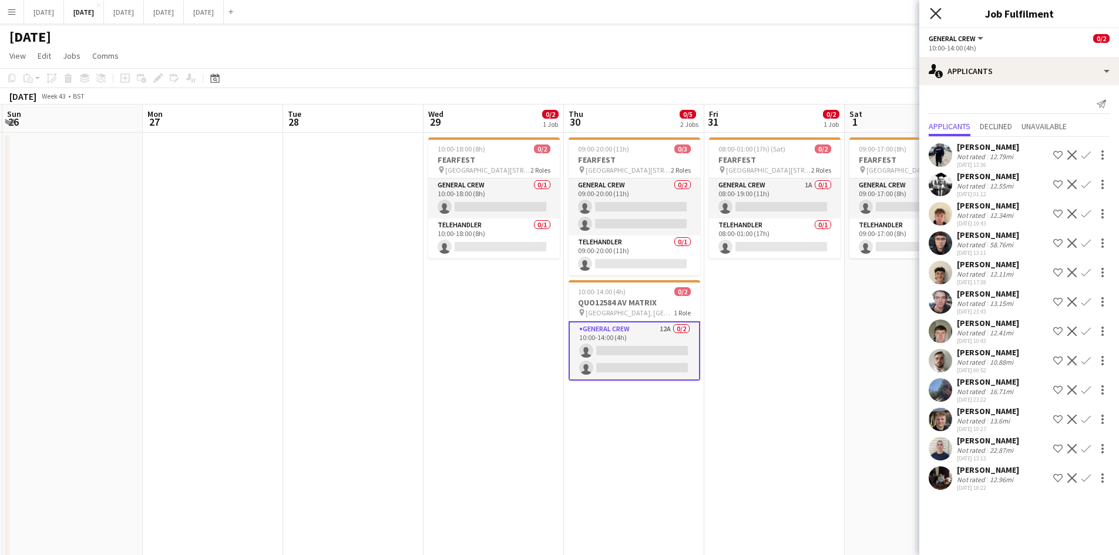
click at [933, 13] on icon "Close pop-in" at bounding box center [935, 13] width 11 height 11
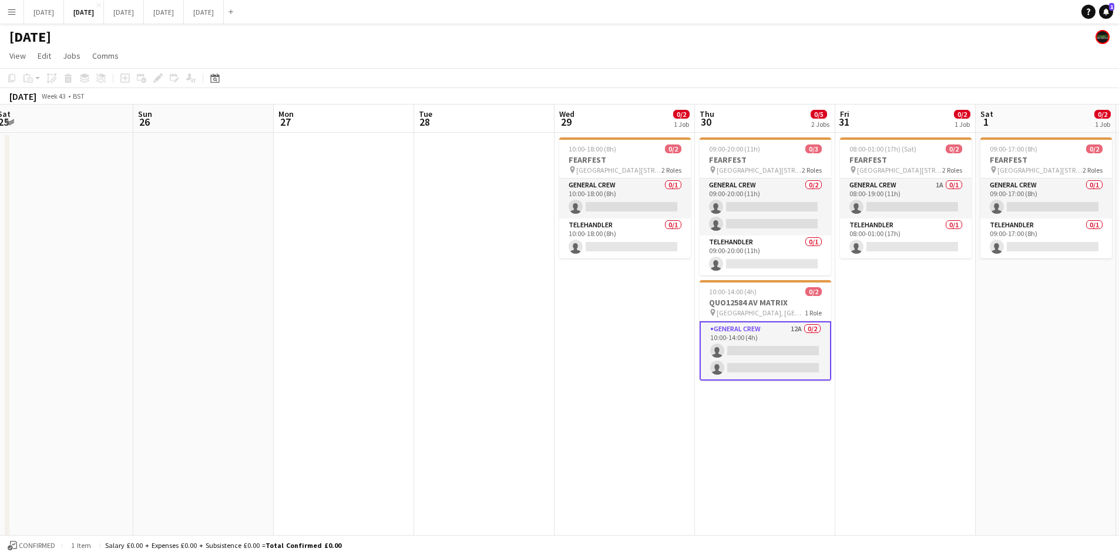
drag, startPoint x: 503, startPoint y: 347, endPoint x: 777, endPoint y: 314, distance: 276.3
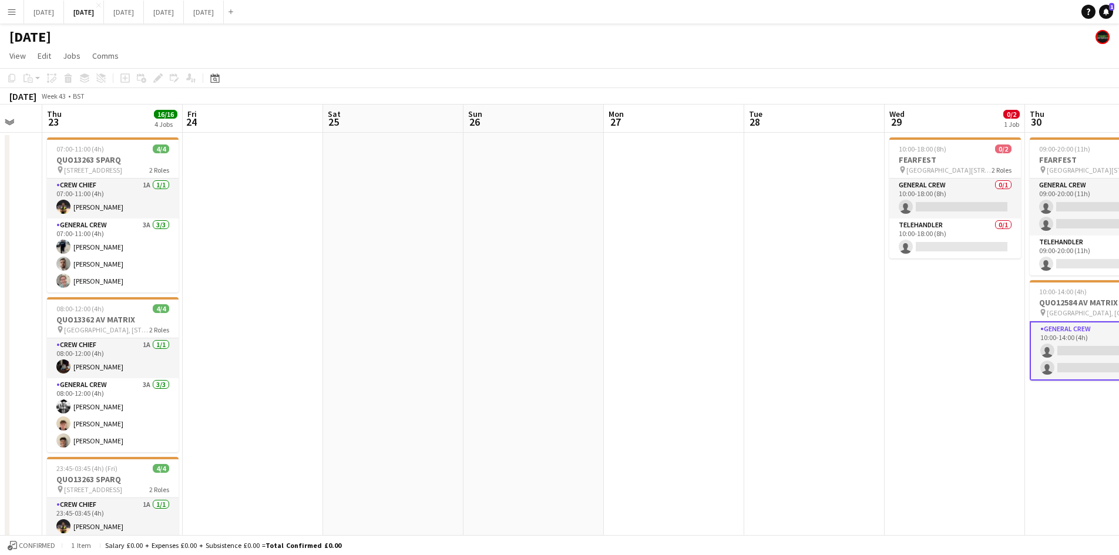
drag, startPoint x: 500, startPoint y: 337, endPoint x: 749, endPoint y: 321, distance: 250.1
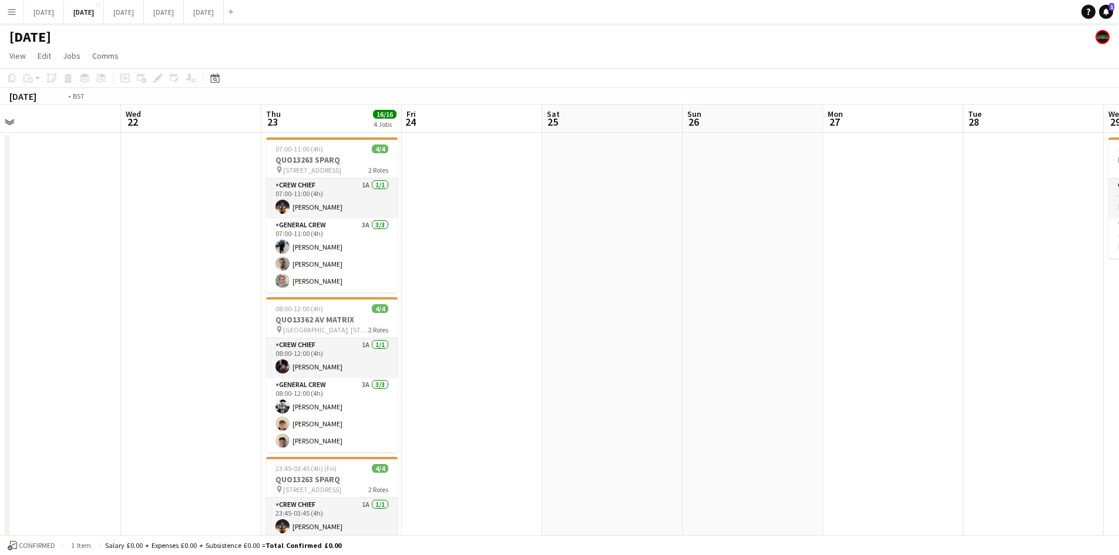
drag, startPoint x: 585, startPoint y: 343, endPoint x: 796, endPoint y: 332, distance: 211.1
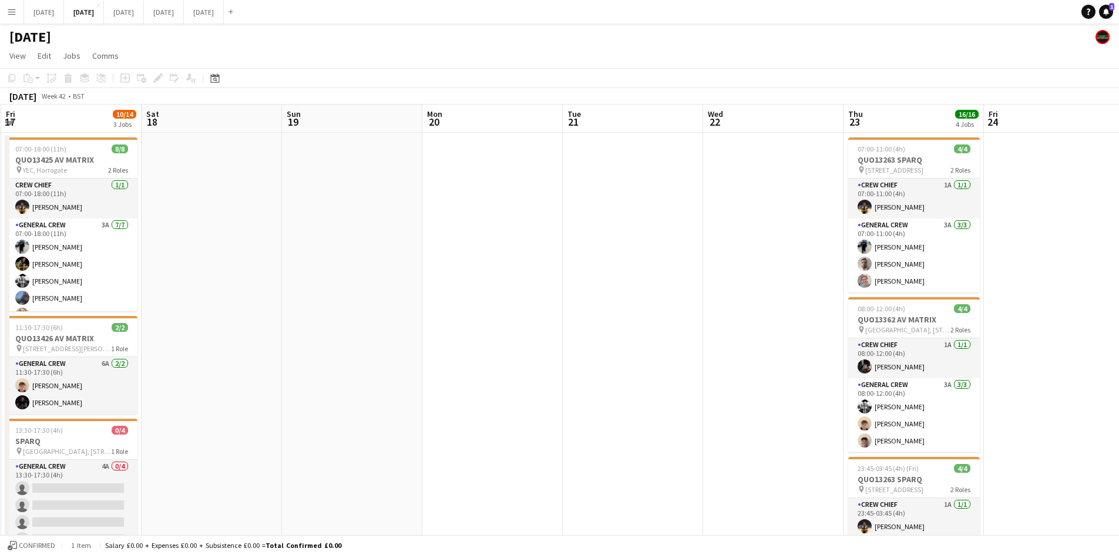
drag, startPoint x: 439, startPoint y: 355, endPoint x: 835, endPoint y: 345, distance: 395.4
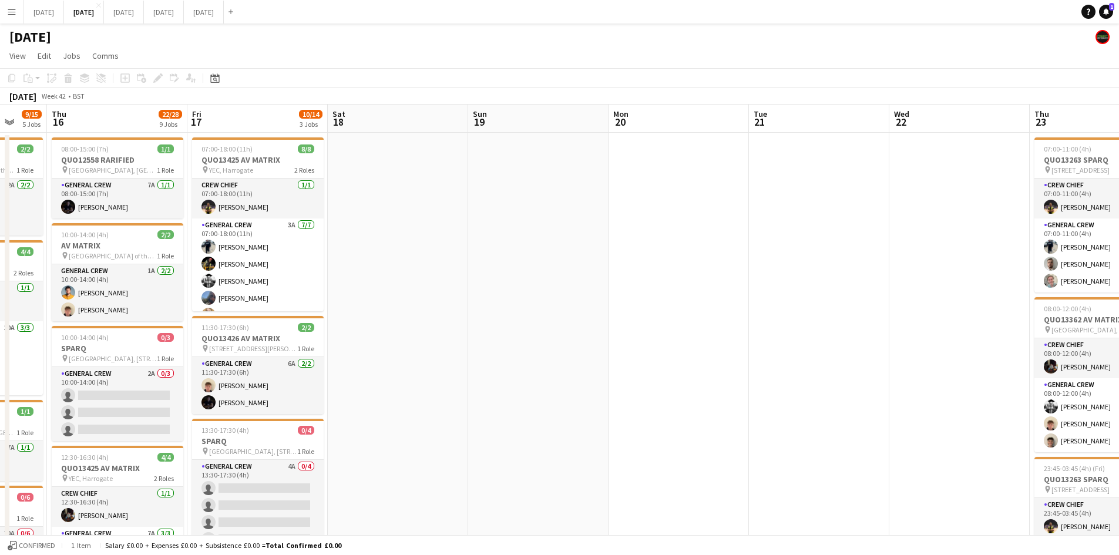
drag, startPoint x: 405, startPoint y: 364, endPoint x: 765, endPoint y: 359, distance: 360.1
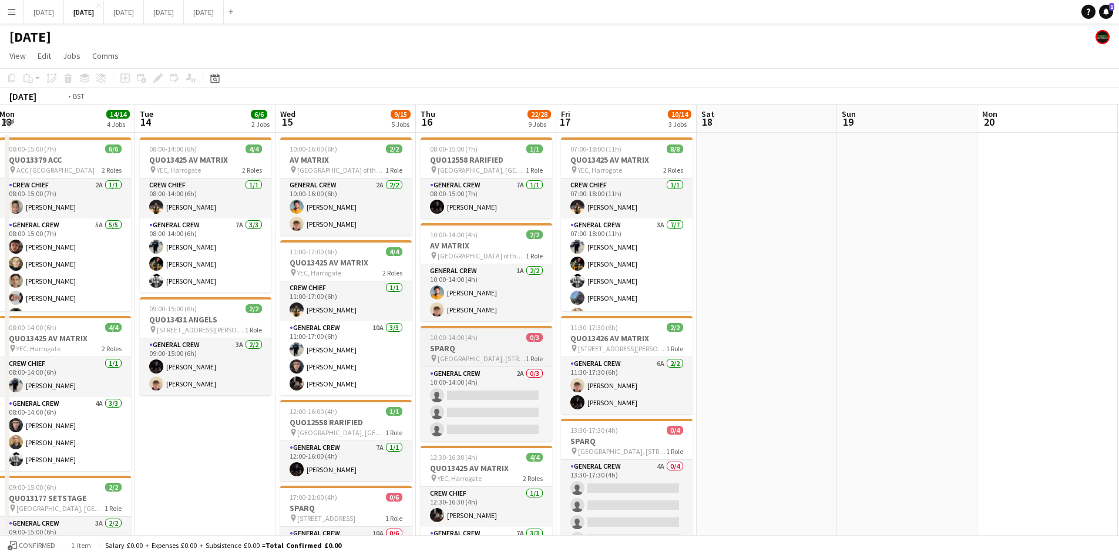
drag, startPoint x: 558, startPoint y: 373, endPoint x: 943, endPoint y: 341, distance: 386.1
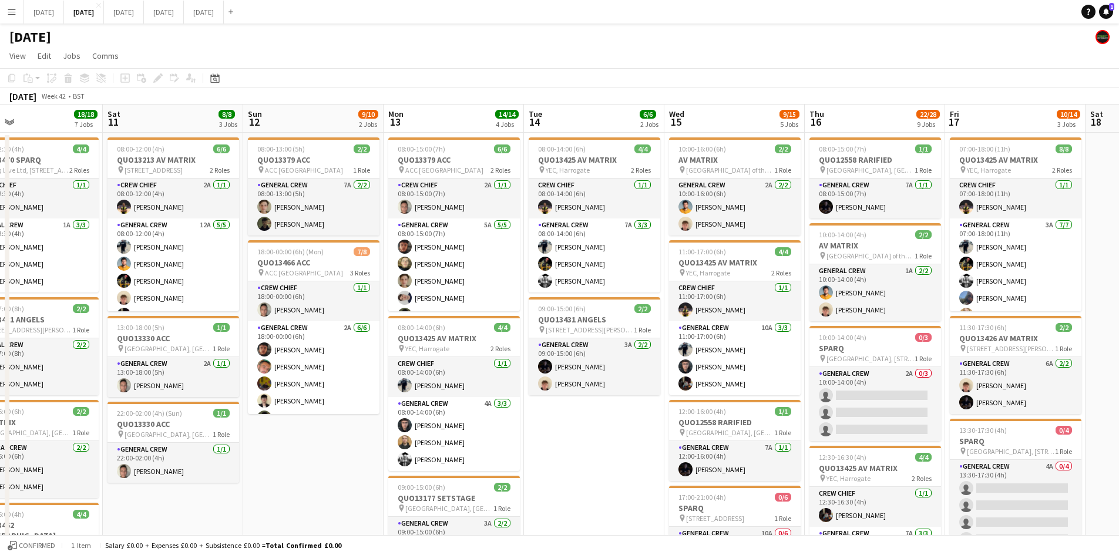
drag, startPoint x: 503, startPoint y: 368, endPoint x: 753, endPoint y: 352, distance: 250.8
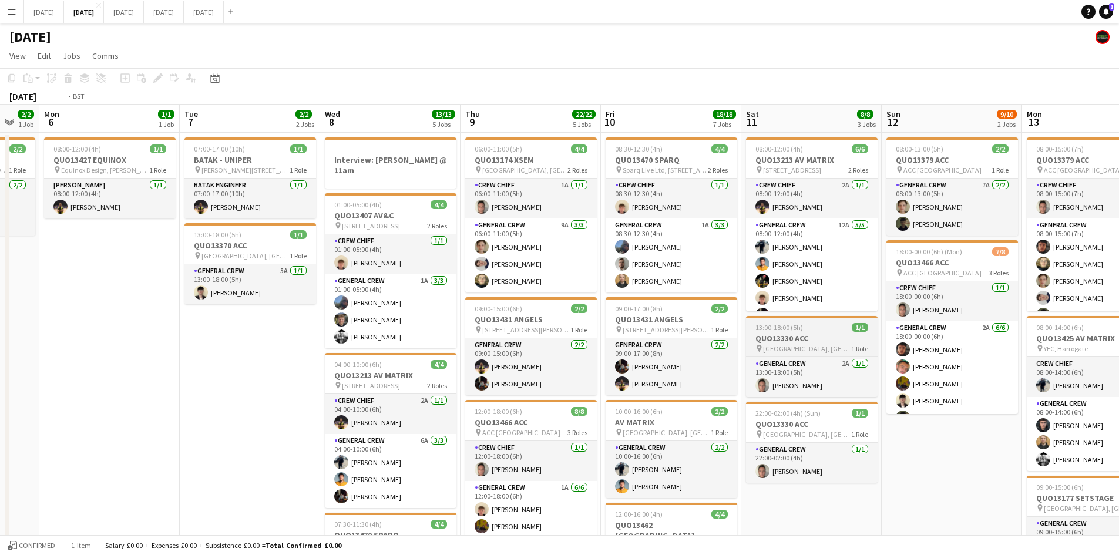
drag, startPoint x: 469, startPoint y: 367, endPoint x: 778, endPoint y: 357, distance: 308.5
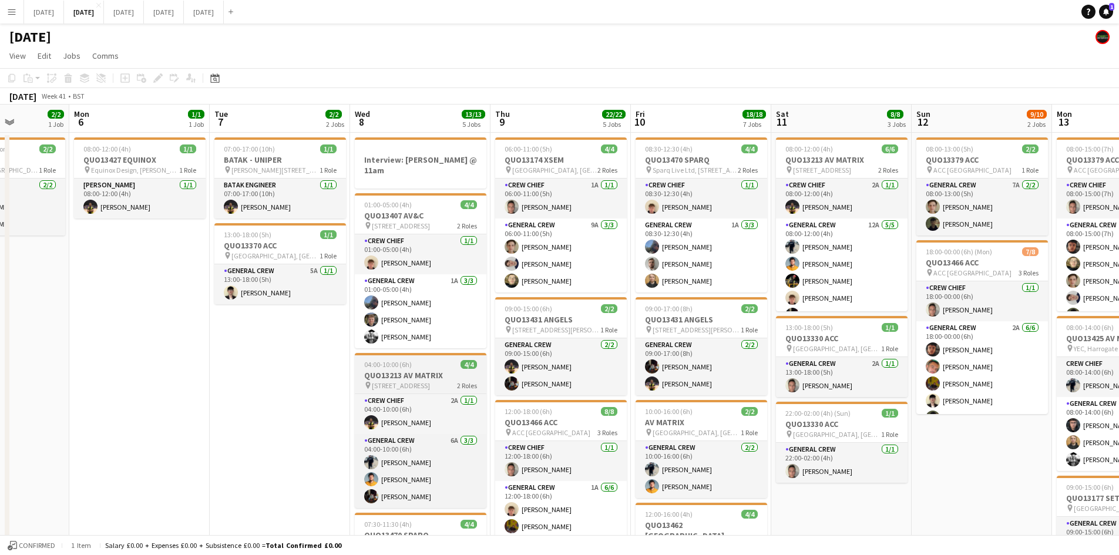
drag
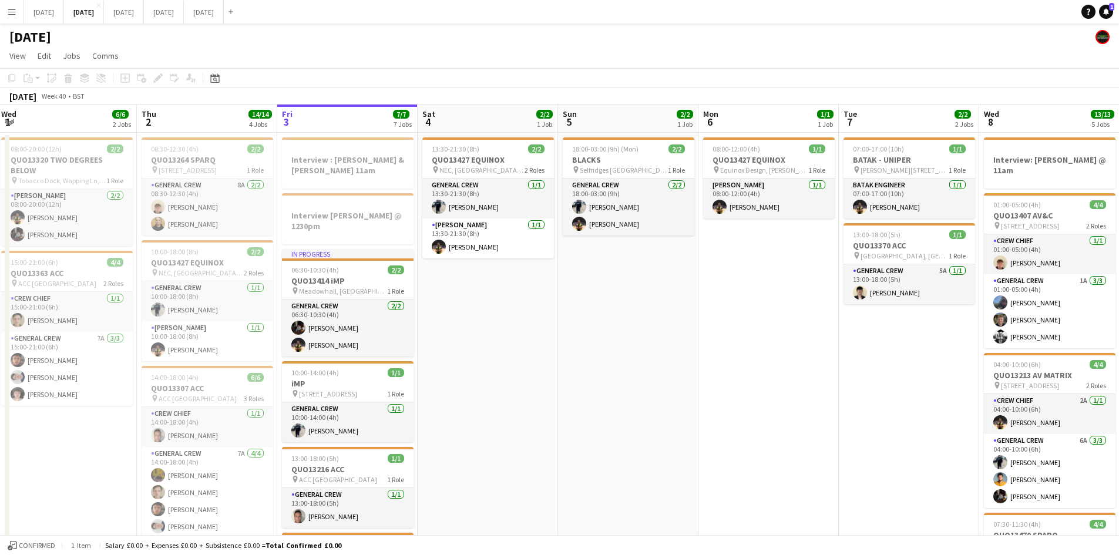
drag, startPoint x: 633, startPoint y: 387, endPoint x: 842, endPoint y: 367, distance: 209.5
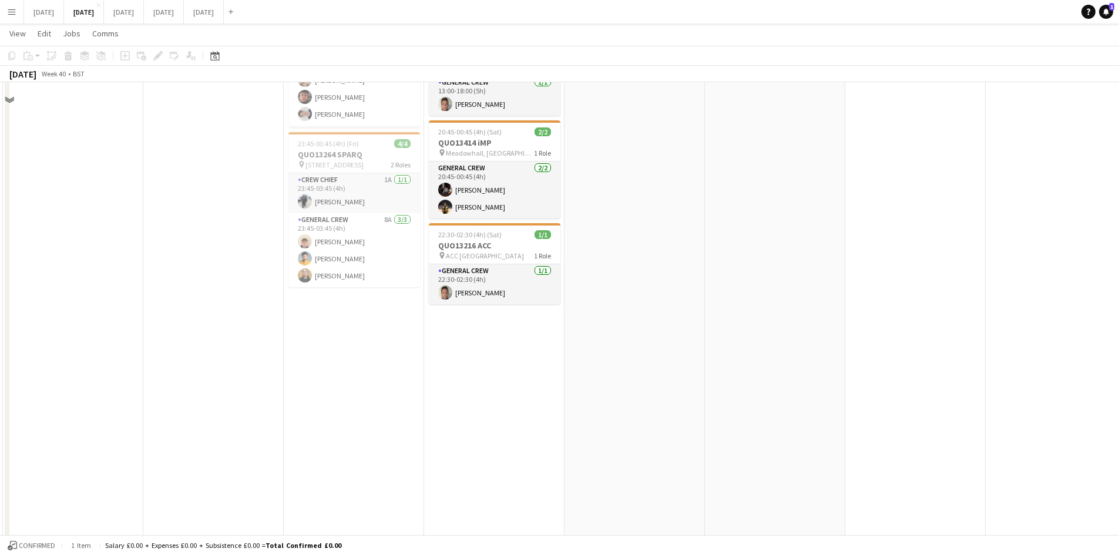
scroll to position [0, 0]
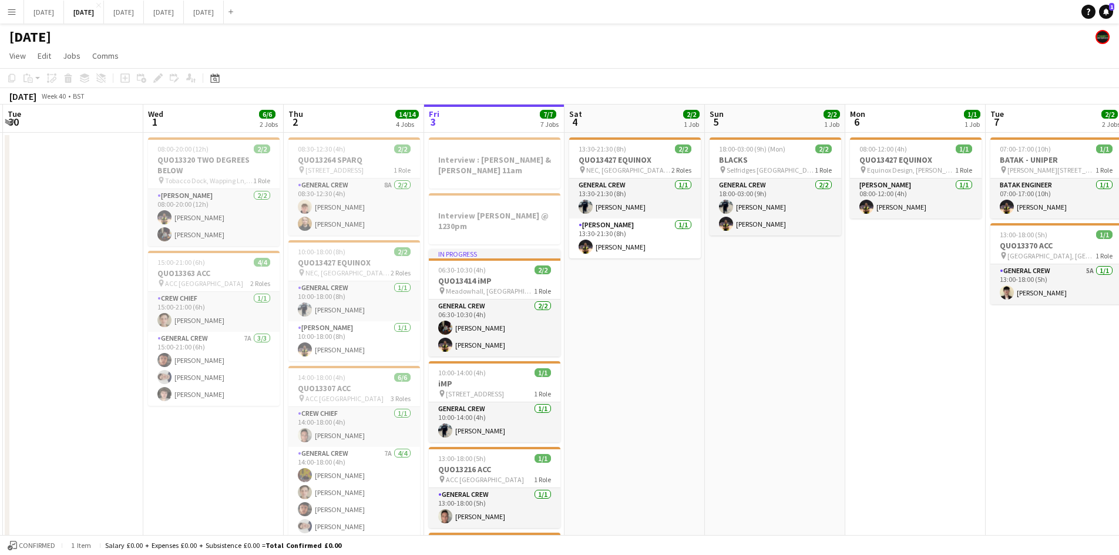
drag, startPoint x: 936, startPoint y: 371, endPoint x: 764, endPoint y: 341, distance: 174.2
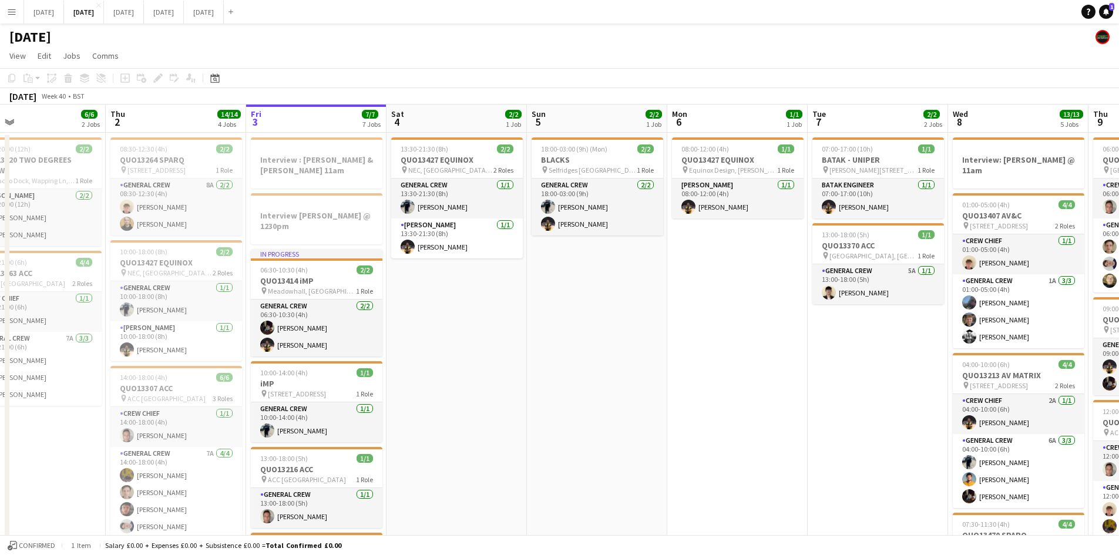
drag, startPoint x: 798, startPoint y: 364, endPoint x: 594, endPoint y: 332, distance: 206.9
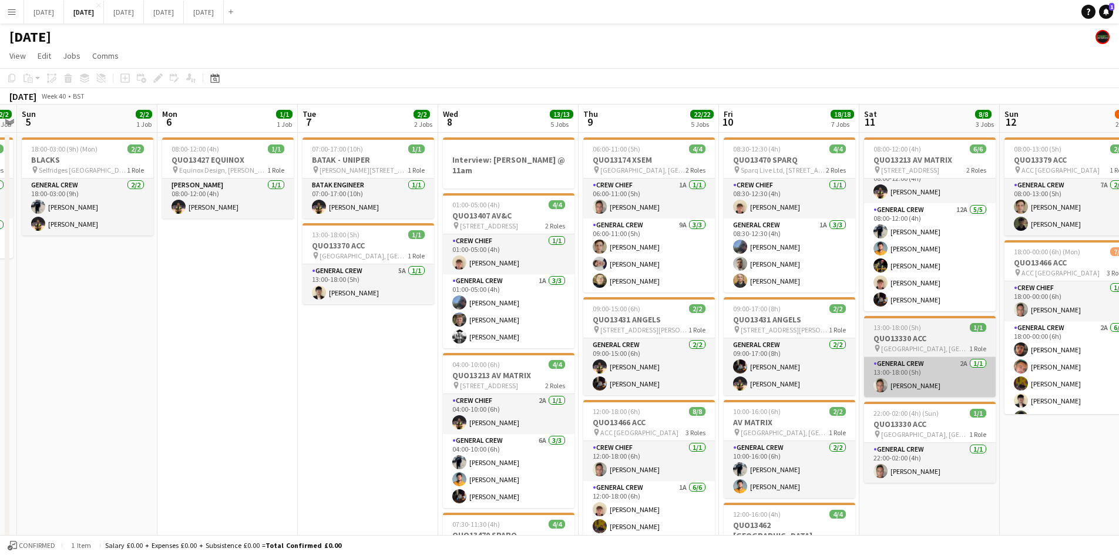
drag, startPoint x: 932, startPoint y: 367, endPoint x: 919, endPoint y: 371, distance: 13.6
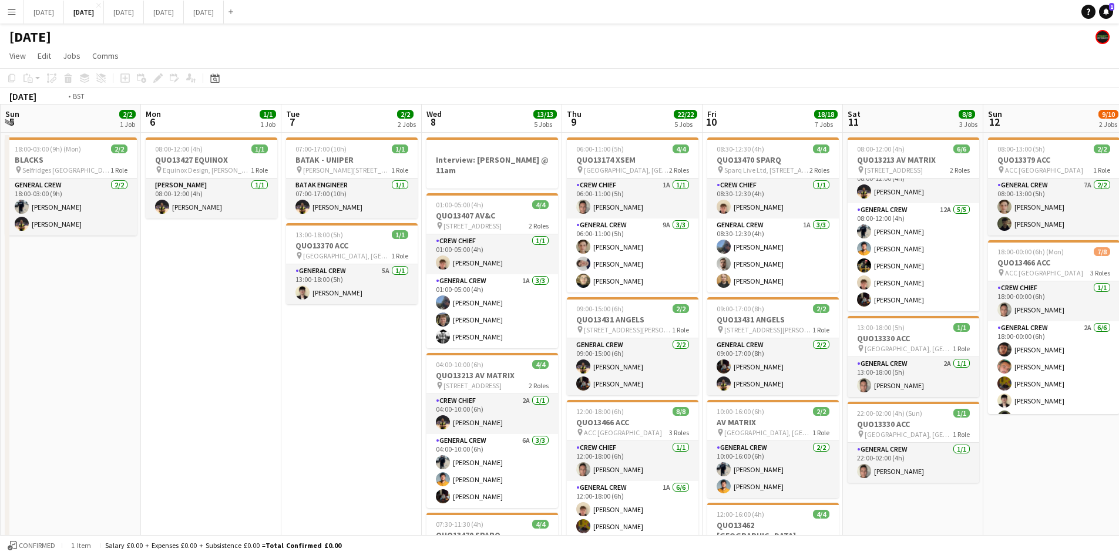
drag, startPoint x: 943, startPoint y: 392, endPoint x: 732, endPoint y: 352, distance: 214.6
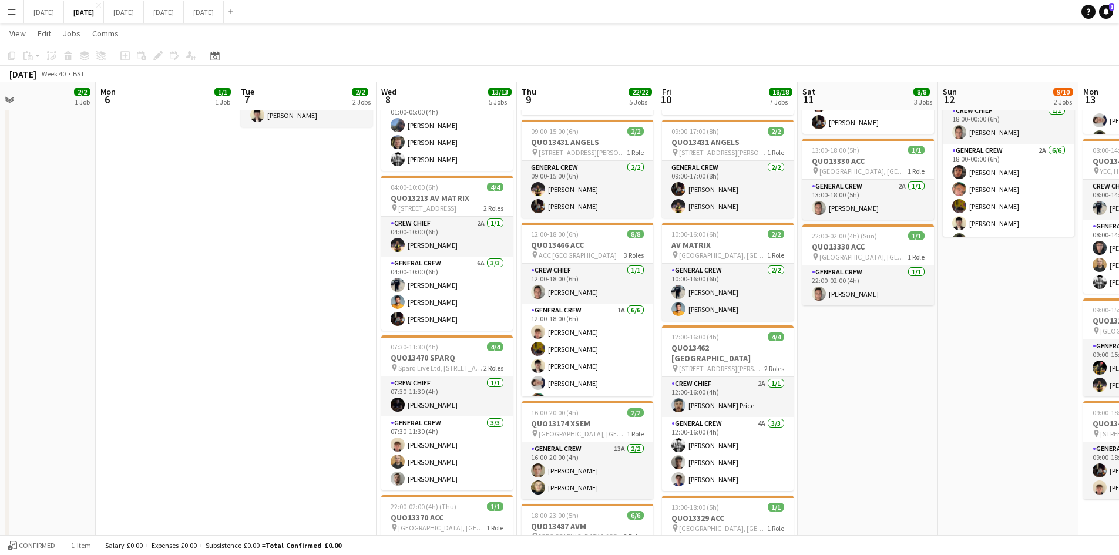
drag, startPoint x: 130, startPoint y: 343, endPoint x: 441, endPoint y: 333, distance: 310.3
click at [459, 337] on app-calendar-viewport "Fri 3 7/7 7 Jobs Sat 4 2/2 1 Job Sun 5 2/2 1 Job Mon 6 1/1 1 Job Tue 7 2/2 2 Jo…" at bounding box center [559, 494] width 1119 height 1248
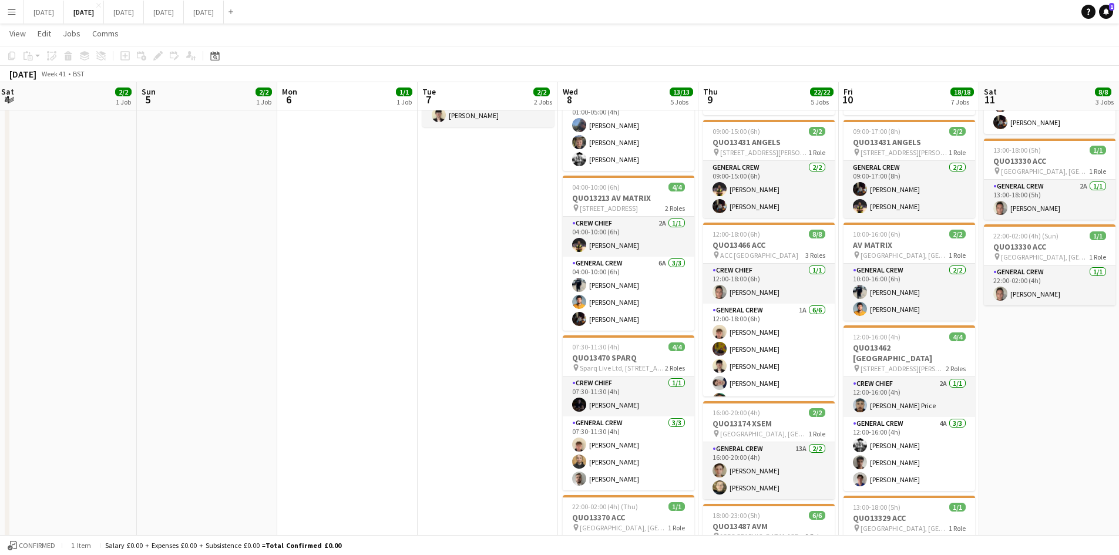
drag, startPoint x: 335, startPoint y: 372, endPoint x: 568, endPoint y: 355, distance: 233.8
click at [579, 358] on app-calendar-viewport "Thu 2 14/14 4 Jobs Fri 3 7/7 7 Jobs Sat 4 2/2 1 Job Sun 5 2/2 1 Job Mon 6 1/1 1…" at bounding box center [559, 494] width 1119 height 1248
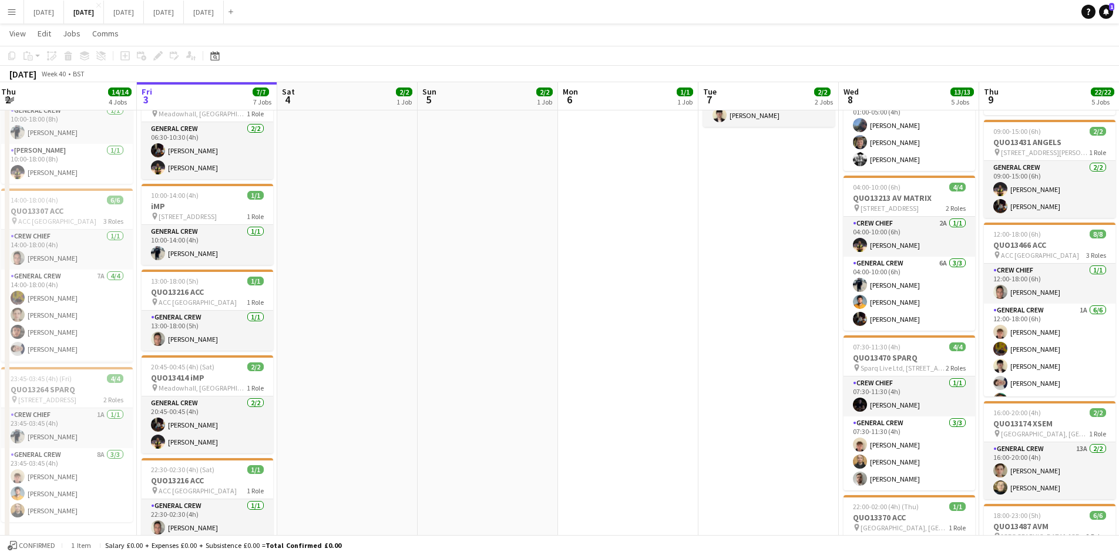
scroll to position [0, 257]
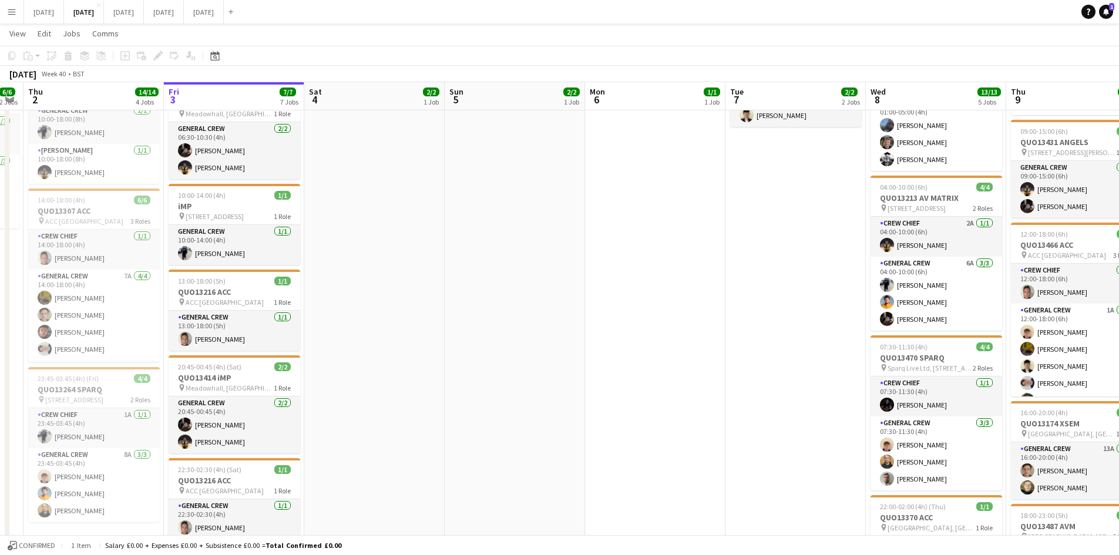
drag, startPoint x: 768, startPoint y: 308, endPoint x: 290, endPoint y: 265, distance: 480.7
click at [290, 267] on app-calendar-viewport "Tue 30 Wed 1 6/6 2 Jobs Thu 2 14/14 4 Jobs Fri 3 7/7 7 Jobs Sat 4 2/2 1 Job Sun…" at bounding box center [559, 494] width 1119 height 1248
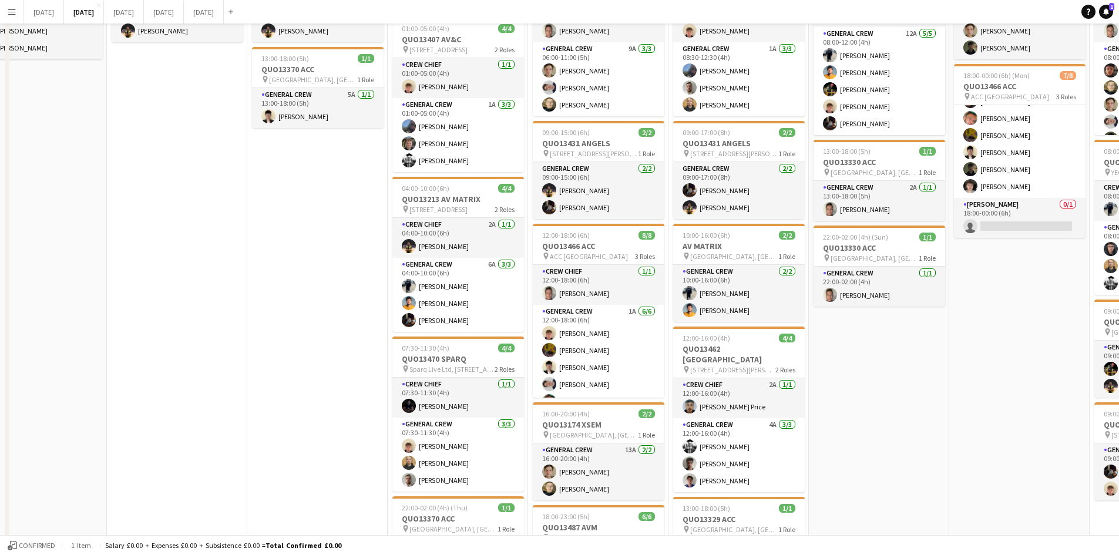
scroll to position [0, 0]
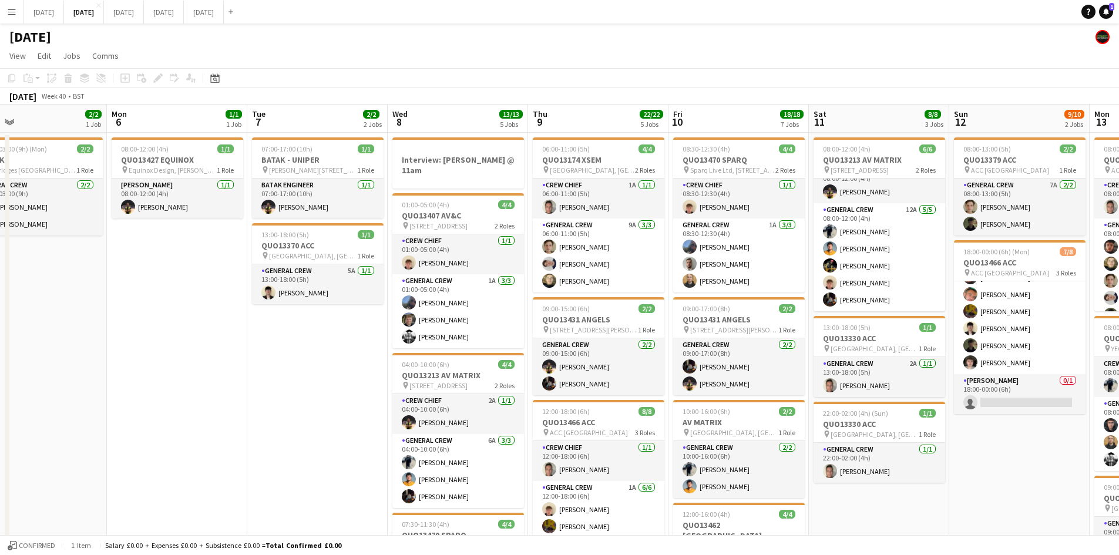
drag, startPoint x: 685, startPoint y: 332, endPoint x: 690, endPoint y: 322, distance: 10.5
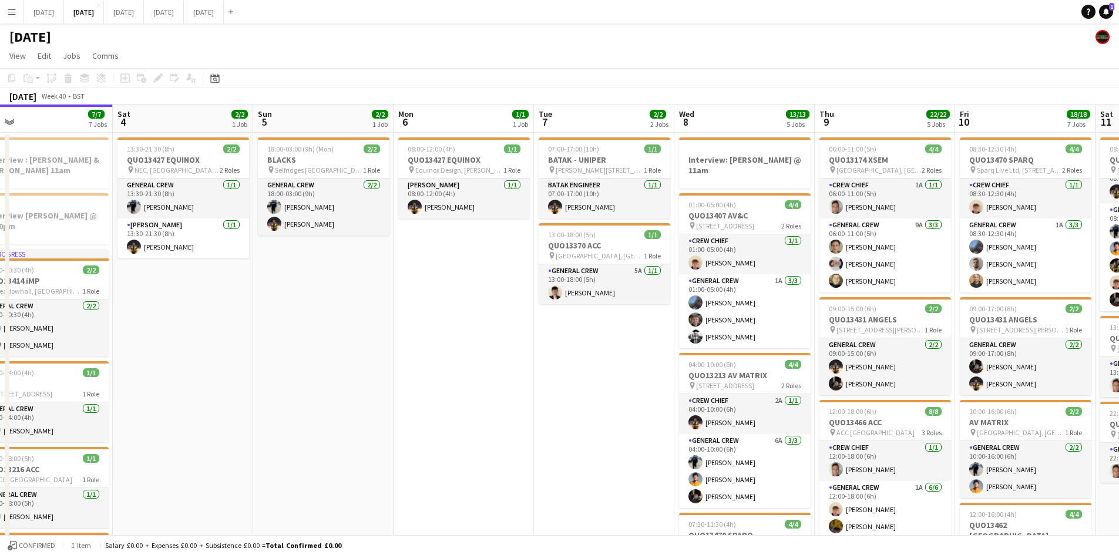
drag, startPoint x: 602, startPoint y: 357, endPoint x: 726, endPoint y: 345, distance: 124.5
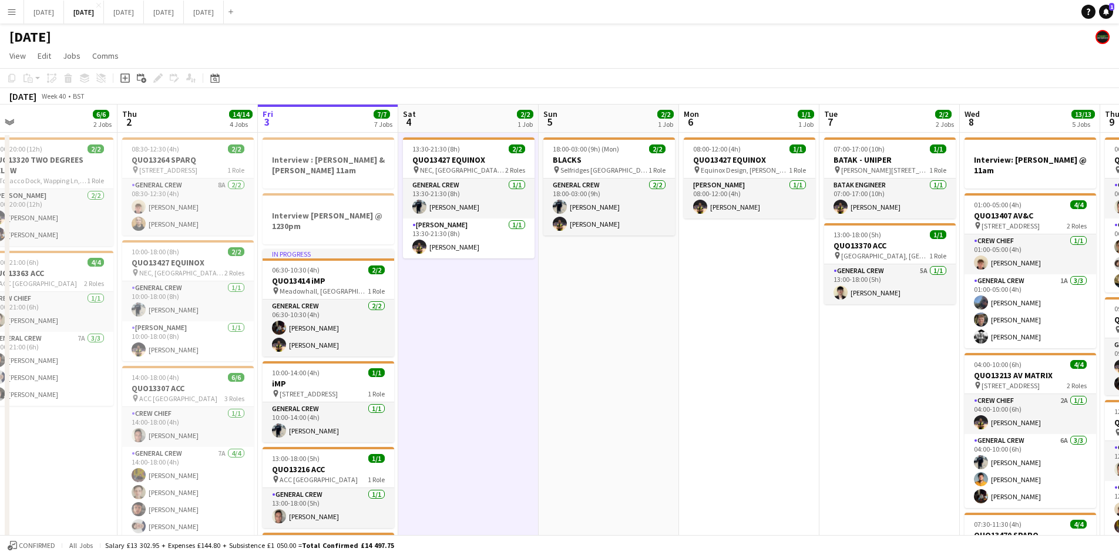
drag, startPoint x: 456, startPoint y: 322, endPoint x: 402, endPoint y: 276, distance: 71.2
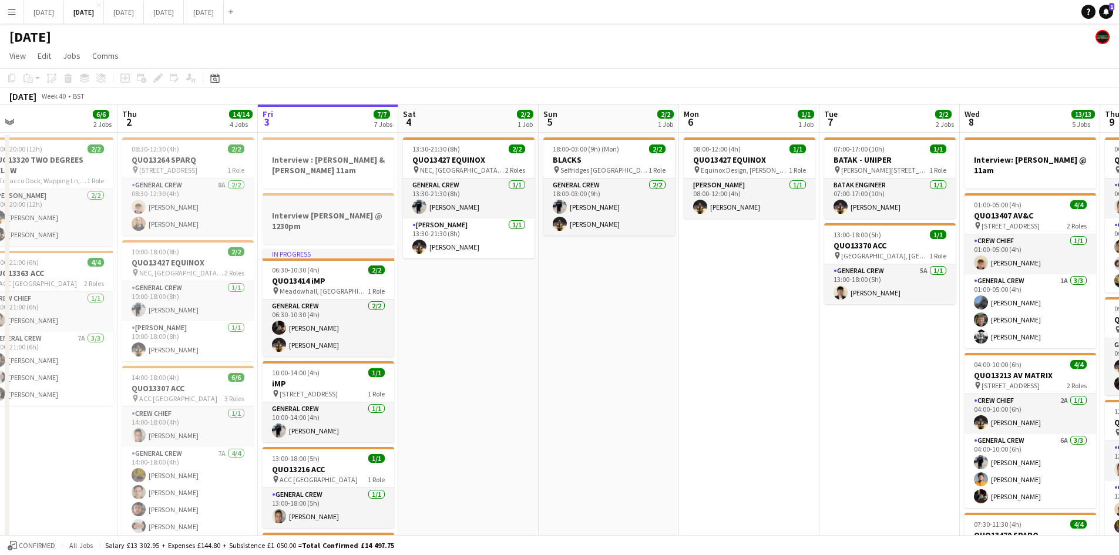
scroll to position [0, 305]
click at [356, 164] on h3 "Interview : [PERSON_NAME] & [PERSON_NAME] 11am" at bounding box center [327, 164] width 132 height 21
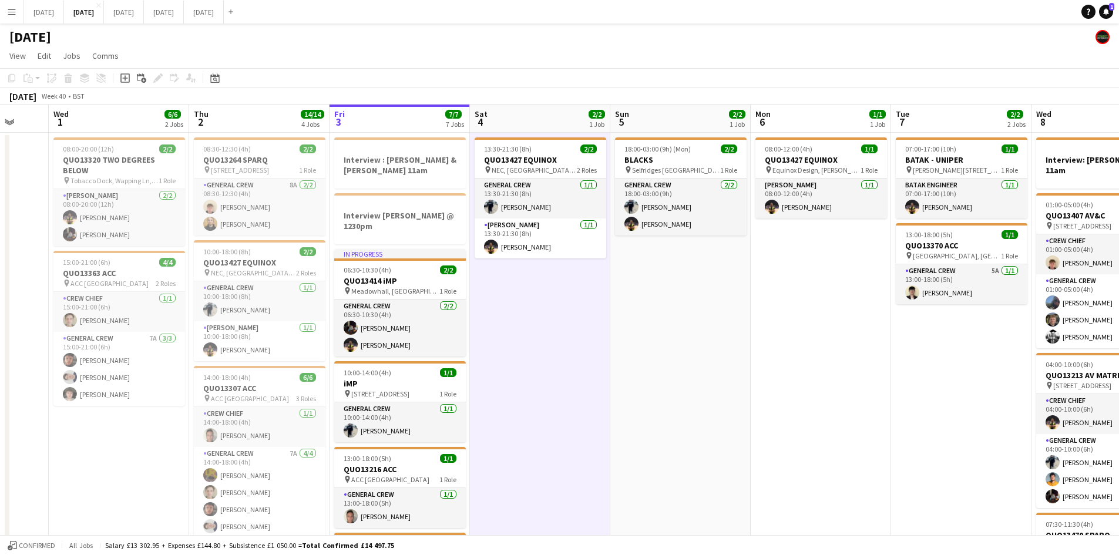
drag, startPoint x: 495, startPoint y: 359, endPoint x: 586, endPoint y: 372, distance: 91.4
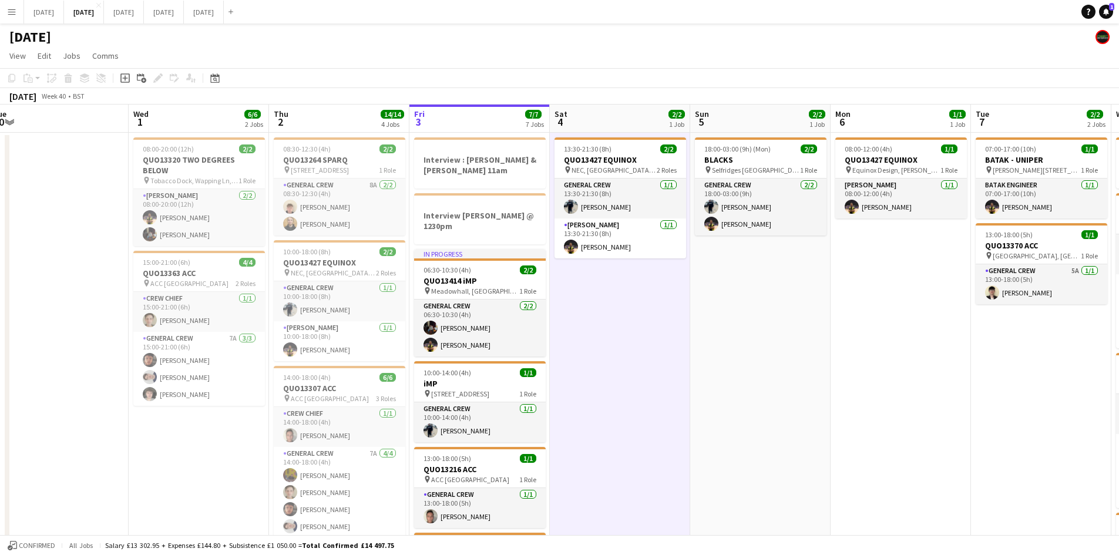
drag, startPoint x: 544, startPoint y: 361, endPoint x: 643, endPoint y: 369, distance: 99.0
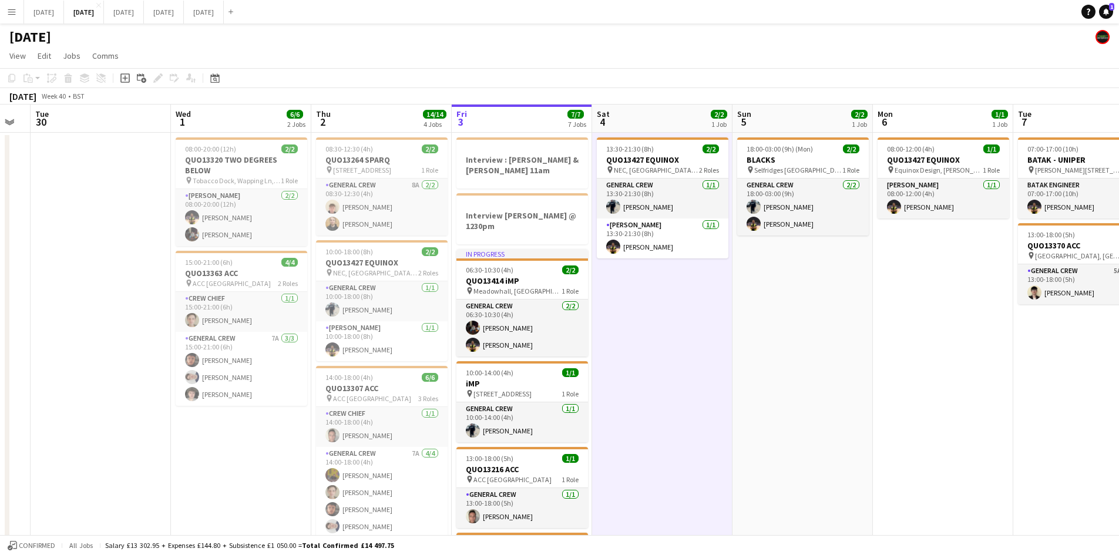
scroll to position [0, 354]
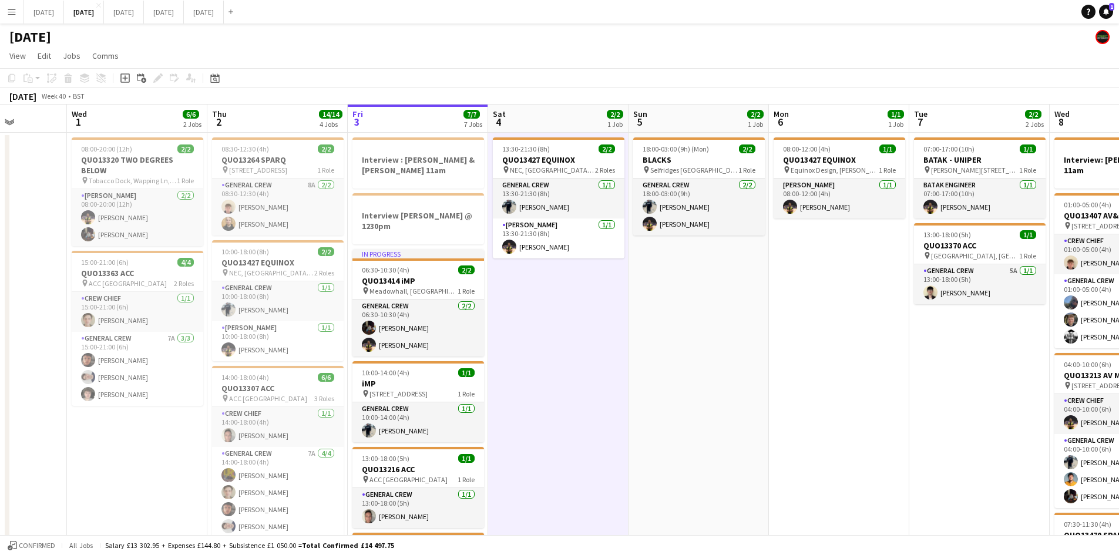
drag, startPoint x: 714, startPoint y: 354, endPoint x: 765, endPoint y: 355, distance: 51.1
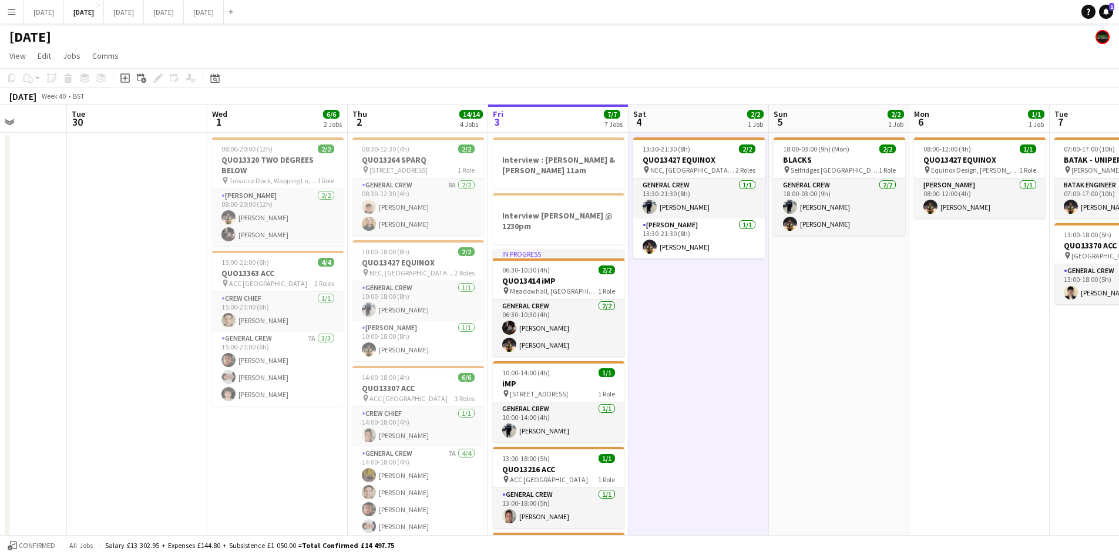
scroll to position [0, 420]
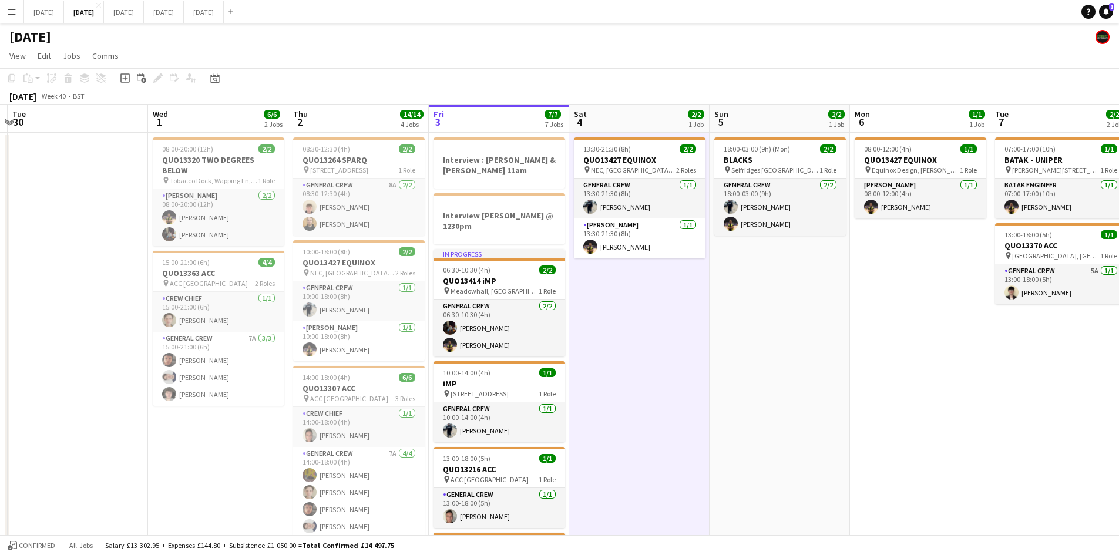
drag, startPoint x: 791, startPoint y: 376, endPoint x: 725, endPoint y: 373, distance: 65.9
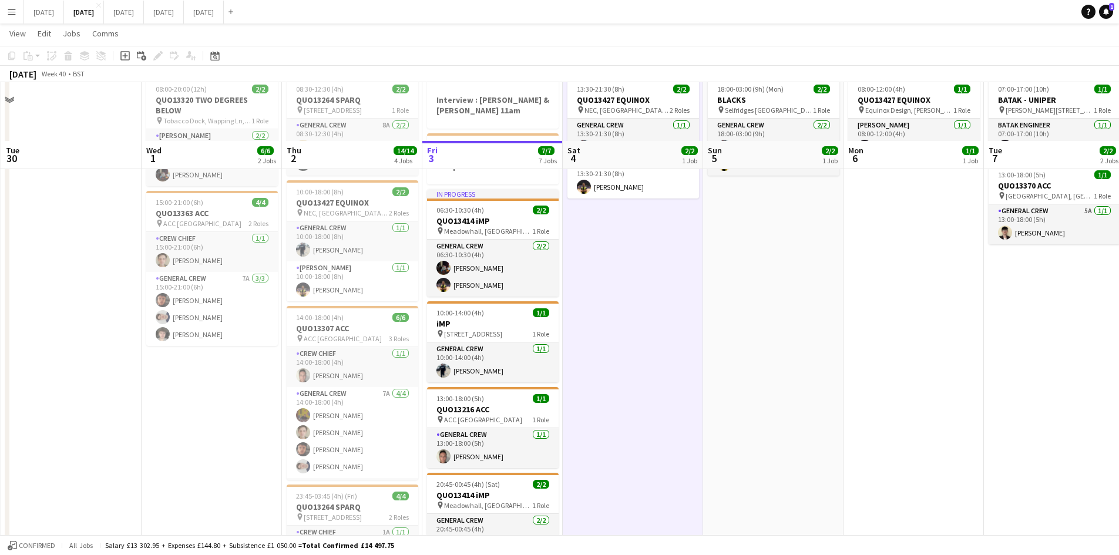
scroll to position [0, 0]
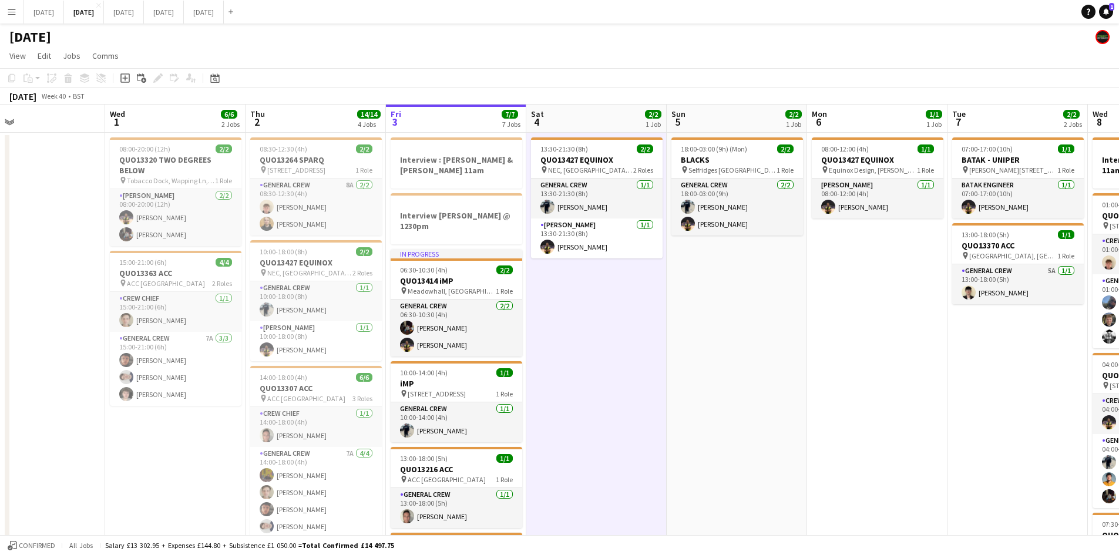
drag, startPoint x: 718, startPoint y: 355, endPoint x: 680, endPoint y: 354, distance: 37.6
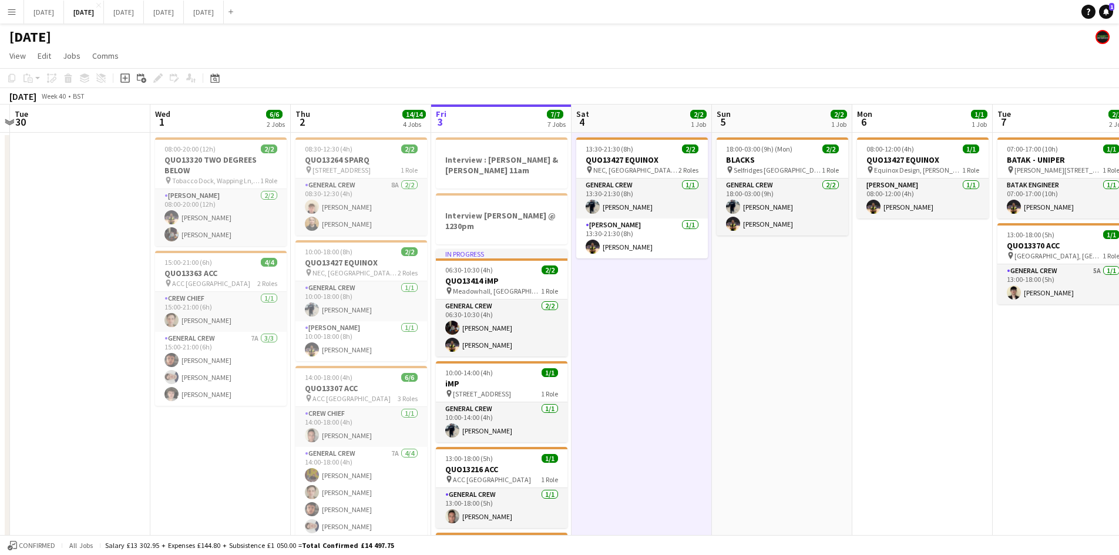
scroll to position [0, 281]
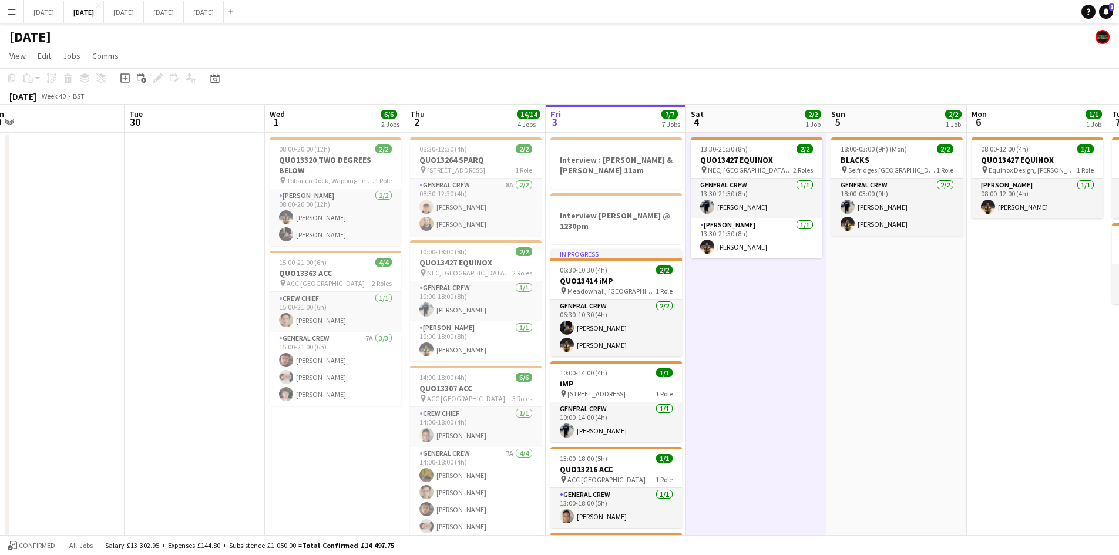
drag, startPoint x: 64, startPoint y: 308, endPoint x: 273, endPoint y: 275, distance: 211.7
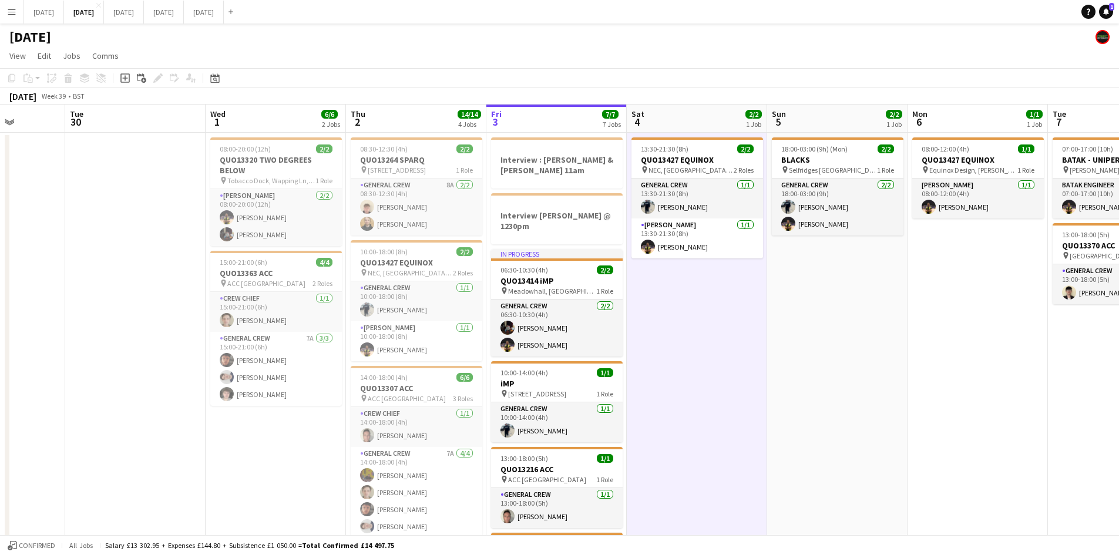
drag, startPoint x: 242, startPoint y: 285, endPoint x: 481, endPoint y: 282, distance: 239.1
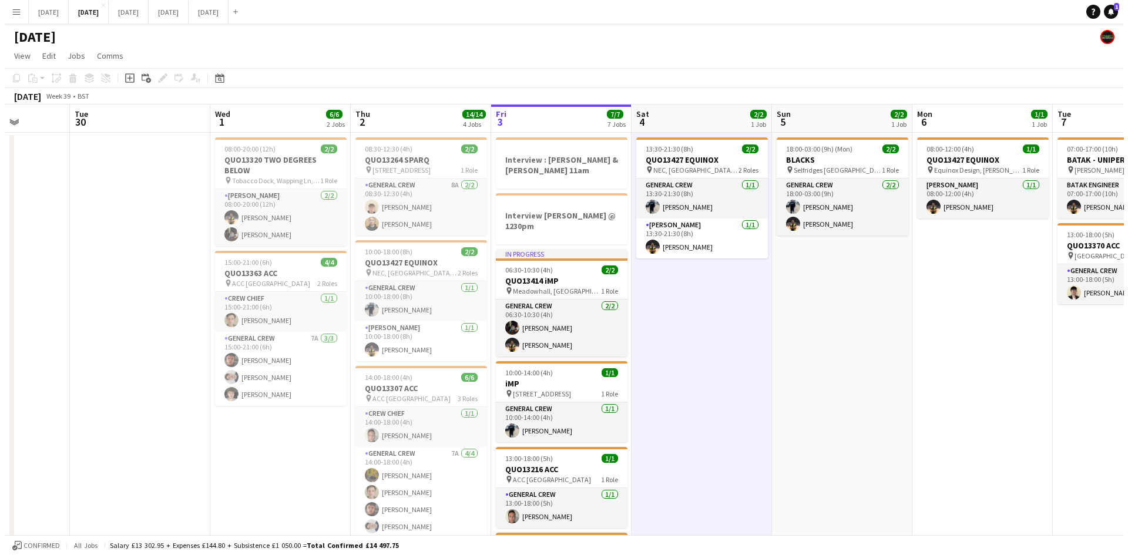
scroll to position [0, 323]
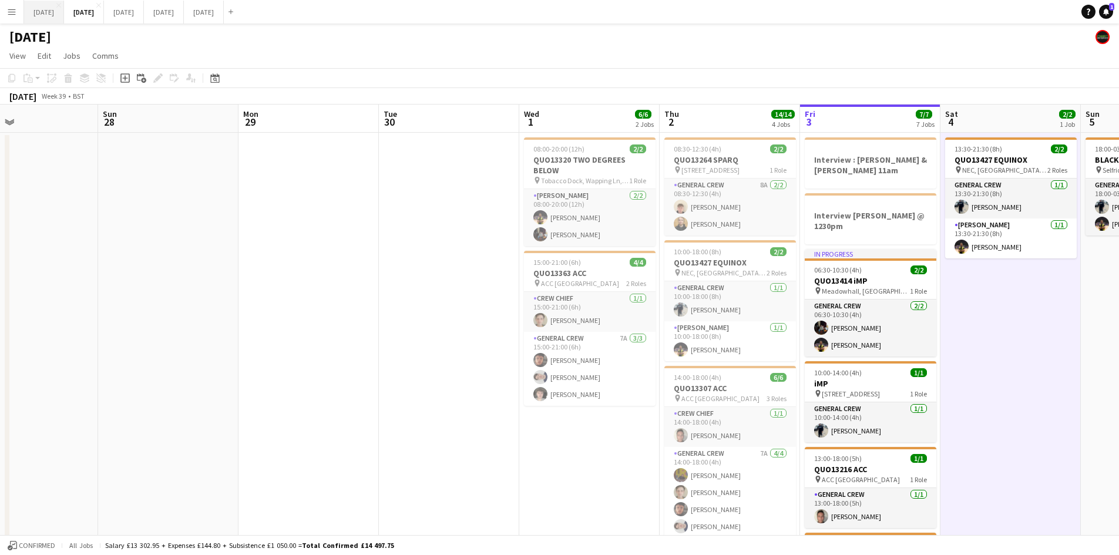
click at [60, 12] on button "[DATE] Close" at bounding box center [44, 12] width 40 height 23
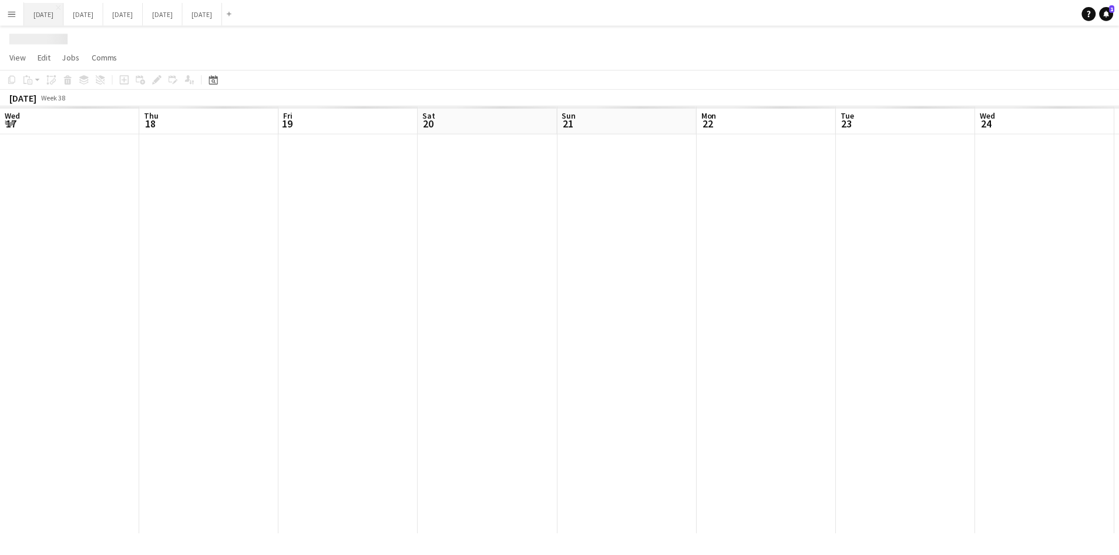
scroll to position [0, 400]
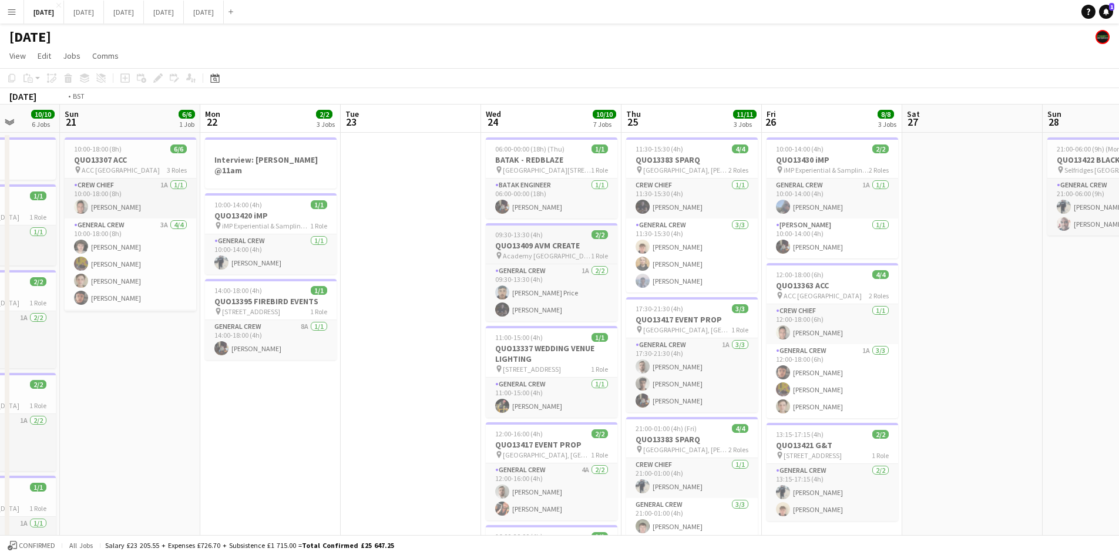
drag, startPoint x: 389, startPoint y: 280, endPoint x: 364, endPoint y: 253, distance: 37.0
click at [234, 238] on app-calendar-viewport "Thu 18 17/17 8 Jobs Fri 19 8/8 3 Jobs Sat 20 10/10 6 Jobs Sun 21 6/6 1 Job Mon …" at bounding box center [559, 562] width 1119 height 914
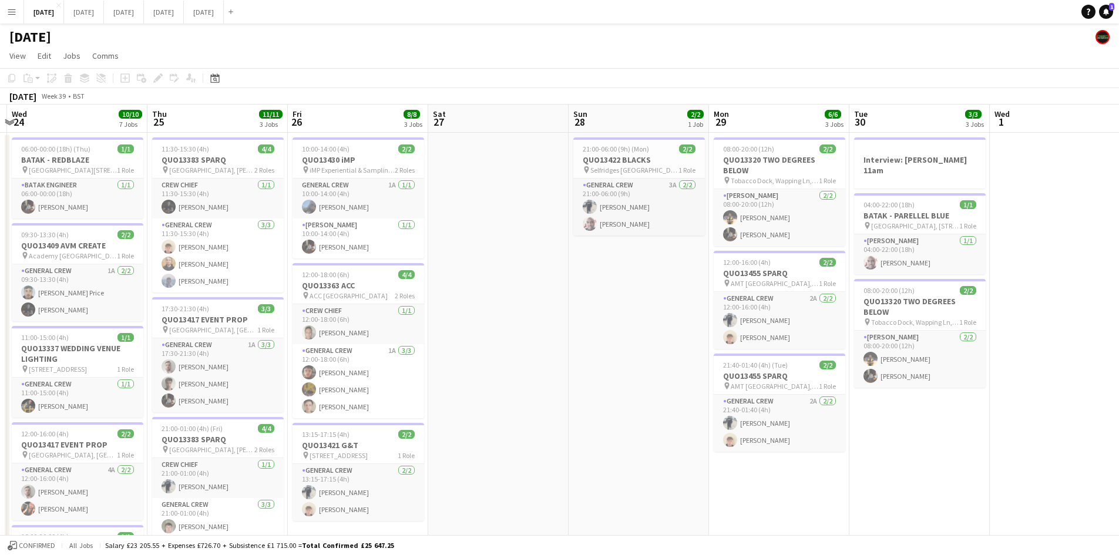
drag, startPoint x: 752, startPoint y: 338, endPoint x: 573, endPoint y: 316, distance: 180.5
click at [573, 316] on app-calendar-viewport "Sun 21 6/6 1 Job Mon 22 2/2 3 Jobs Tue 23 Wed 24 10/10 7 Jobs Thu 25 11/11 3 Jo…" at bounding box center [559, 562] width 1119 height 914
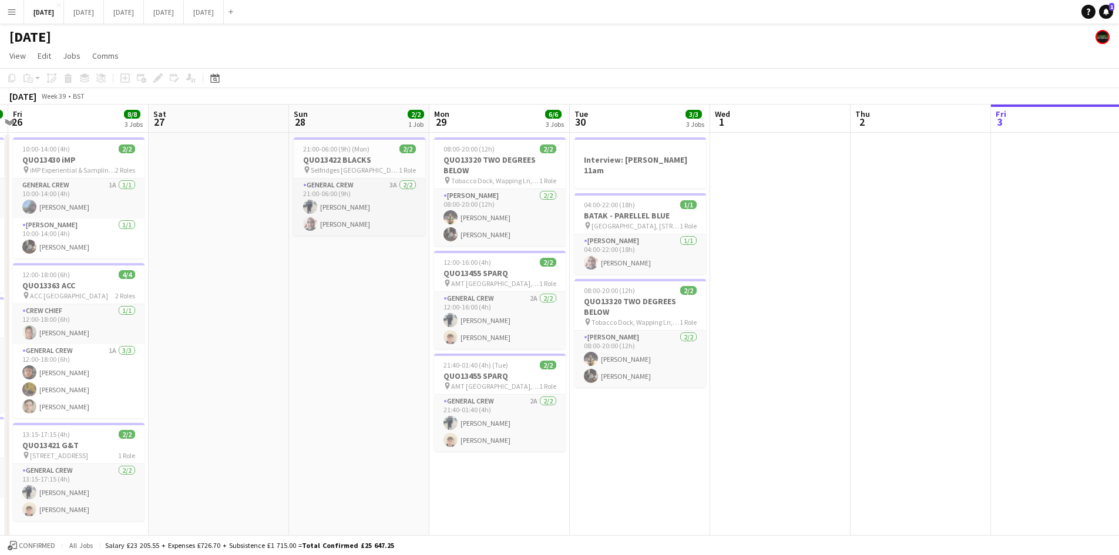
drag, startPoint x: 642, startPoint y: 345, endPoint x: 357, endPoint y: 299, distance: 289.2
click at [354, 302] on app-calendar-viewport "Tue 23 Wed 24 10/10 7 Jobs Thu 25 11/11 3 Jobs Fri 26 8/8 3 Jobs Sat 27 Sun 28 …" at bounding box center [559, 562] width 1119 height 914
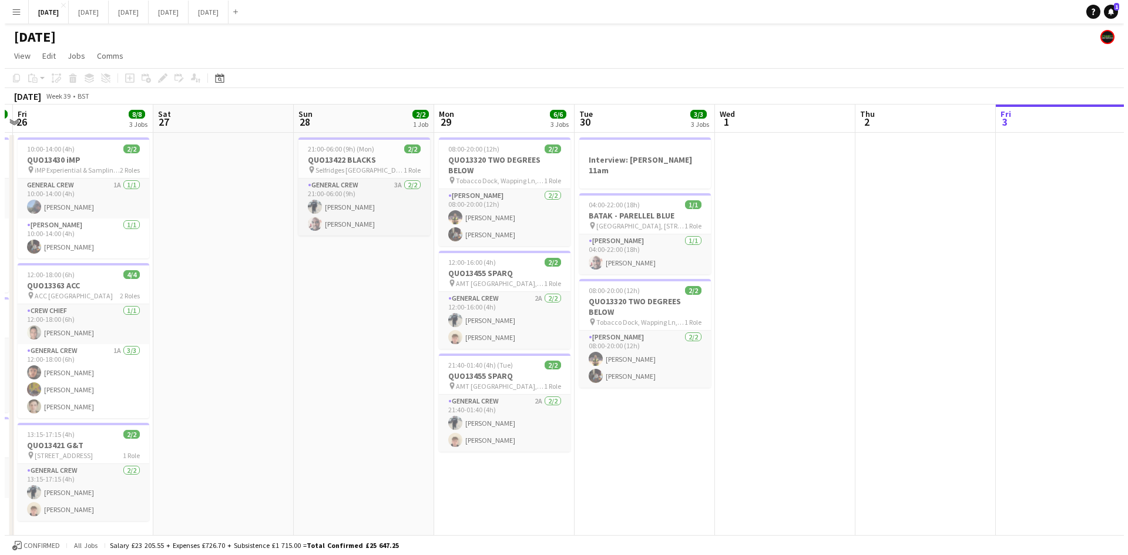
scroll to position [0, 459]
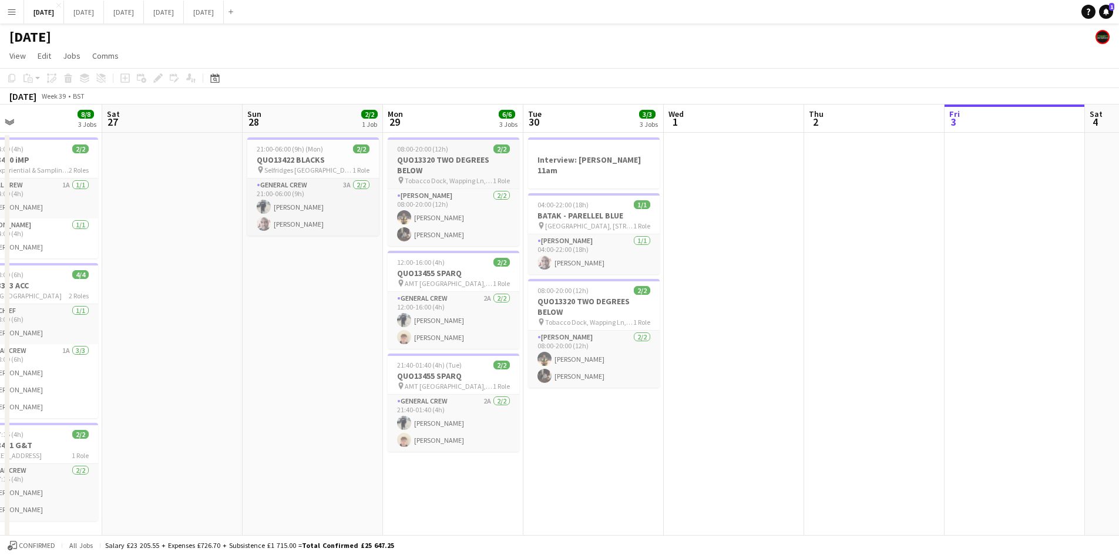
click at [453, 153] on app-job-card "08:00-20:00 (12h) 2/2 QUO13320 TWO DEGREES BELOW pin Tobacco Dock, Wapping Ln, …" at bounding box center [454, 191] width 132 height 109
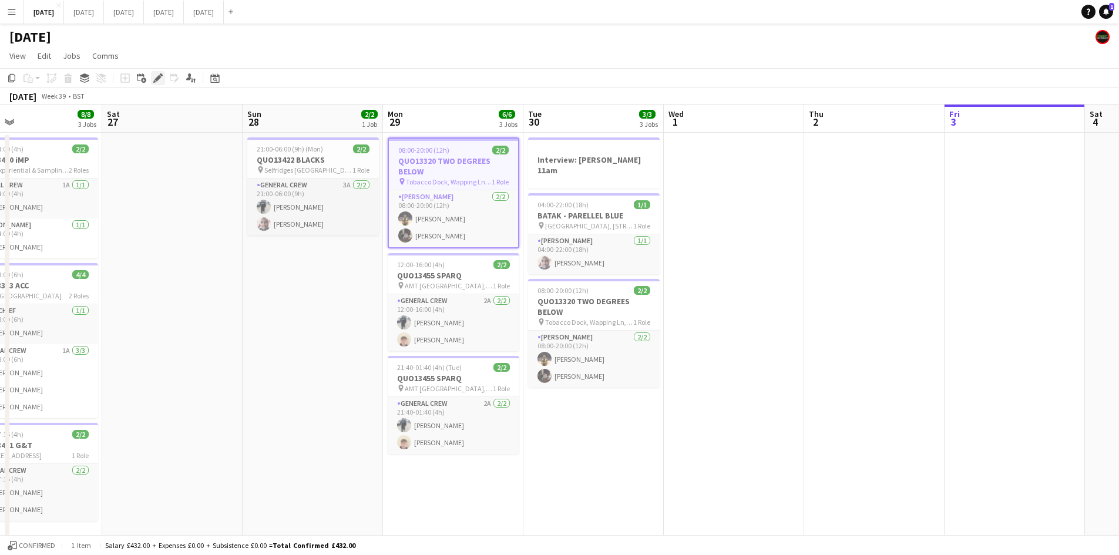
click at [153, 77] on icon "Edit" at bounding box center [157, 77] width 9 height 9
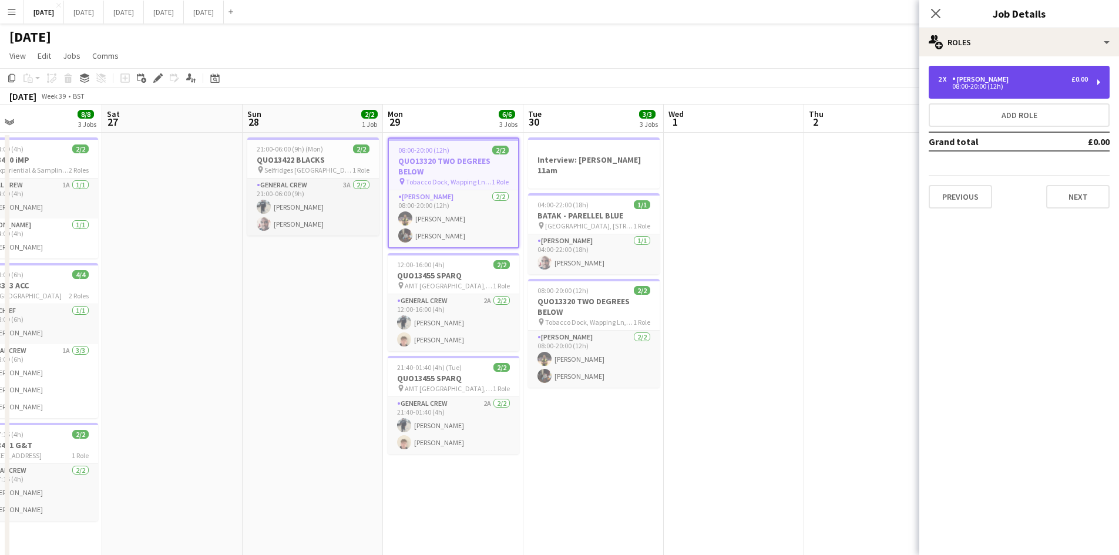
click at [1000, 89] on div "08:00-20:00 (12h)" at bounding box center [1013, 86] width 150 height 6
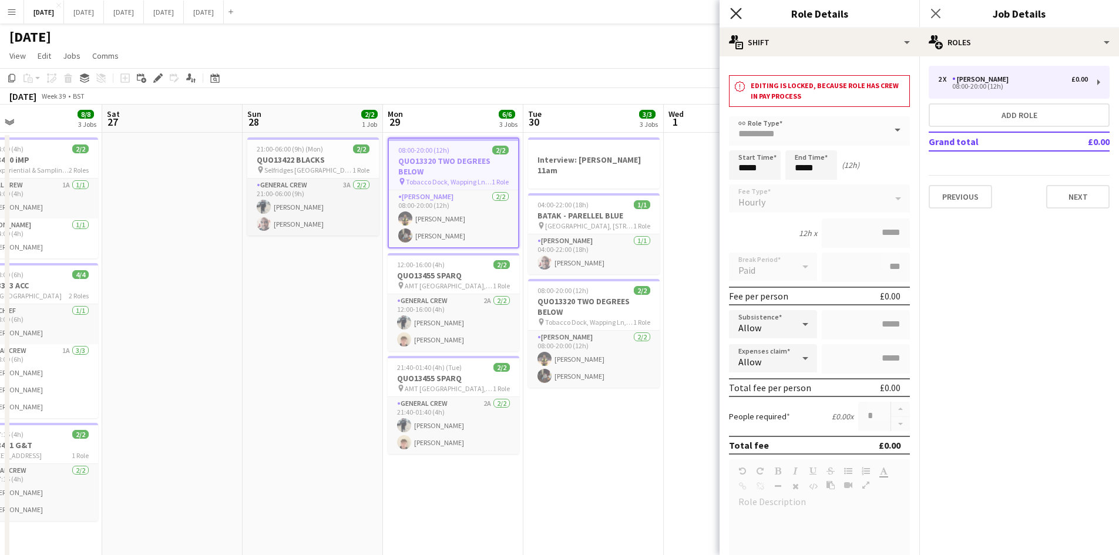
click at [731, 10] on icon "Close pop-in" at bounding box center [735, 13] width 11 height 11
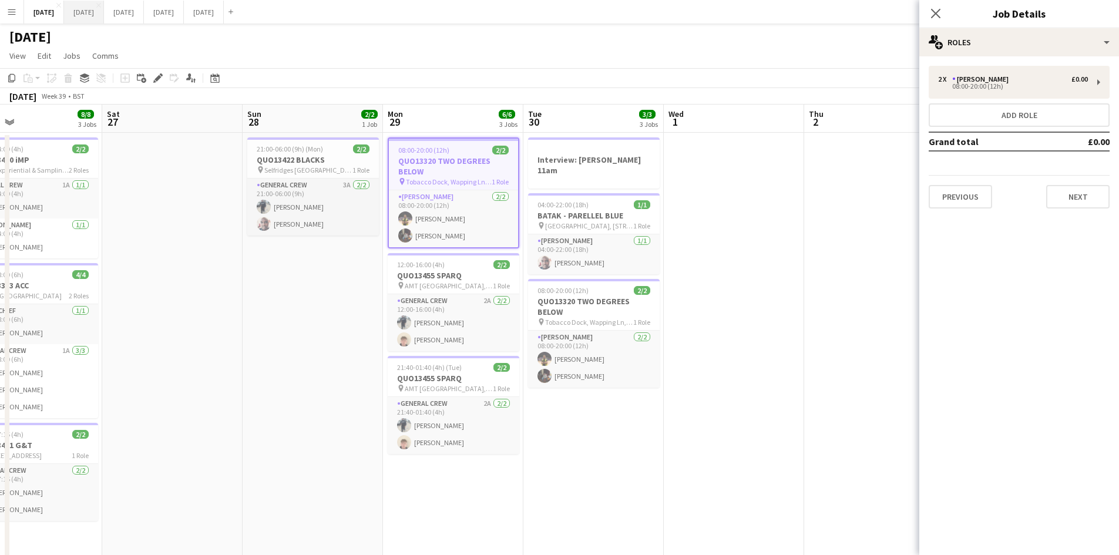
click at [104, 16] on button "[DATE] Close" at bounding box center [84, 12] width 40 height 23
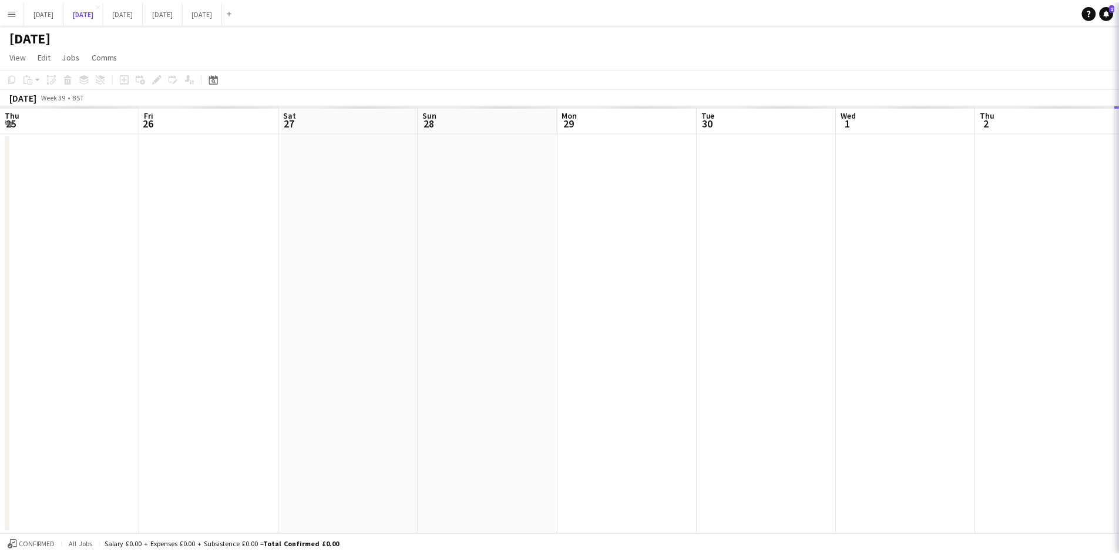
scroll to position [0, 323]
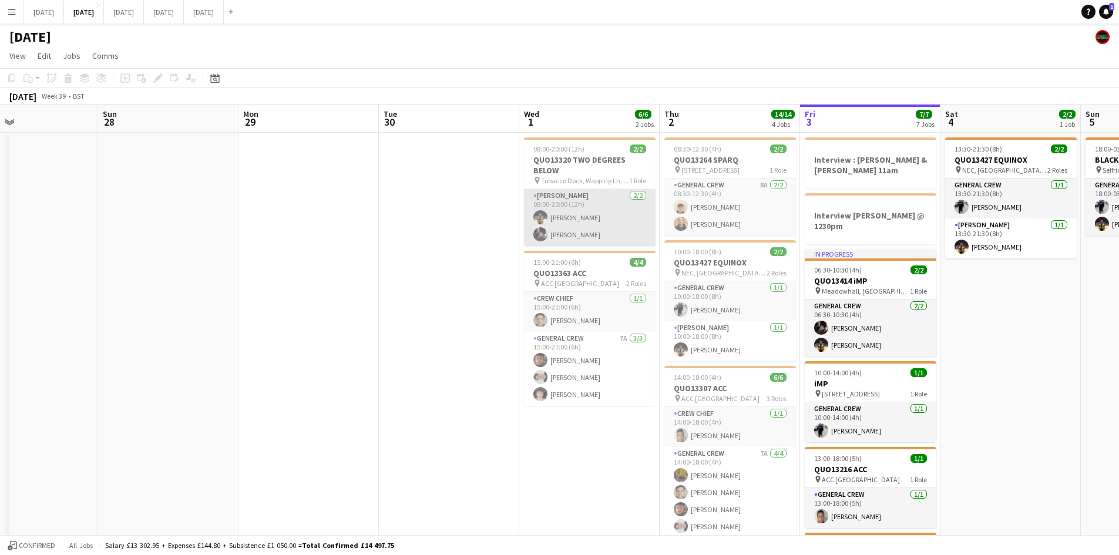
click at [593, 220] on app-card-role "Van Driver [DATE] 08:00-20:00 (12h) [PERSON_NAME] [PERSON_NAME]" at bounding box center [590, 217] width 132 height 57
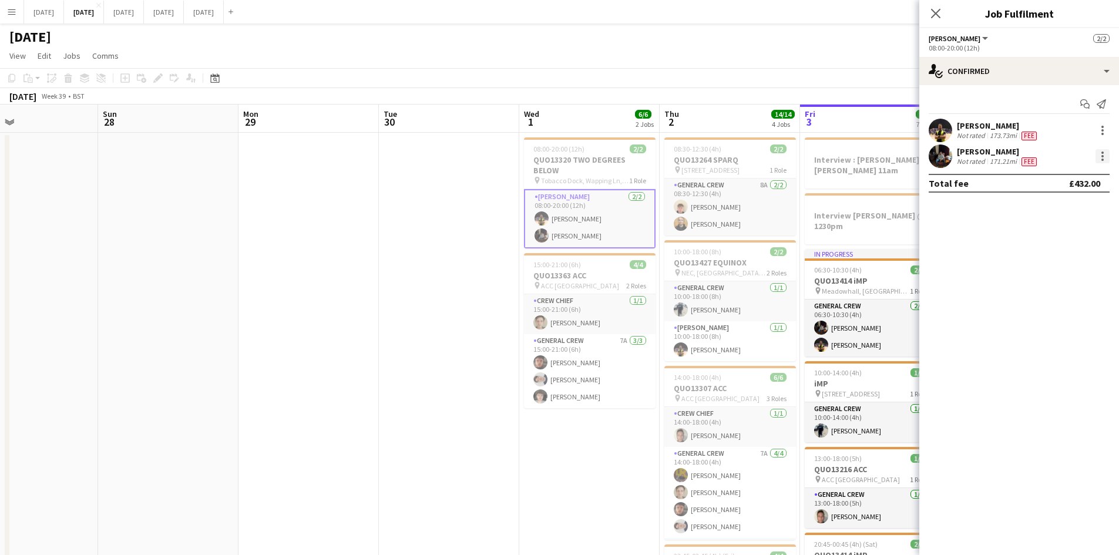
click at [1101, 157] on div at bounding box center [1102, 156] width 2 height 2
click at [1074, 174] on span "Edit fee" at bounding box center [1063, 178] width 73 height 11
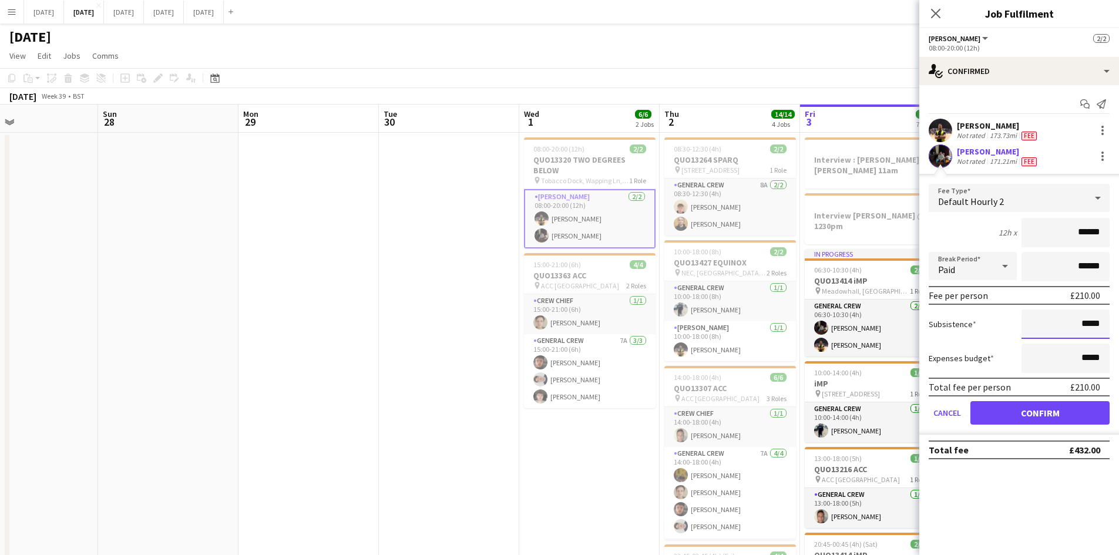
click at [1084, 324] on input "*****" at bounding box center [1065, 324] width 88 height 29
type input "******"
click at [1040, 409] on button "Confirm" at bounding box center [1039, 412] width 139 height 23
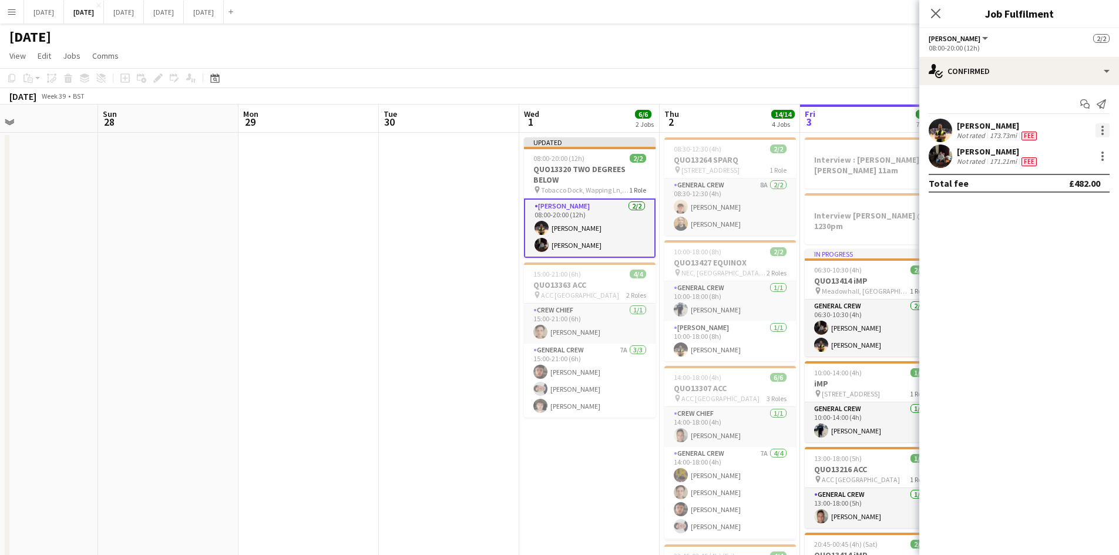
click at [1097, 136] on div at bounding box center [1102, 130] width 14 height 14
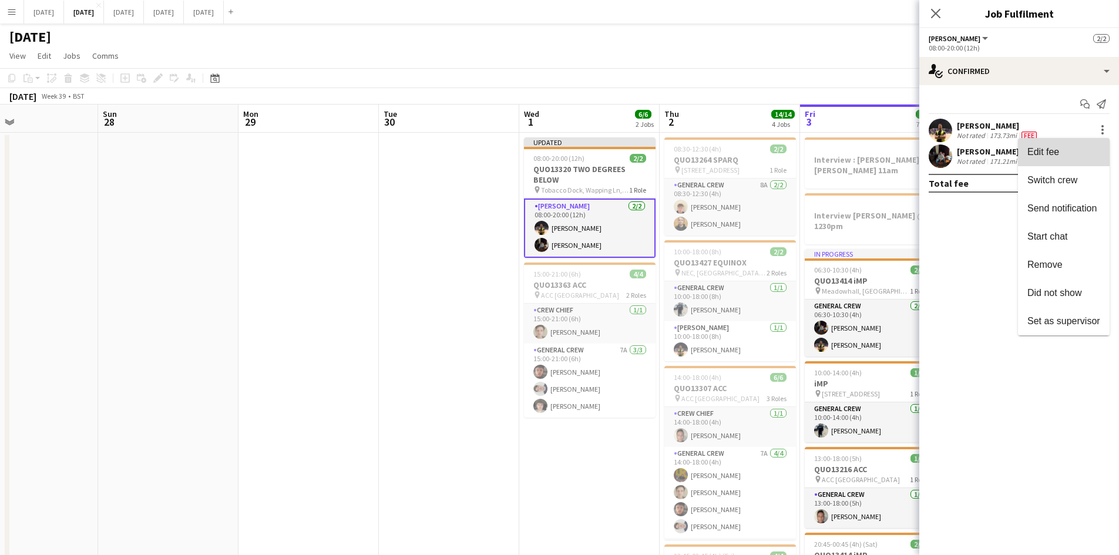
click at [1058, 150] on span "Edit fee" at bounding box center [1043, 152] width 32 height 10
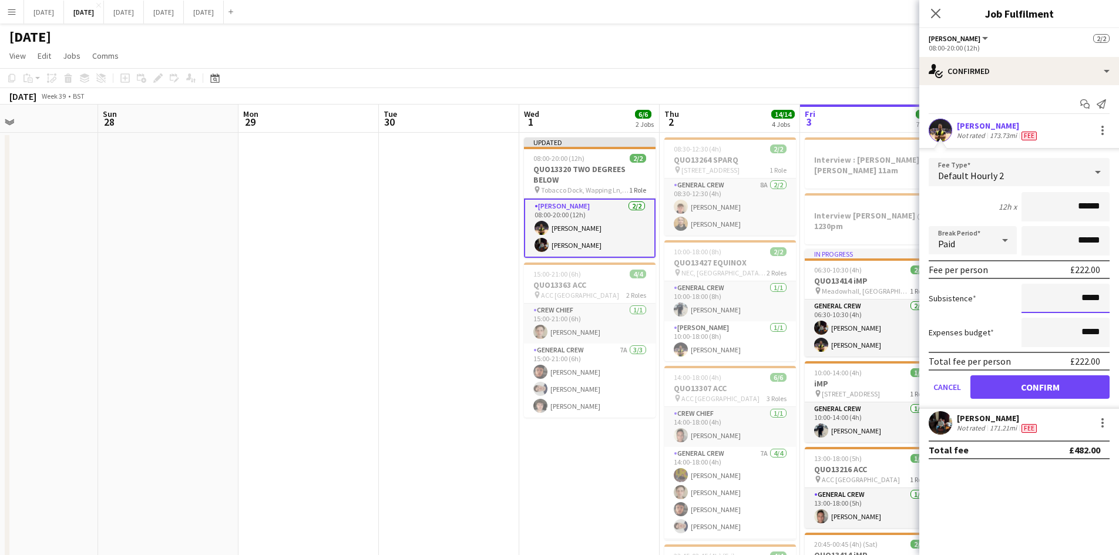
click at [1083, 300] on input "*****" at bounding box center [1065, 298] width 88 height 29
type input "******"
click at [1043, 384] on button "Confirm" at bounding box center [1039, 386] width 139 height 23
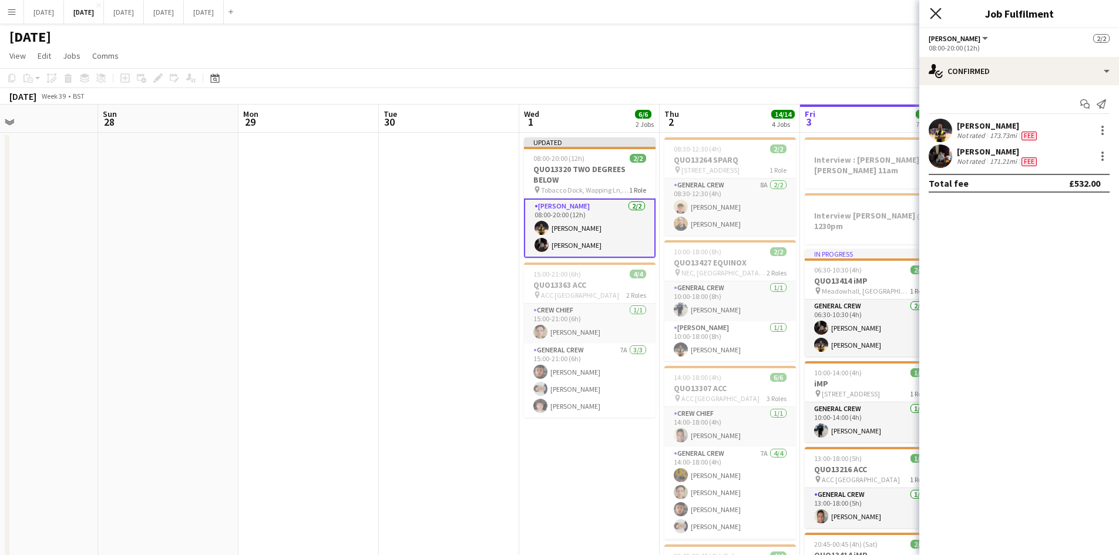
click at [933, 14] on icon "Close pop-in" at bounding box center [935, 13] width 11 height 11
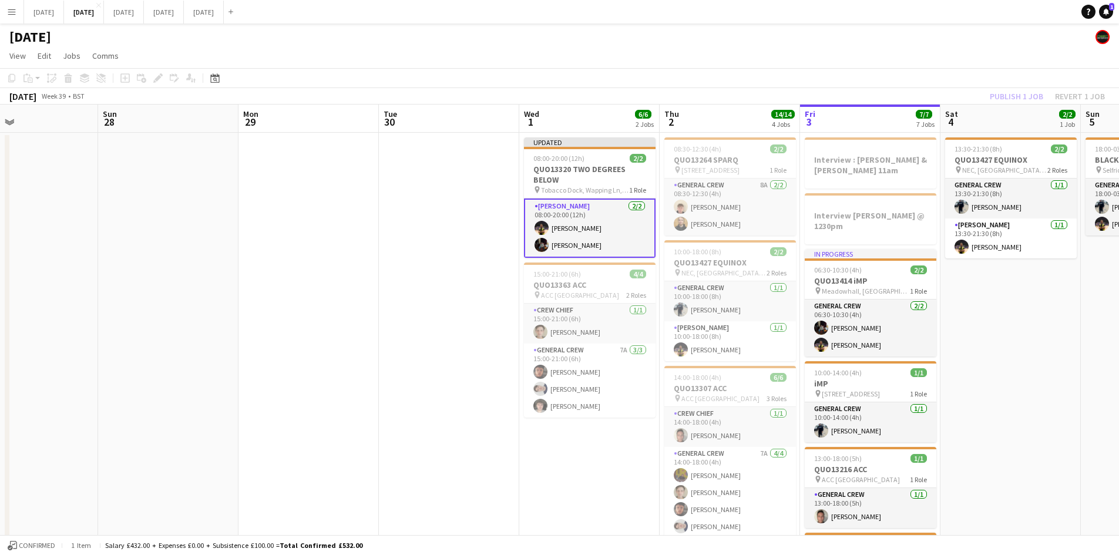
click at [1001, 91] on div "Publish 1 job Revert 1 job" at bounding box center [1047, 96] width 143 height 15
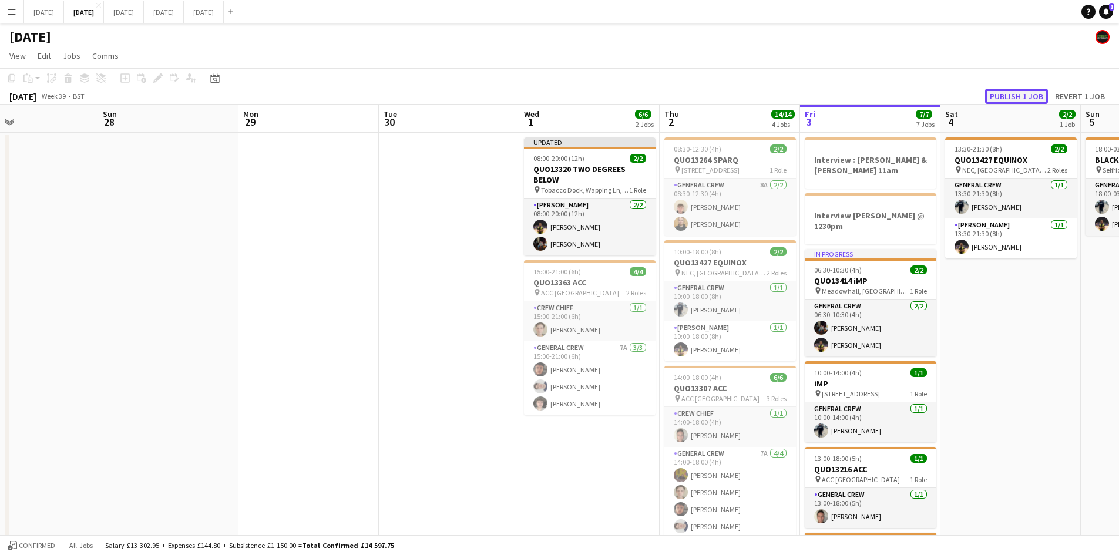
click at [1016, 96] on button "Publish 1 job" at bounding box center [1016, 96] width 63 height 15
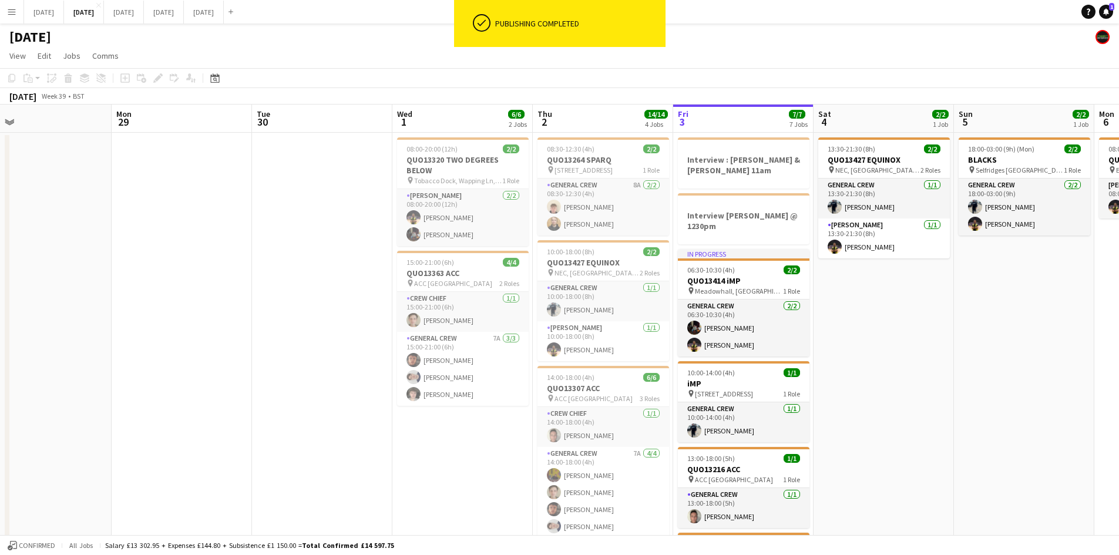
drag, startPoint x: 497, startPoint y: 390, endPoint x: 465, endPoint y: 379, distance: 34.2
click at [465, 379] on app-calendar-viewport "Thu 25 Fri 26 Sat 27 Sun 28 Mon 29 Tue 30 Wed 1 6/6 2 Jobs Thu 2 14/14 4 Jobs F…" at bounding box center [559, 425] width 1119 height 641
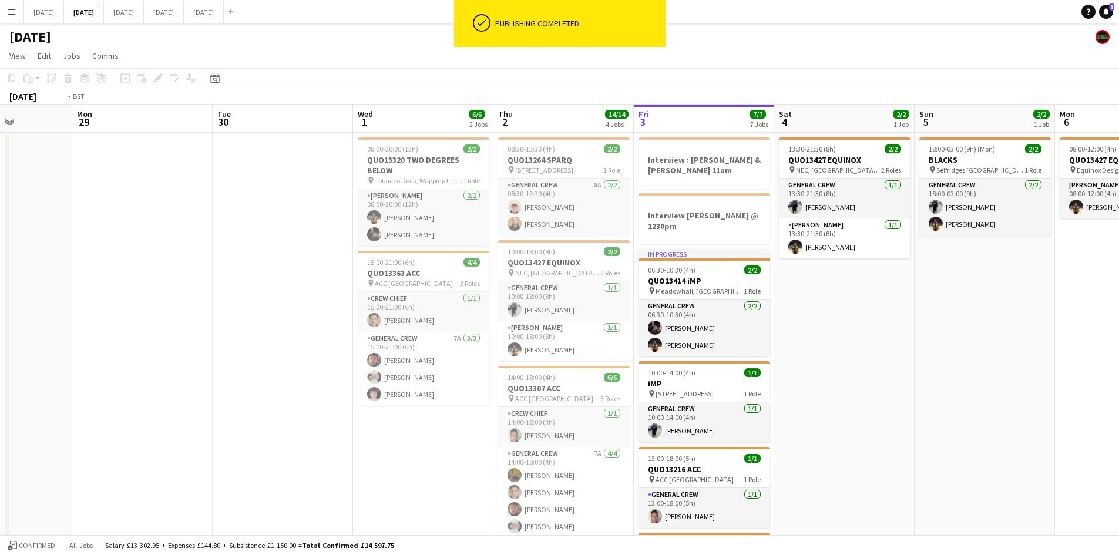
drag, startPoint x: 536, startPoint y: 365, endPoint x: 525, endPoint y: 362, distance: 11.5
click at [525, 362] on app-calendar-viewport "Fri 26 Sat 27 Sun 28 Mon 29 Tue 30 Wed 1 6/6 2 Jobs Thu 2 14/14 4 Jobs Fri 3 7/…" at bounding box center [559, 443] width 1119 height 677
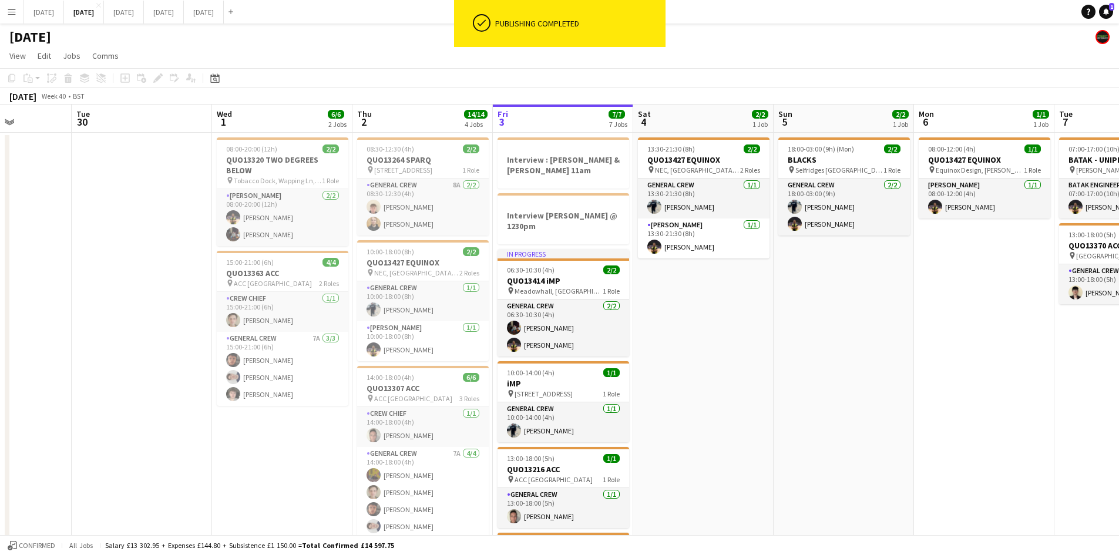
scroll to position [0, 371]
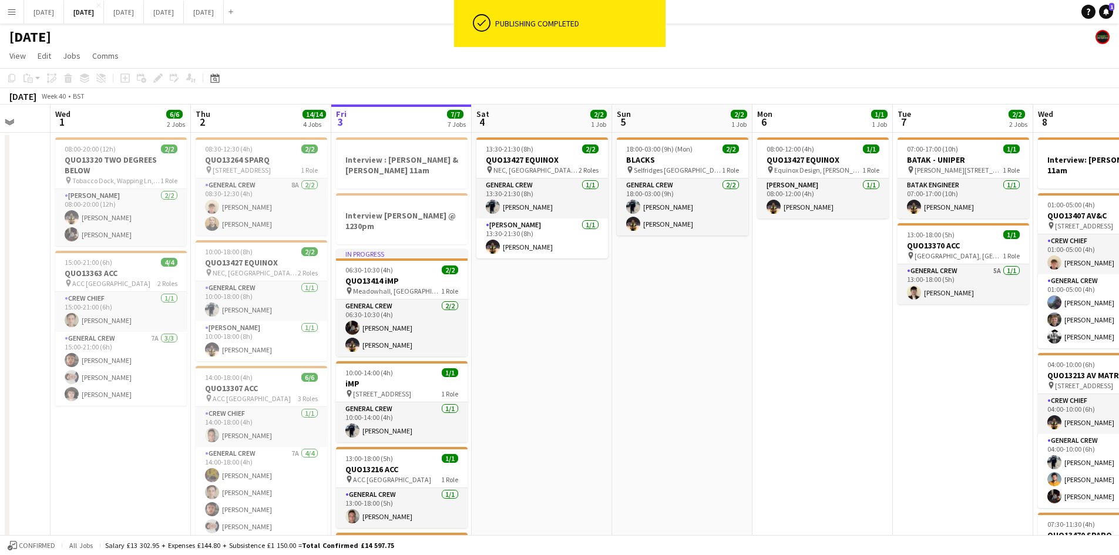
drag, startPoint x: 706, startPoint y: 354, endPoint x: 637, endPoint y: 351, distance: 69.3
click at [637, 351] on app-calendar-viewport "Sun 28 Mon 29 Tue 30 Wed 1 6/6 2 Jobs Thu 2 14/14 4 Jobs Fri 3 7/7 7 Jobs Sat 4…" at bounding box center [559, 562] width 1119 height 915
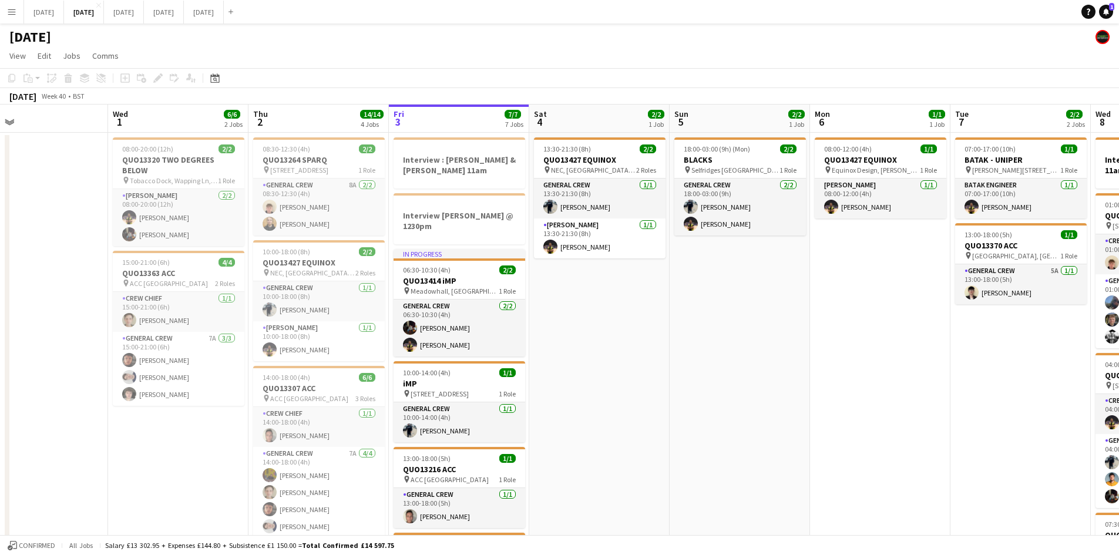
drag, startPoint x: 685, startPoint y: 359, endPoint x: 722, endPoint y: 355, distance: 37.3
click at [691, 357] on app-calendar-viewport "Sun 28 Mon 29 Tue 30 Wed 1 6/6 2 Jobs Thu 2 14/14 4 Jobs Fri 3 7/7 7 Jobs Sat 4…" at bounding box center [559, 562] width 1119 height 915
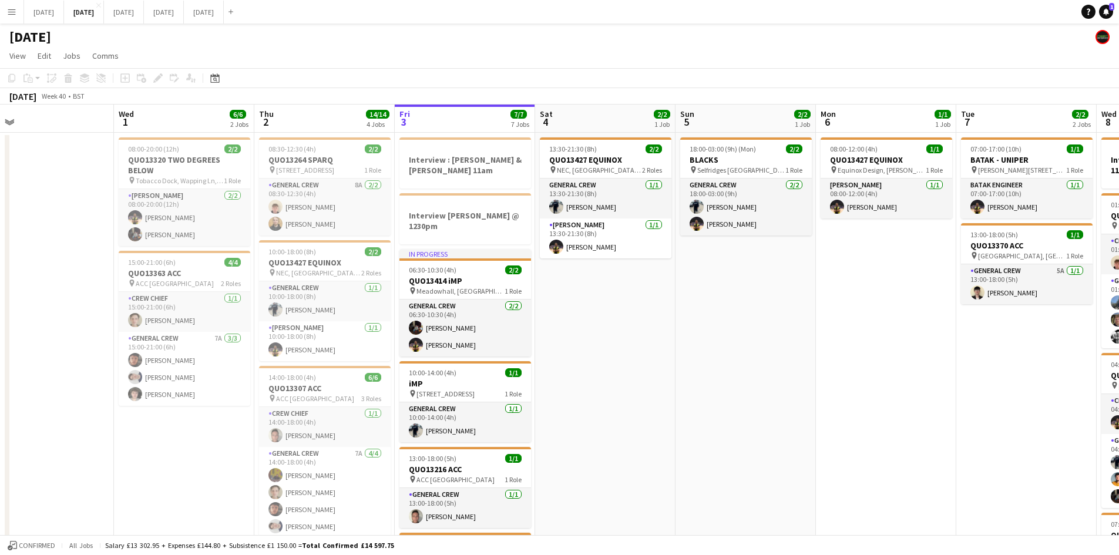
scroll to position [0, 399]
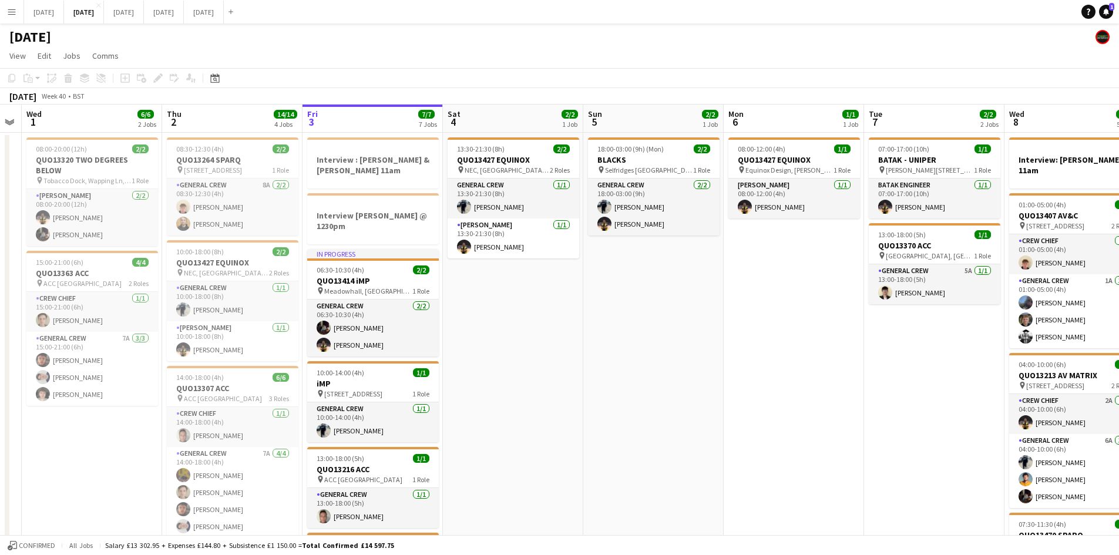
drag, startPoint x: 751, startPoint y: 348, endPoint x: 658, endPoint y: 346, distance: 92.2
click at [658, 346] on app-calendar-viewport "Sun 28 Mon 29 Tue 30 Wed 1 6/6 2 Jobs Thu 2 14/14 4 Jobs Fri 3 7/7 7 Jobs Sat 4…" at bounding box center [559, 562] width 1119 height 915
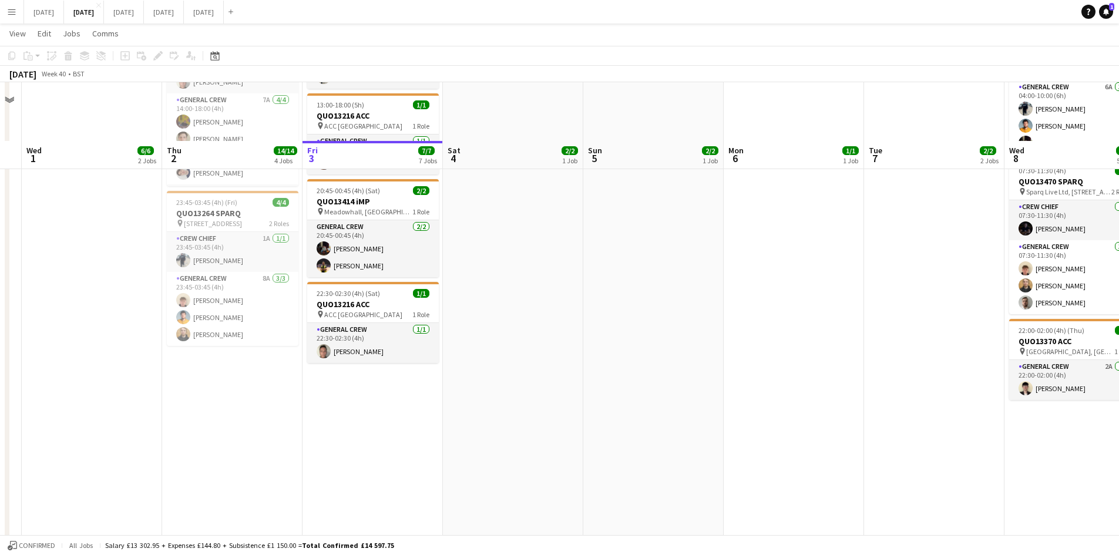
scroll to position [0, 0]
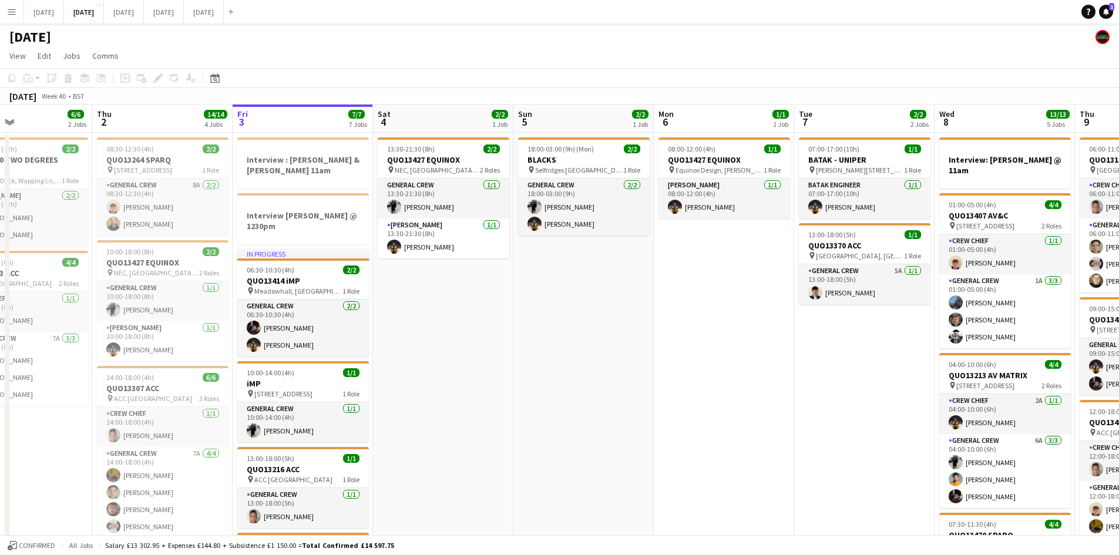
drag, startPoint x: 667, startPoint y: 360, endPoint x: 630, endPoint y: 349, distance: 39.1
click at [633, 354] on app-calendar-viewport "Sun 28 Mon 29 Tue 30 Wed 1 6/6 2 Jobs Thu 2 14/14 4 Jobs Fri 3 7/7 7 Jobs Sat 4…" at bounding box center [559, 562] width 1119 height 915
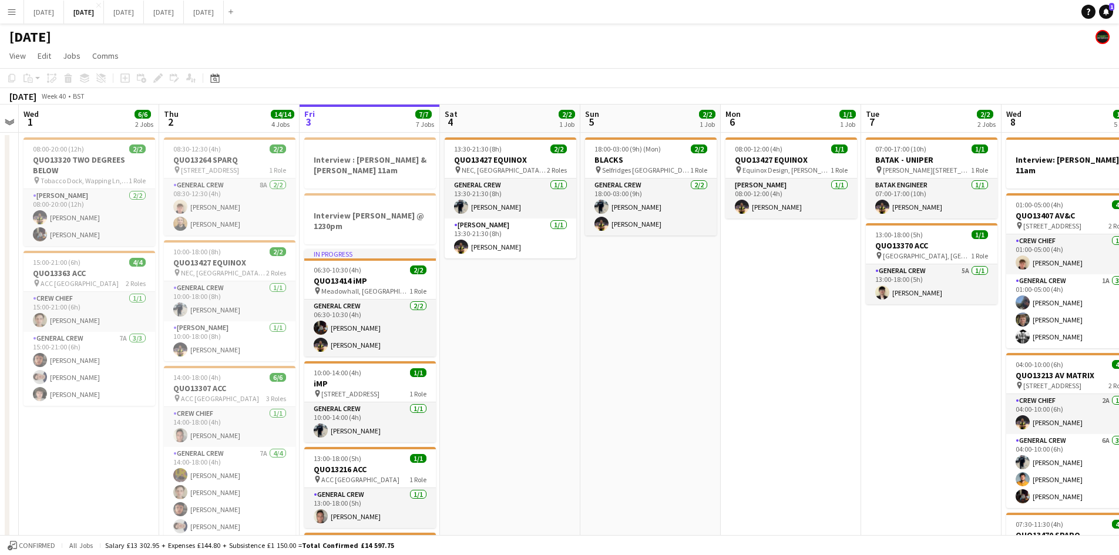
drag, startPoint x: 566, startPoint y: 330, endPoint x: 644, endPoint y: 308, distance: 81.1
click at [644, 311] on app-calendar-viewport "Sun 28 Mon 29 Tue 30 Wed 1 6/6 2 Jobs Thu 2 14/14 4 Jobs Fri 3 7/7 7 Jobs Sat 4…" at bounding box center [559, 562] width 1119 height 915
